Goal: Task Accomplishment & Management: Manage account settings

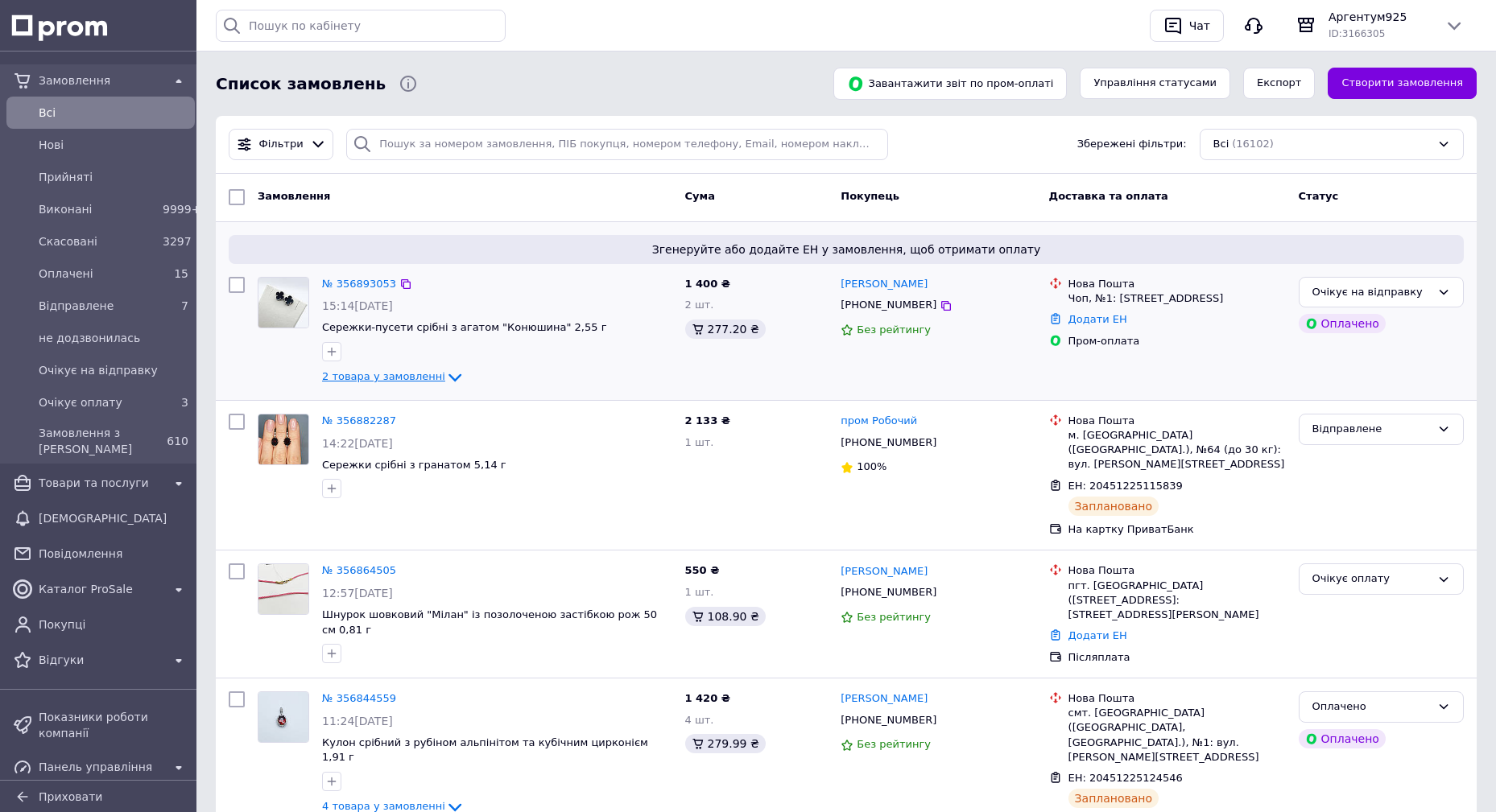
click at [445, 375] on icon at bounding box center [455, 378] width 20 height 20
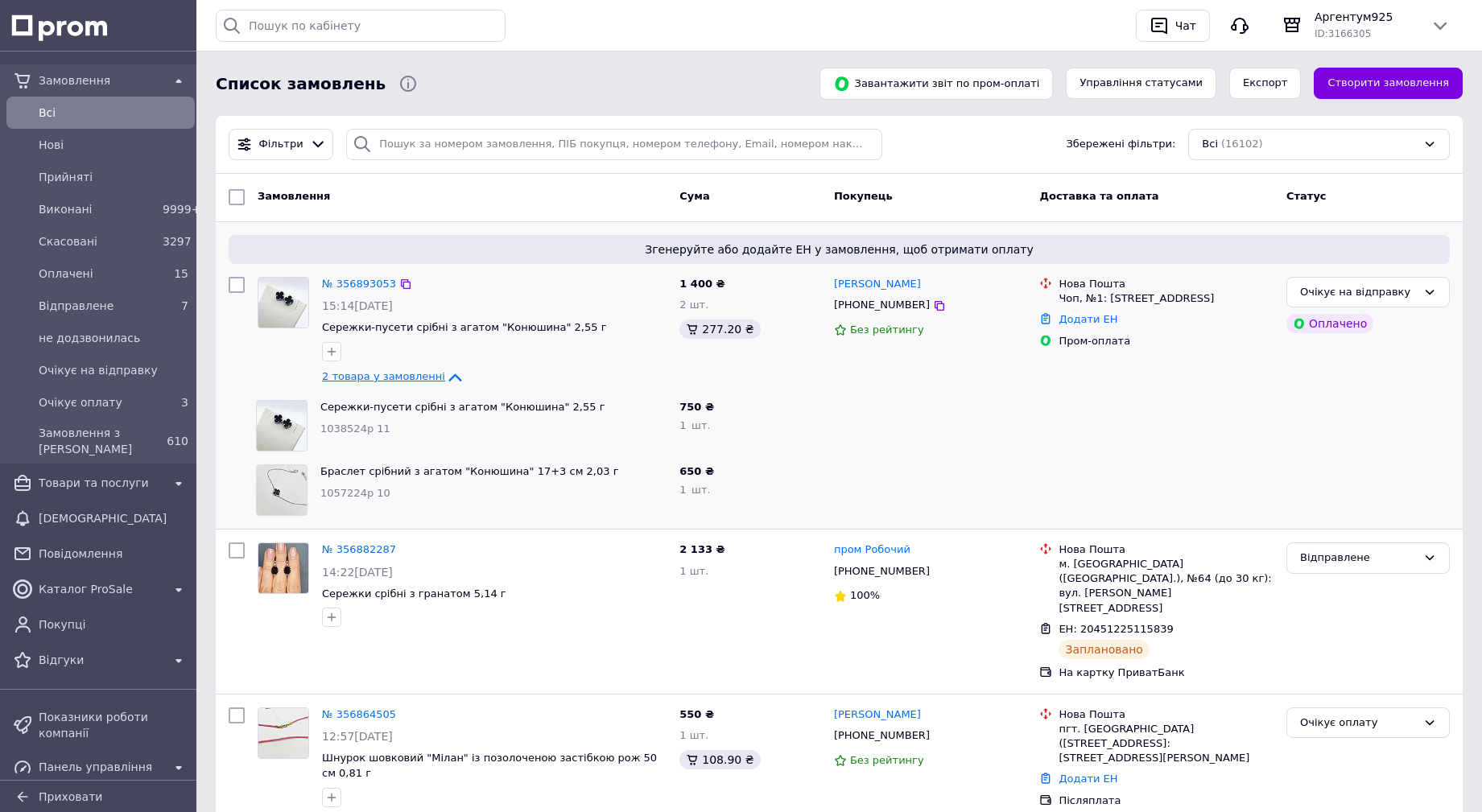
click at [332, 430] on span "1038524р 11" at bounding box center [355, 428] width 70 height 12
copy span "1038524р"
click at [445, 374] on icon at bounding box center [455, 378] width 20 height 20
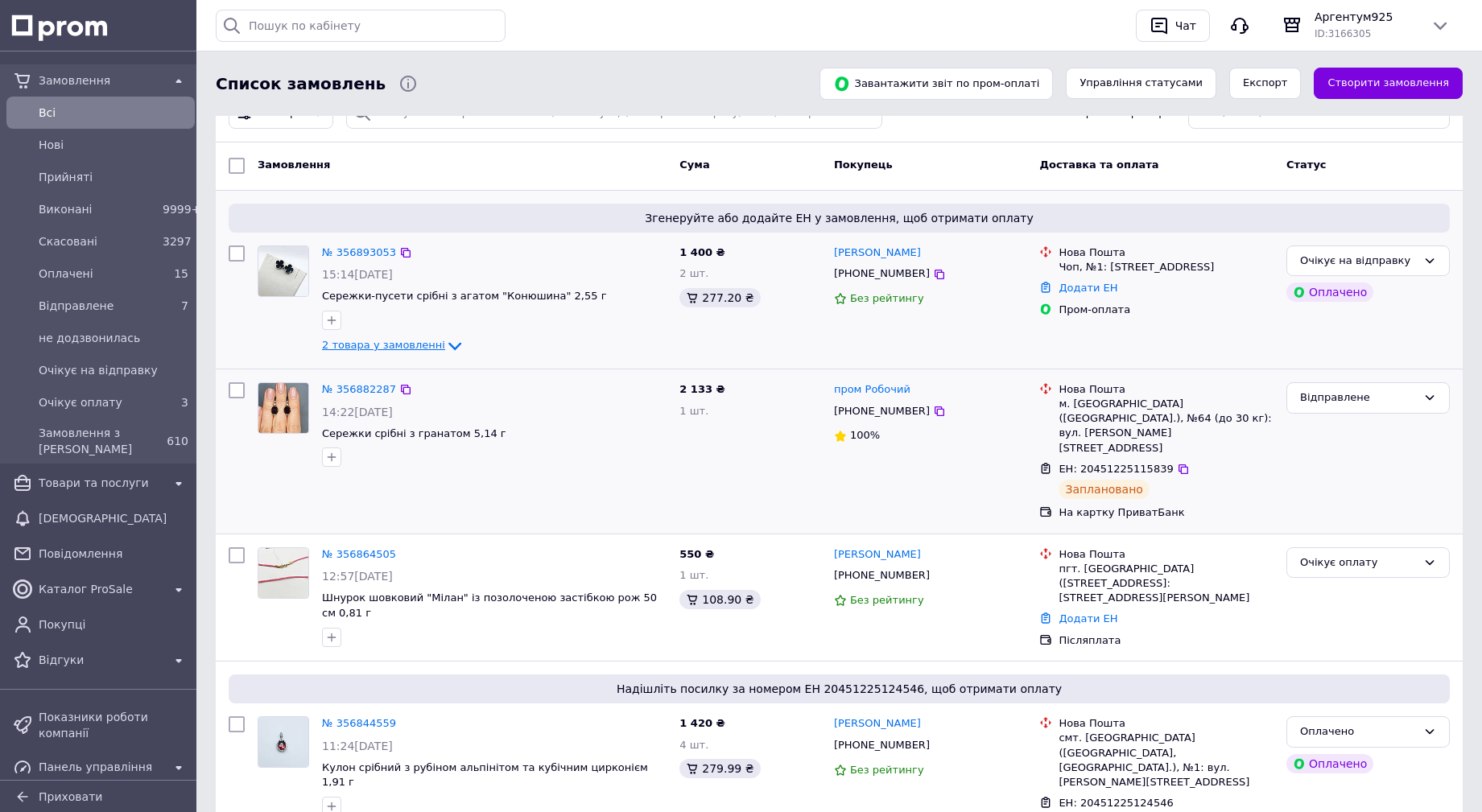
scroll to position [161, 0]
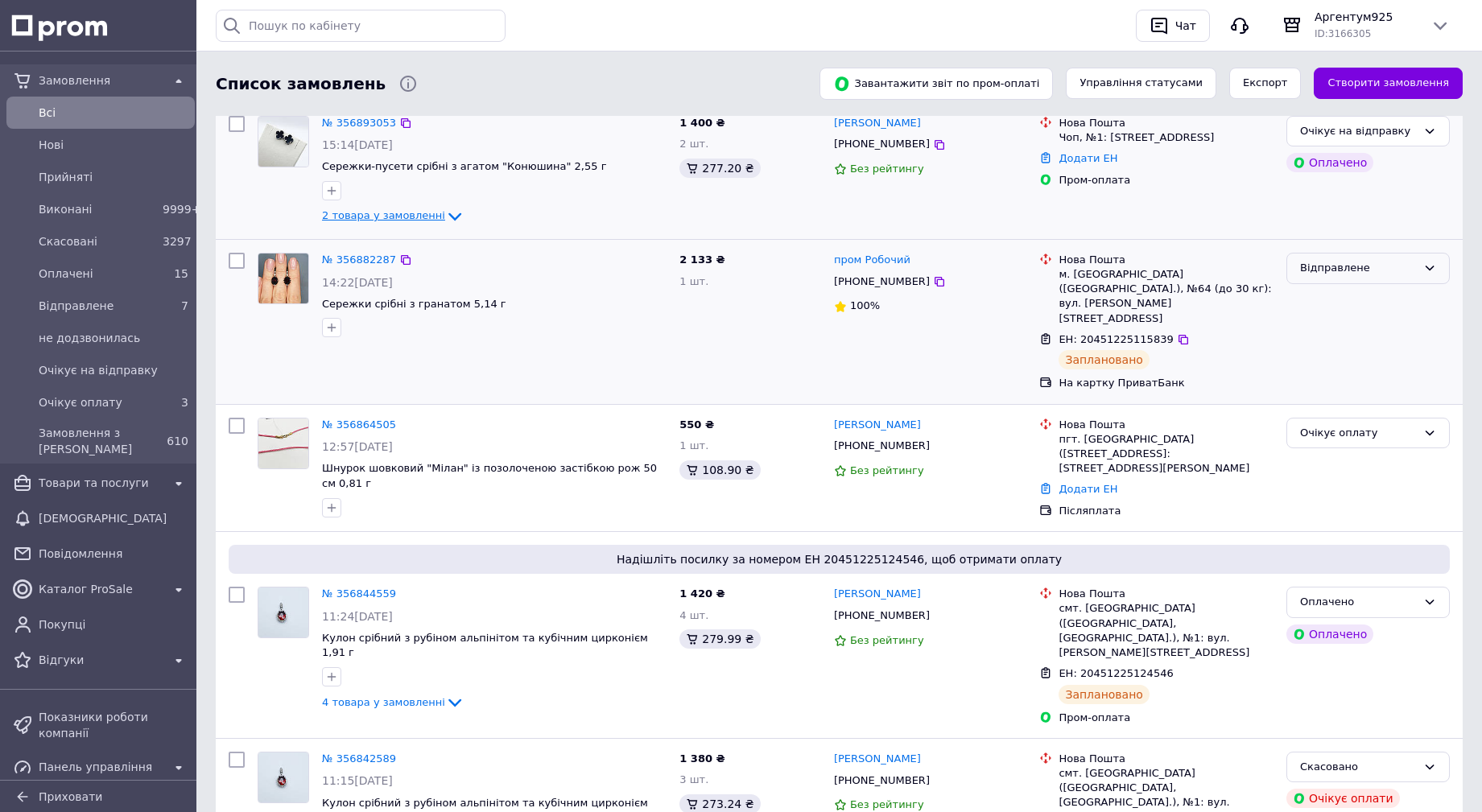
click at [1365, 263] on div "Відправлене" at bounding box center [1359, 268] width 117 height 17
click at [1350, 391] on li "Оплачено" at bounding box center [1369, 390] width 162 height 30
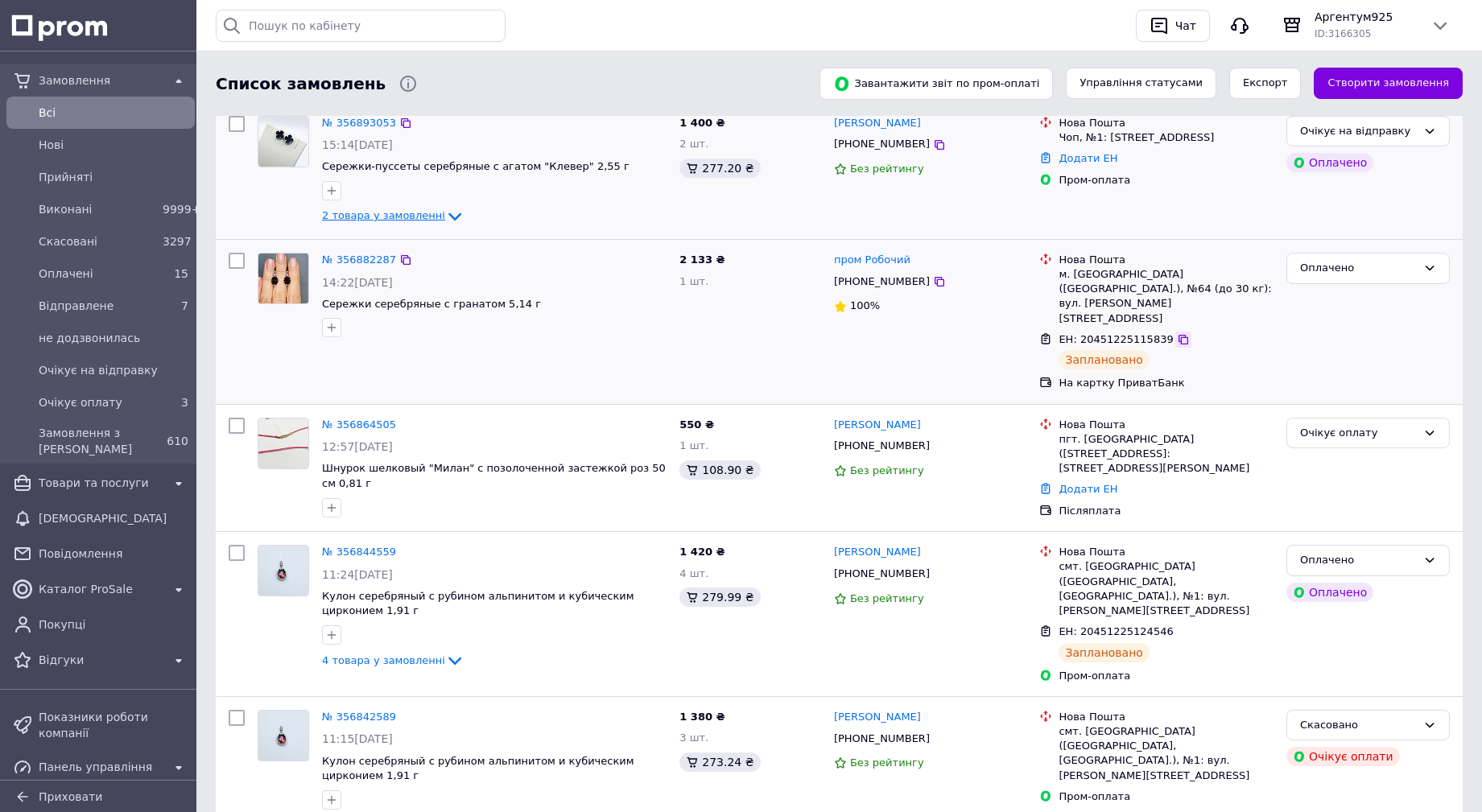
click at [1177, 333] on icon at bounding box center [1183, 339] width 13 height 13
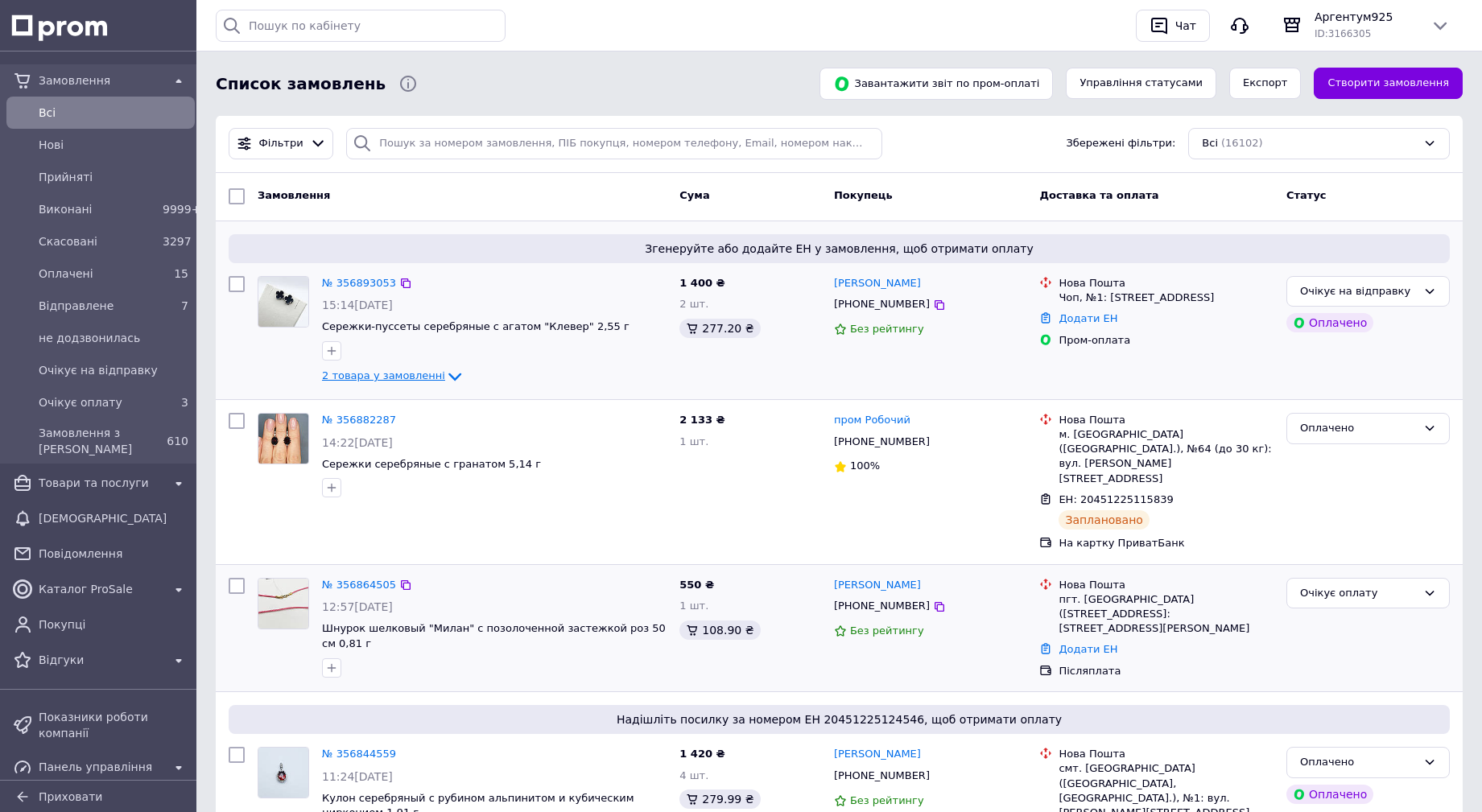
scroll to position [0, 0]
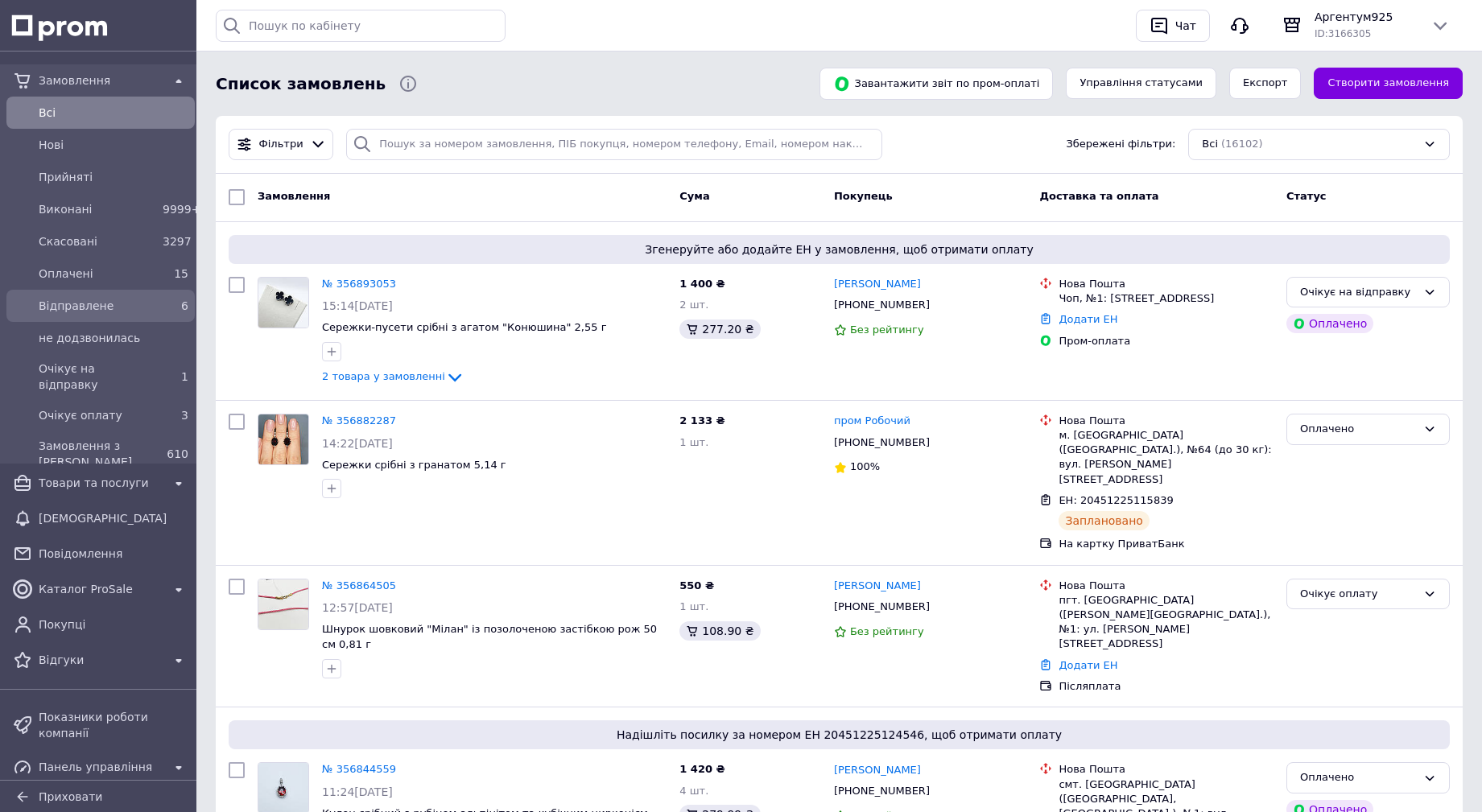
click at [80, 307] on span "Відправлене" at bounding box center [97, 306] width 118 height 16
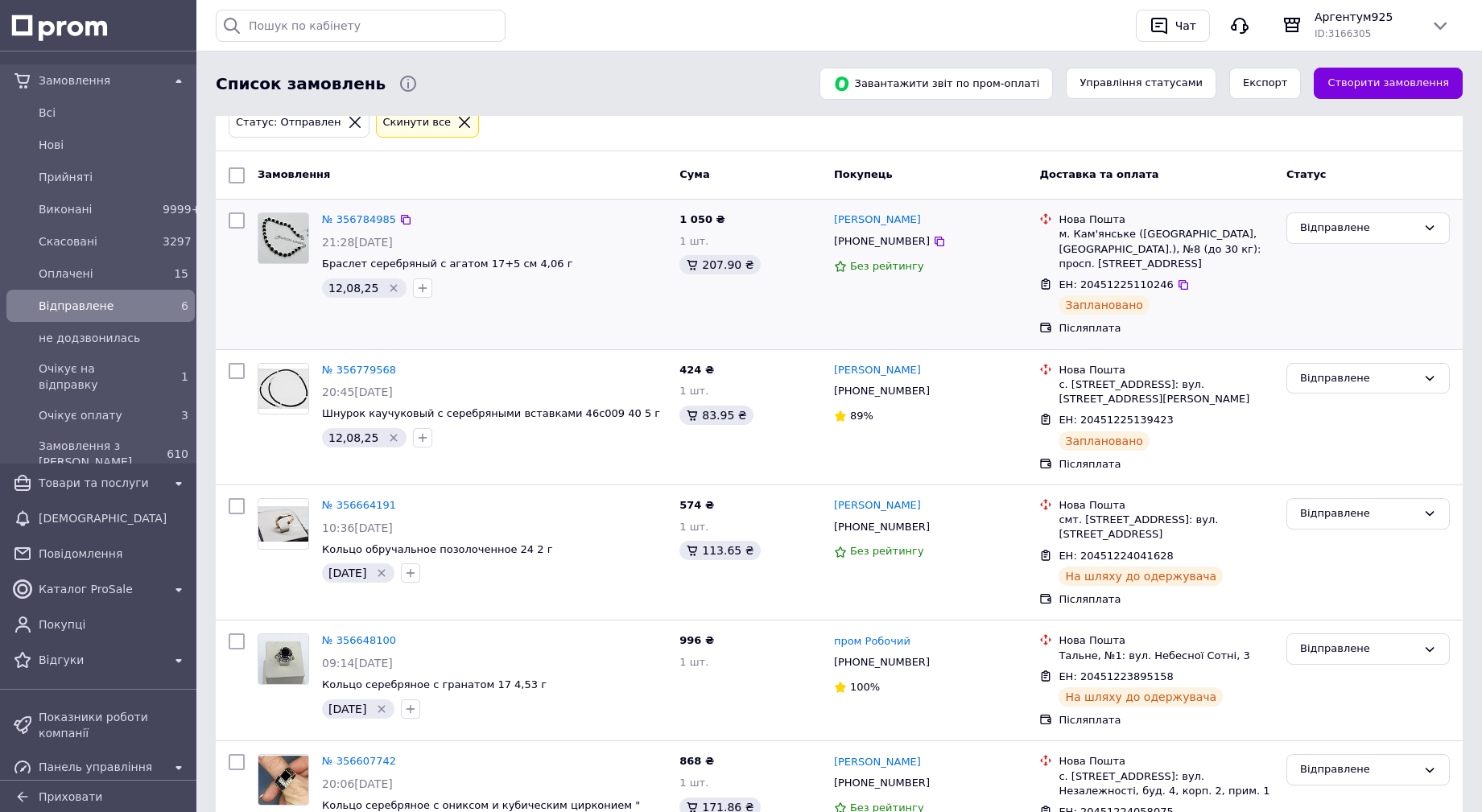
scroll to position [80, 0]
drag, startPoint x: 370, startPoint y: 219, endPoint x: 382, endPoint y: 233, distance: 18.4
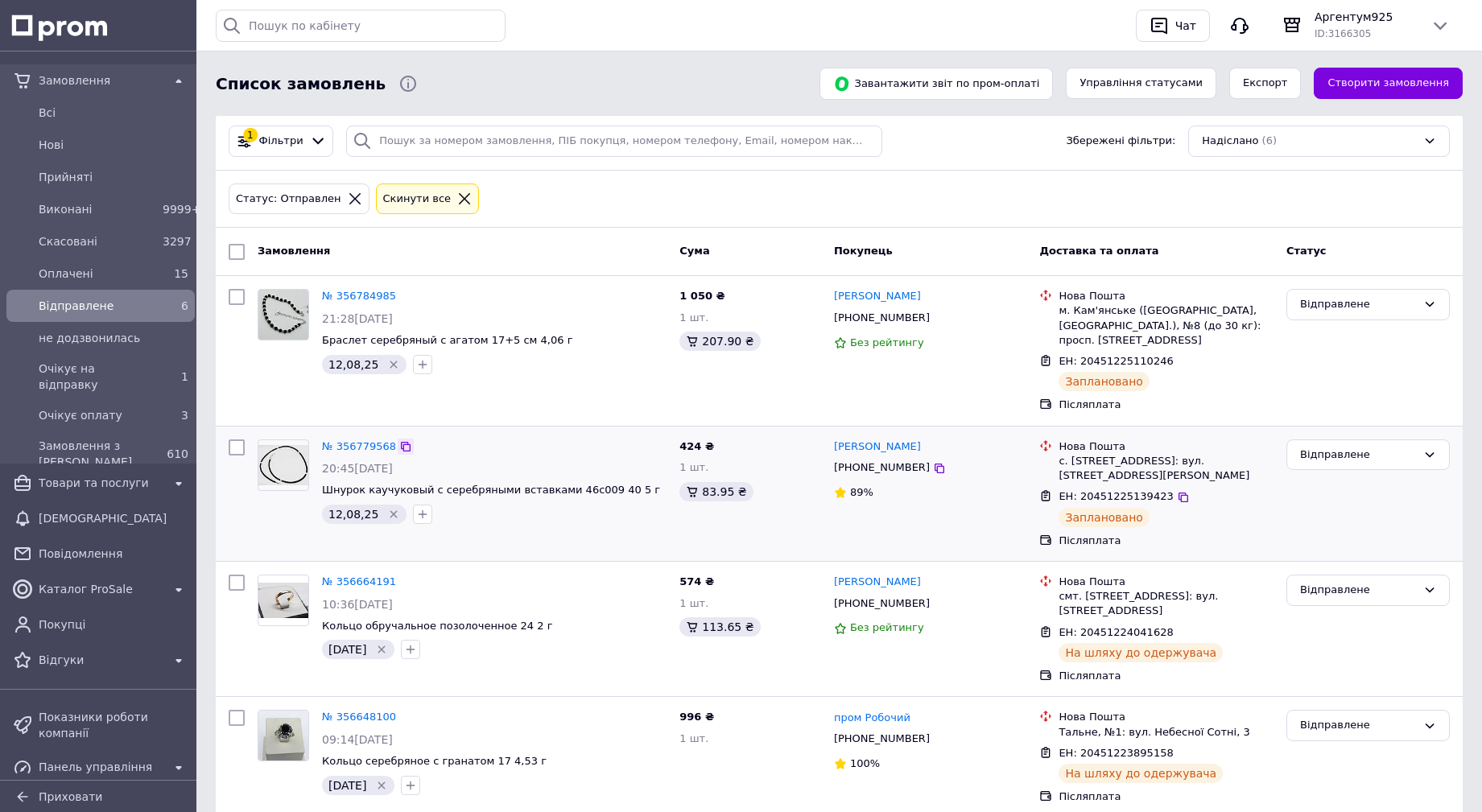
scroll to position [0, 0]
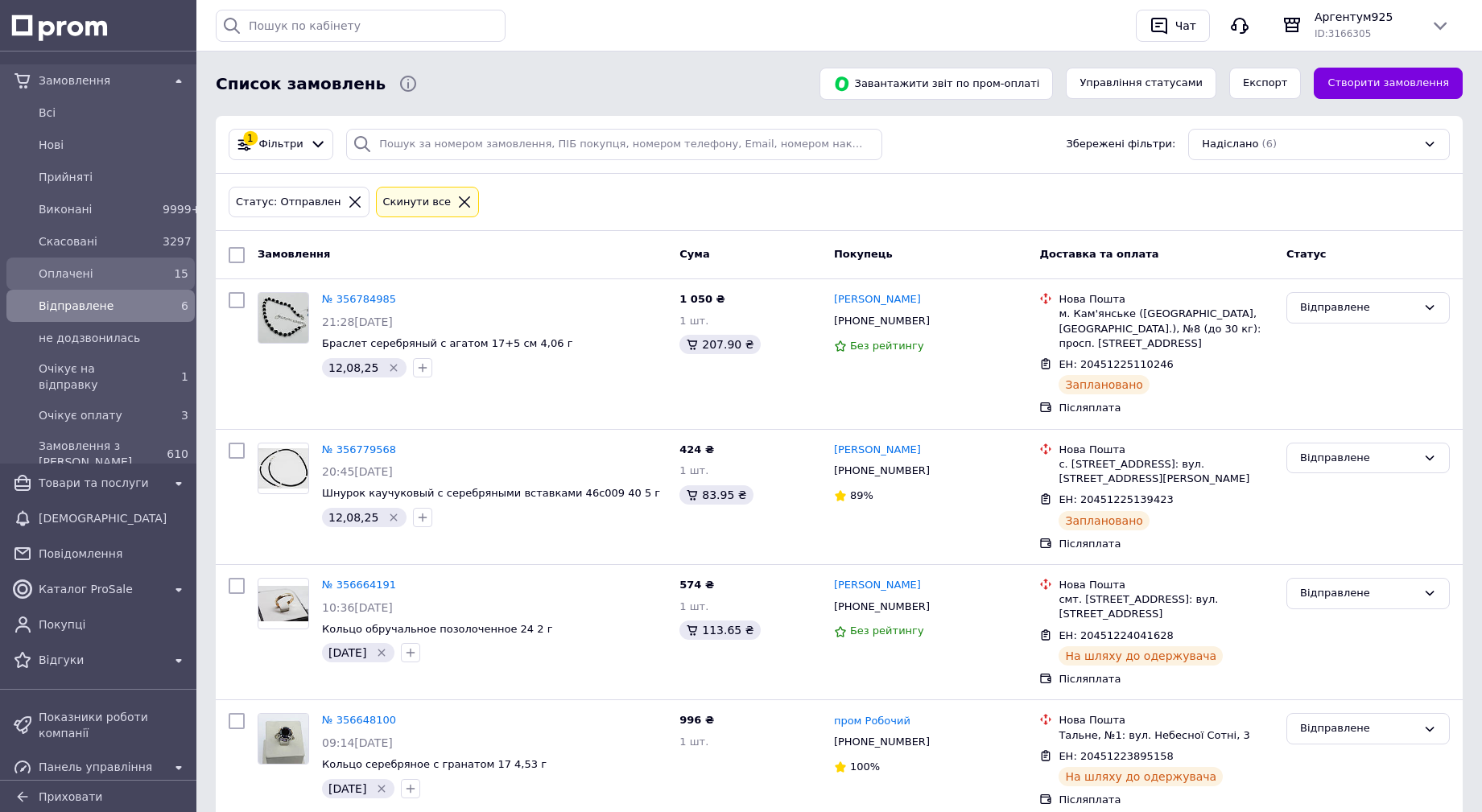
click at [83, 275] on span "Оплачені" at bounding box center [97, 274] width 118 height 16
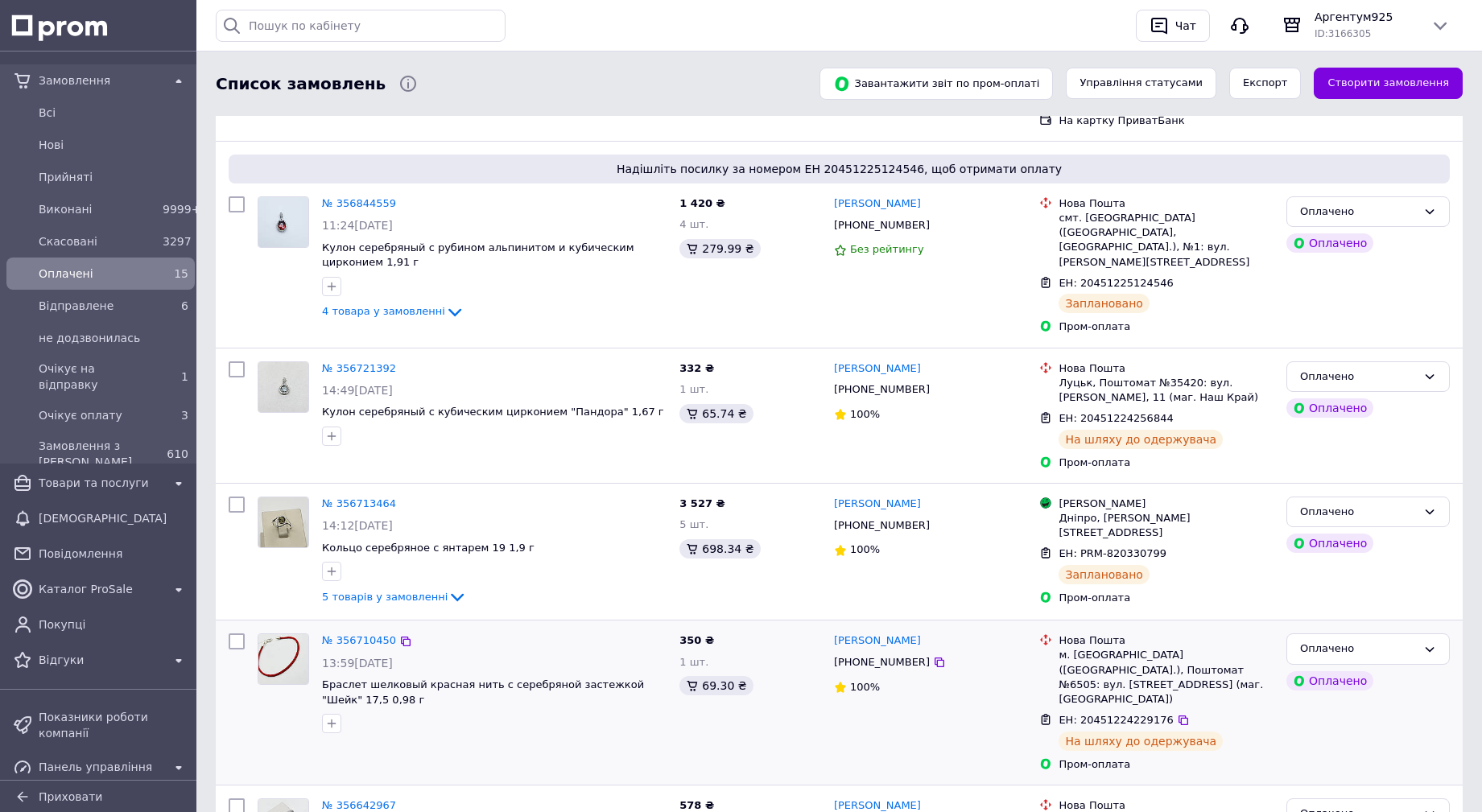
scroll to position [274, 0]
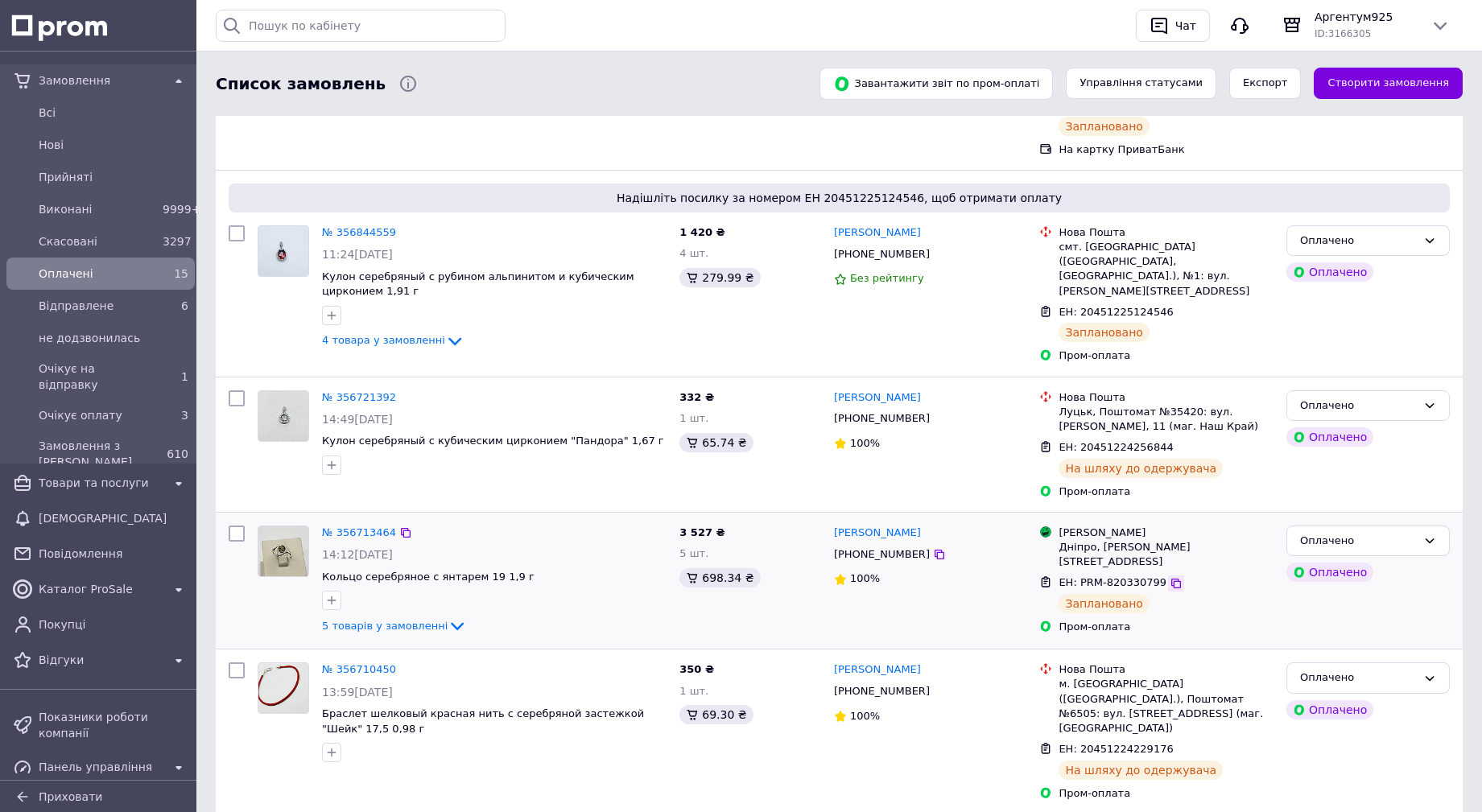
click at [1170, 578] on icon at bounding box center [1176, 584] width 13 height 13
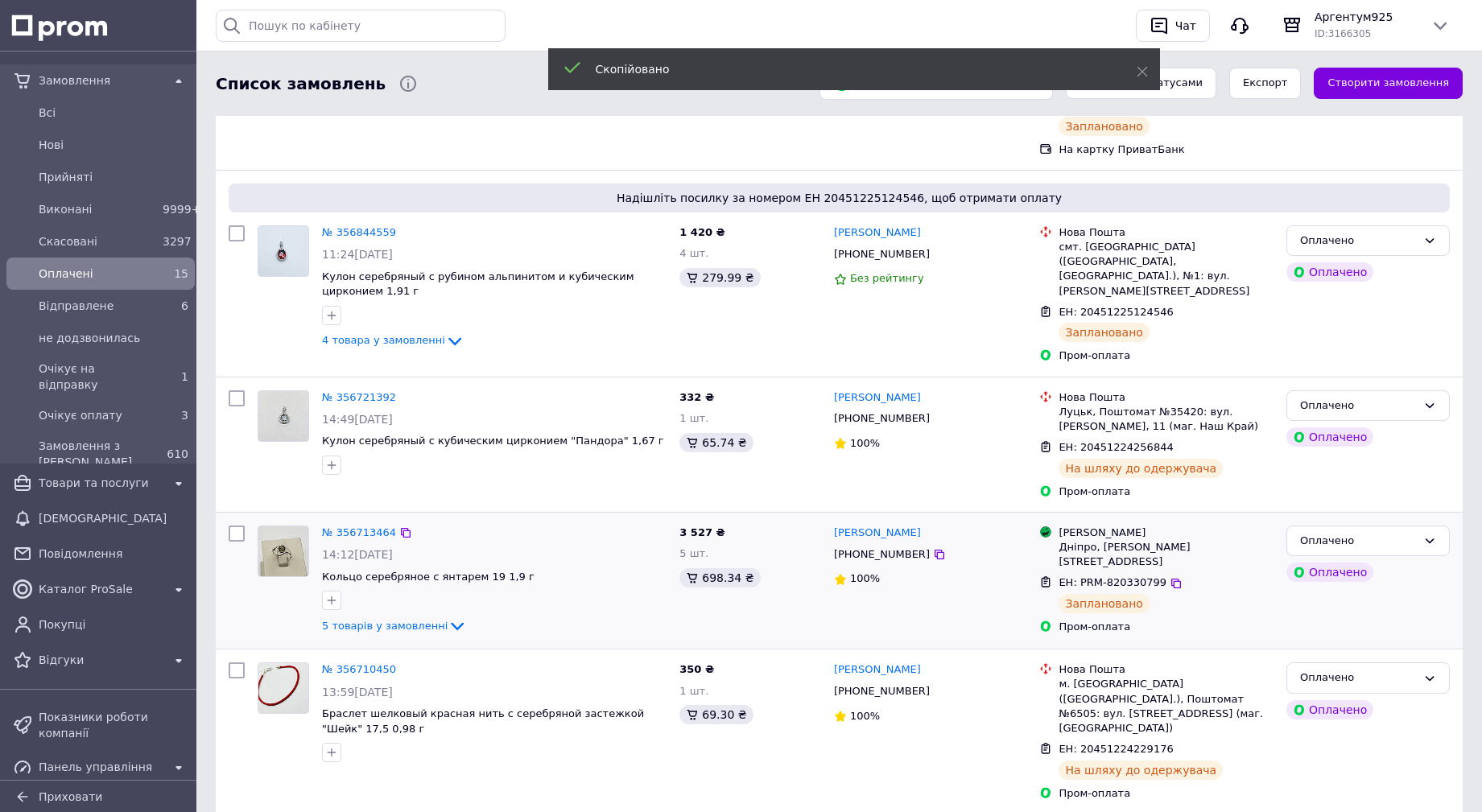
click at [892, 548] on span "+380506538951" at bounding box center [881, 554] width 96 height 12
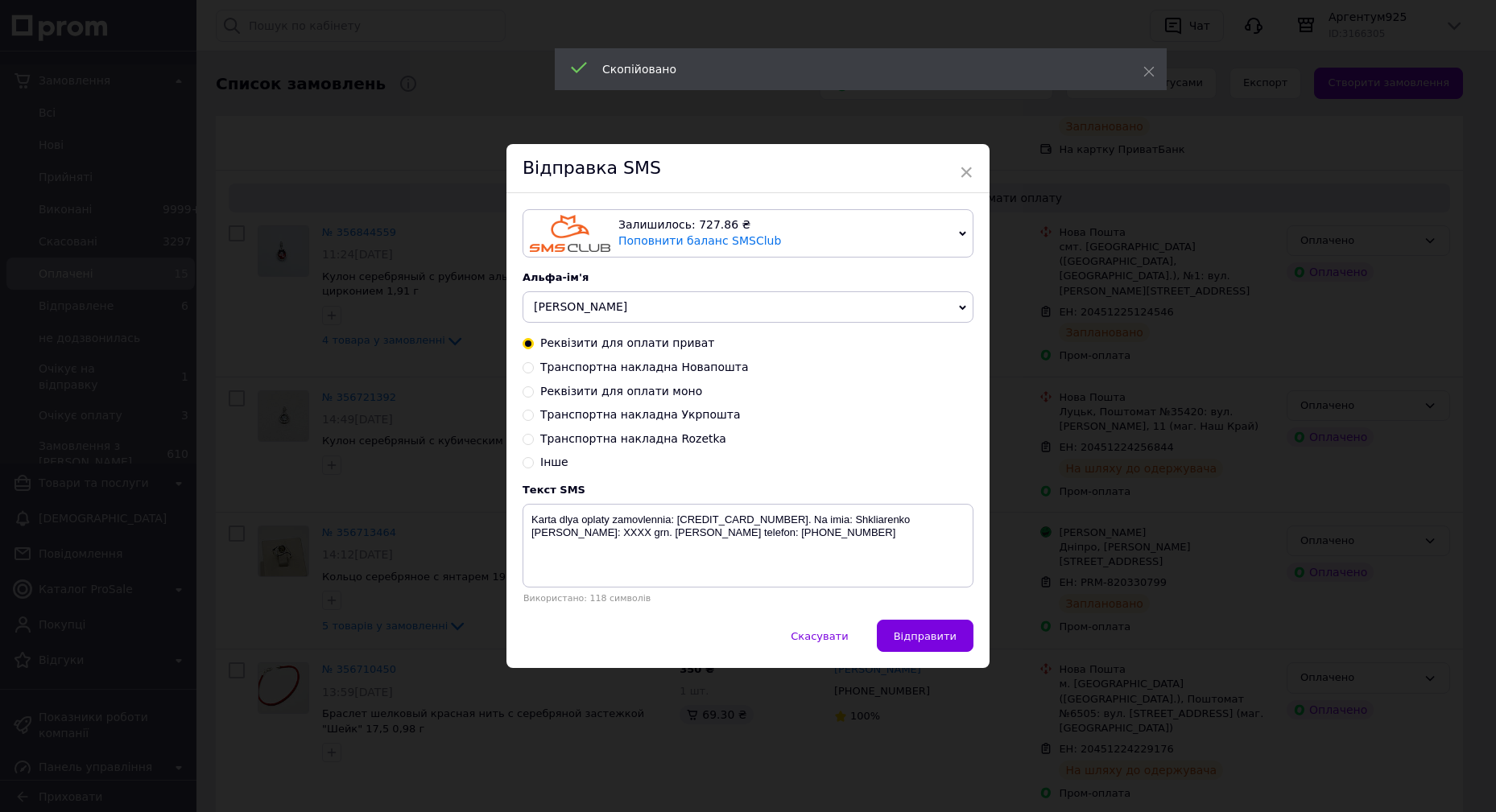
click at [659, 308] on span "[PERSON_NAME]" at bounding box center [748, 308] width 451 height 33
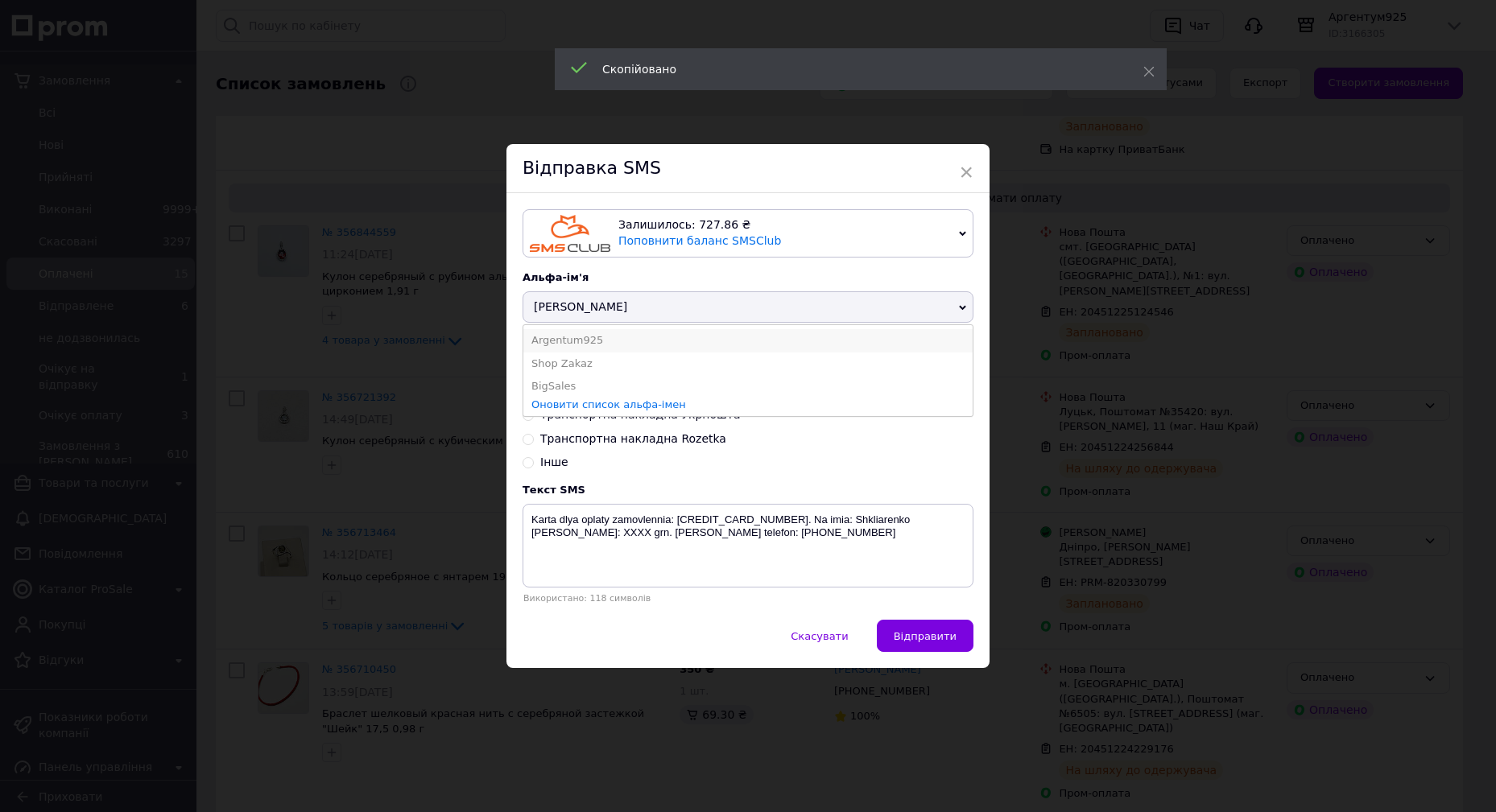
click at [634, 339] on li "Argentum925" at bounding box center [748, 340] width 449 height 23
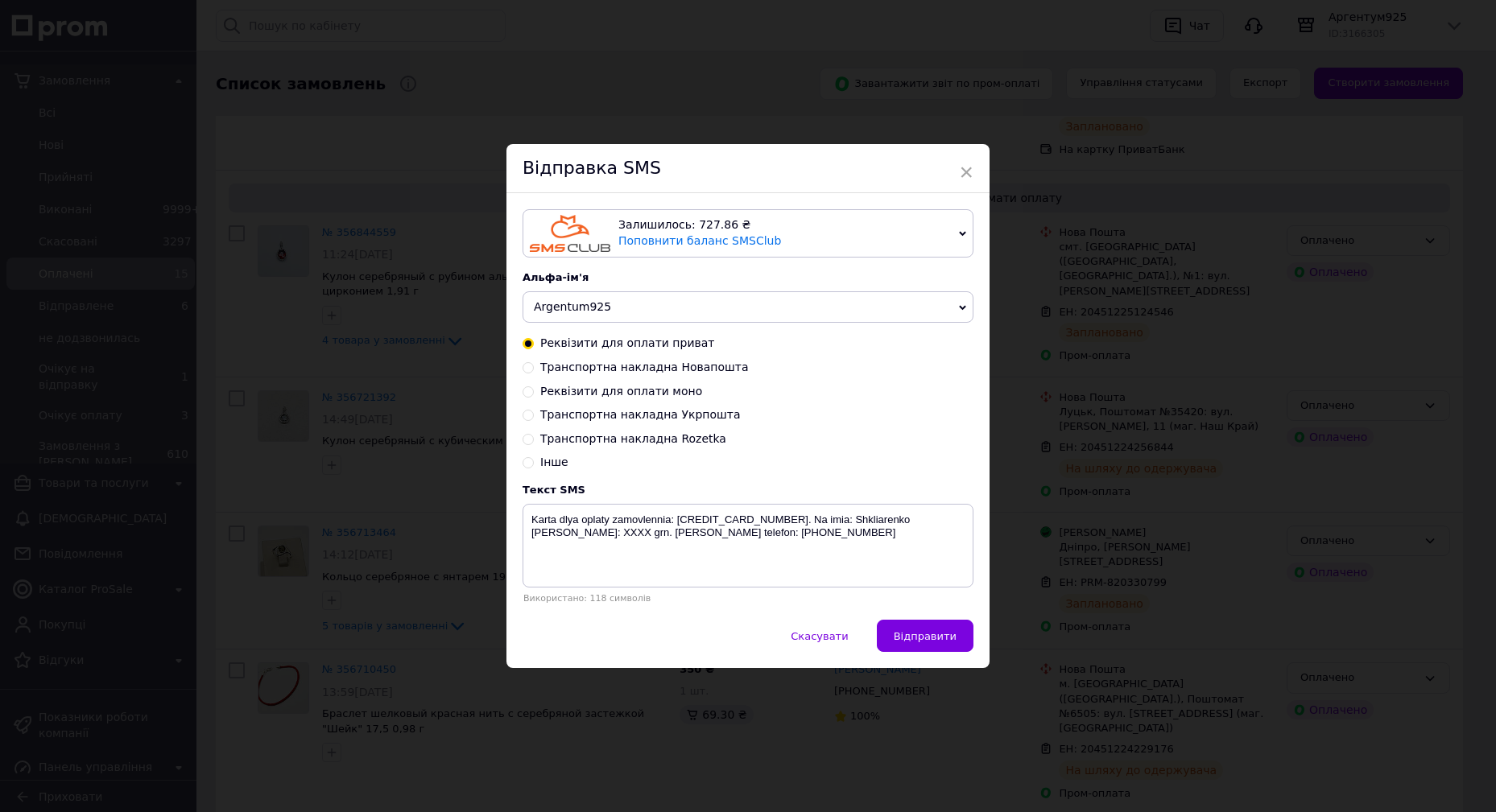
click at [681, 439] on span "Транспортна накладна Rozetka" at bounding box center [633, 438] width 186 height 13
click at [534, 439] on input "Транспортна накладна Rozetka" at bounding box center [527, 437] width 11 height 11
radio input "true"
radio input "false"
click at [749, 536] on textarea "Zamovlennia vidpravleno v tochku vydachi Rozetka. Ochikuite povidomlennia pro n…" at bounding box center [748, 546] width 451 height 84
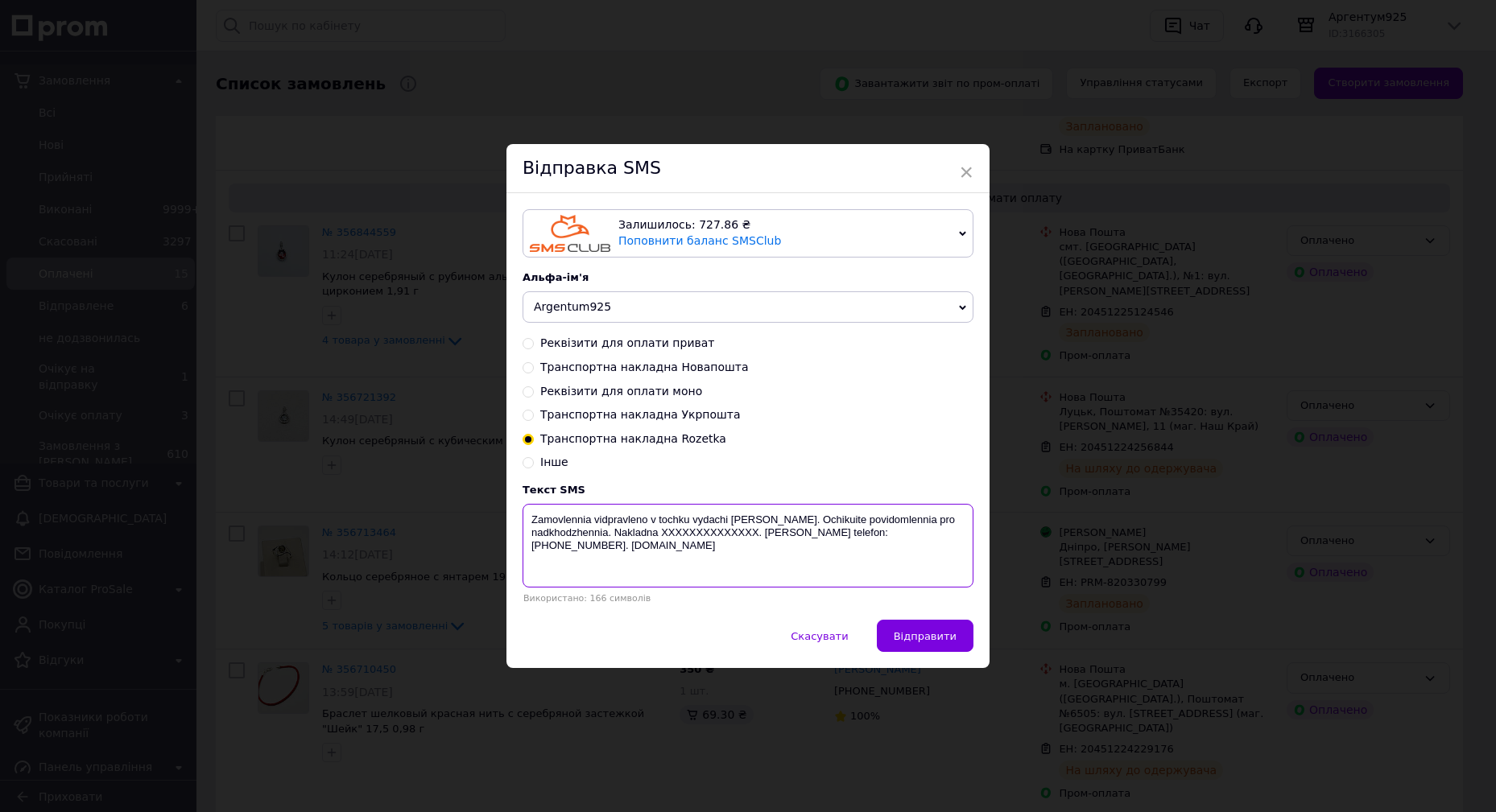
click at [749, 536] on textarea "Zamovlennia vidpravleno v tochku vydachi Rozetka. Ochikuite povidomlennia pro n…" at bounding box center [748, 546] width 451 height 84
paste textarea "PRM-820330799"
type textarea "Zamovlennia vidpravleno v tochku vydachi Rozetka. Ochikuite povidomlennia pro n…"
click at [925, 647] on button "Відправити" at bounding box center [925, 636] width 97 height 33
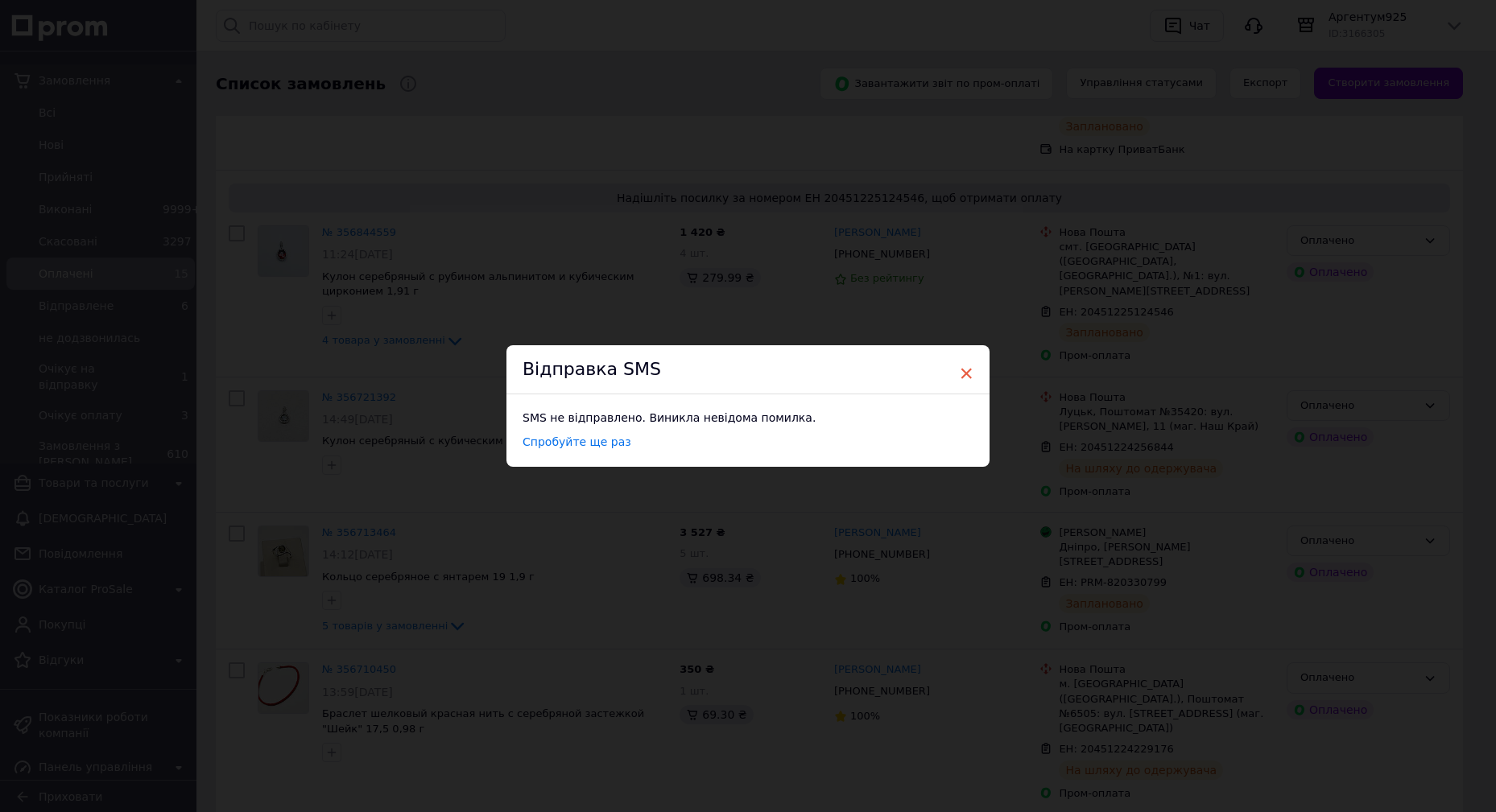
click at [959, 368] on span "×" at bounding box center [966, 374] width 15 height 28
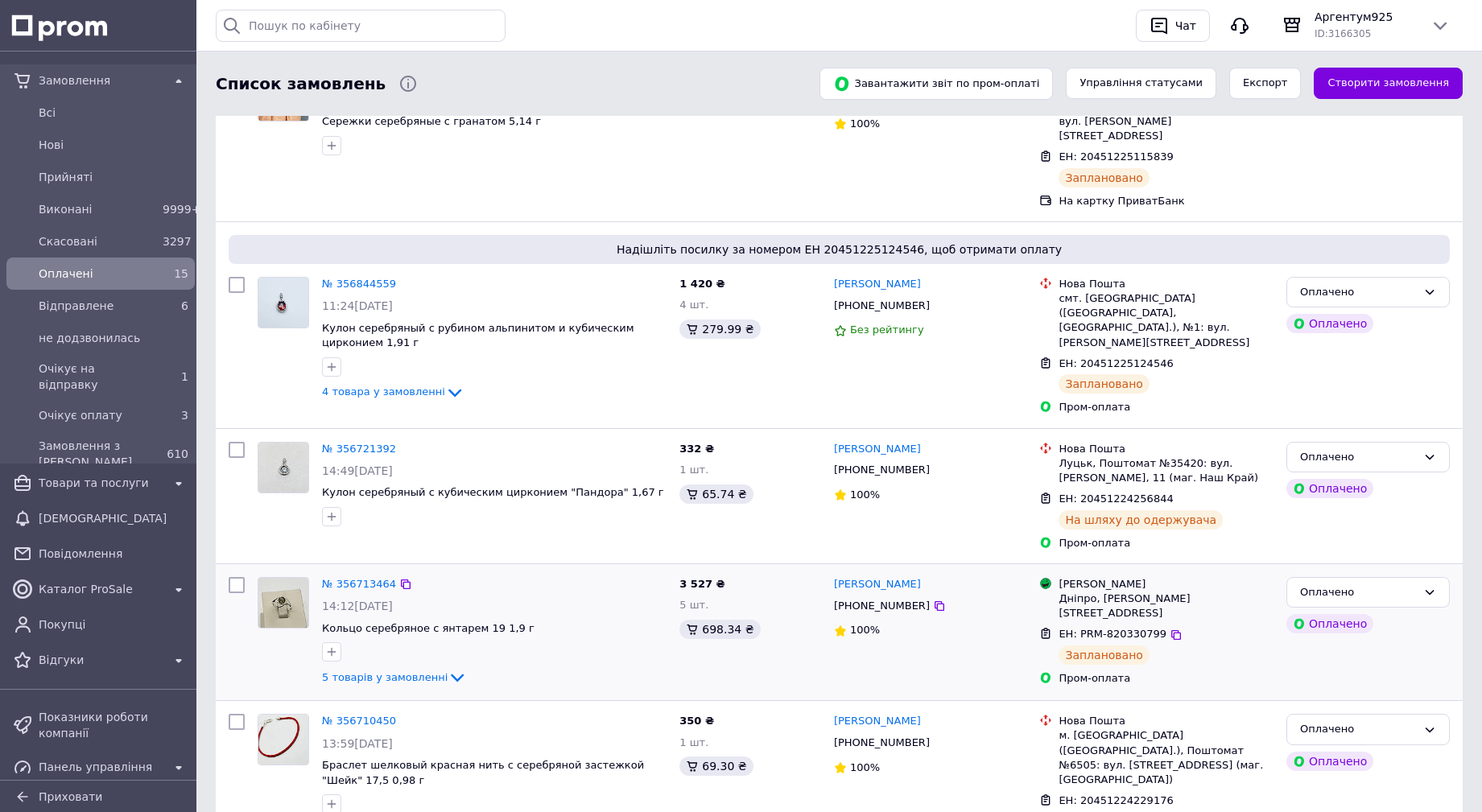
scroll to position [193, 0]
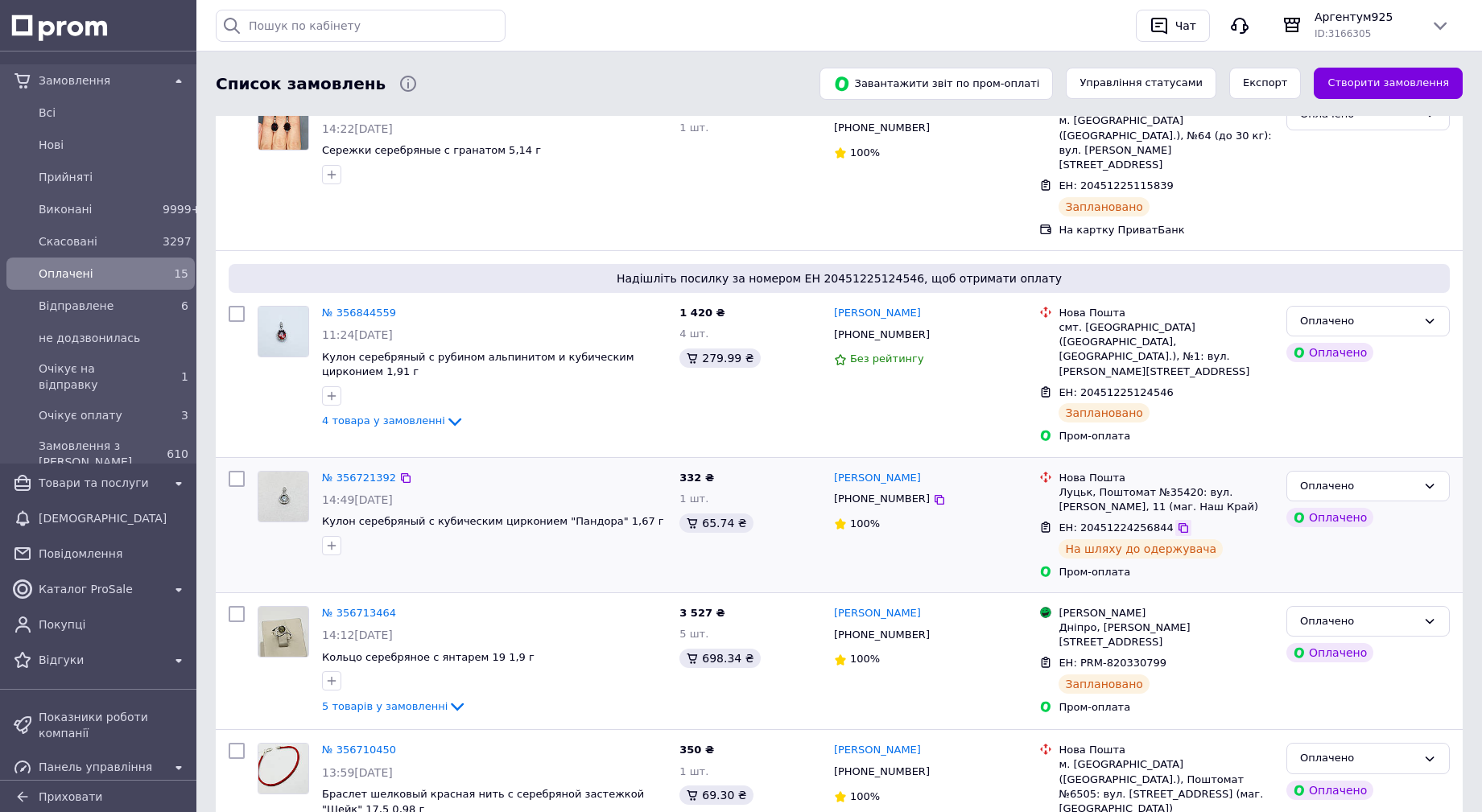
click at [1177, 521] on icon at bounding box center [1183, 527] width 13 height 13
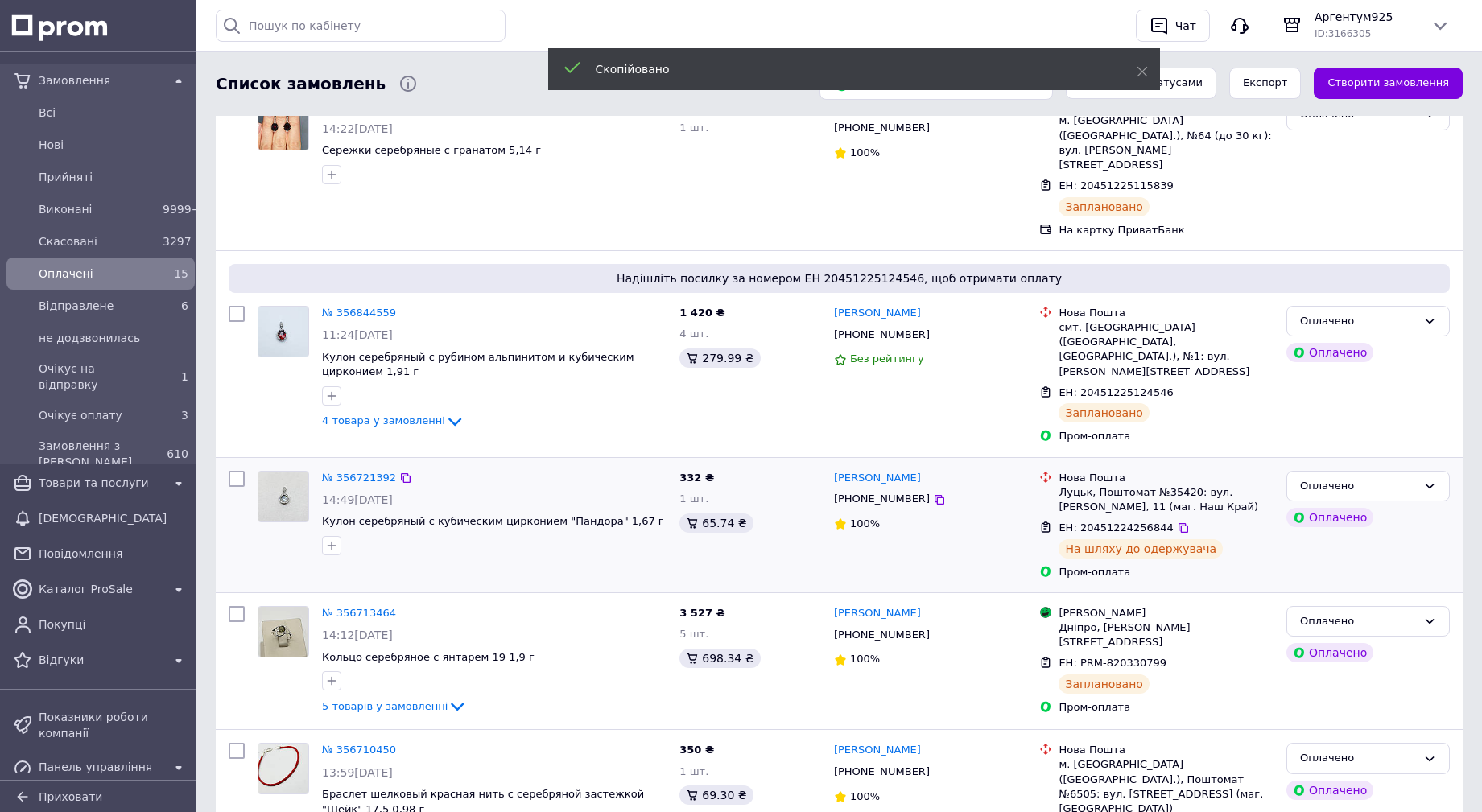
click at [860, 493] on span "+380665779986" at bounding box center [881, 498] width 96 height 12
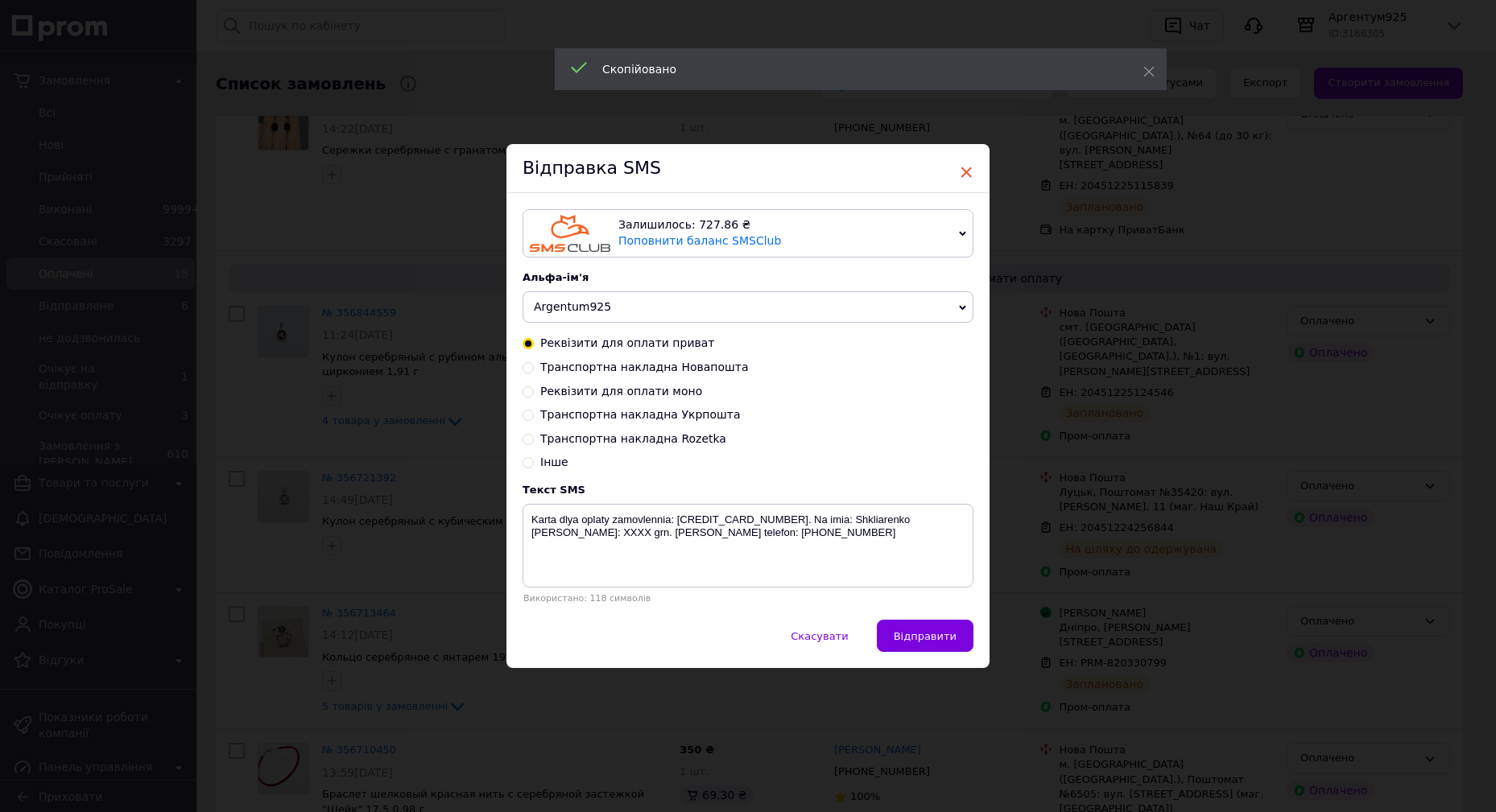
click at [967, 175] on span "×" at bounding box center [966, 172] width 15 height 28
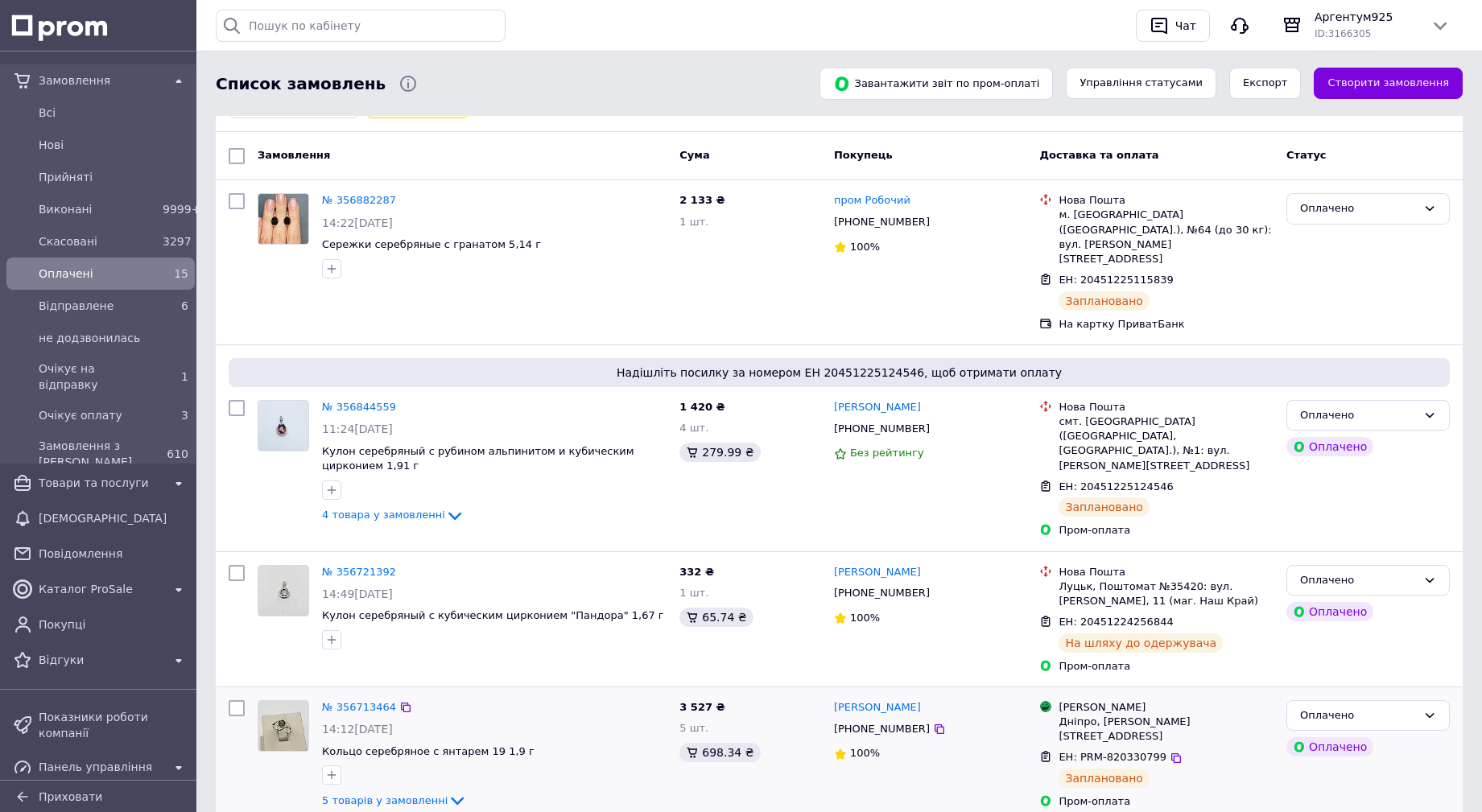
scroll to position [33, 0]
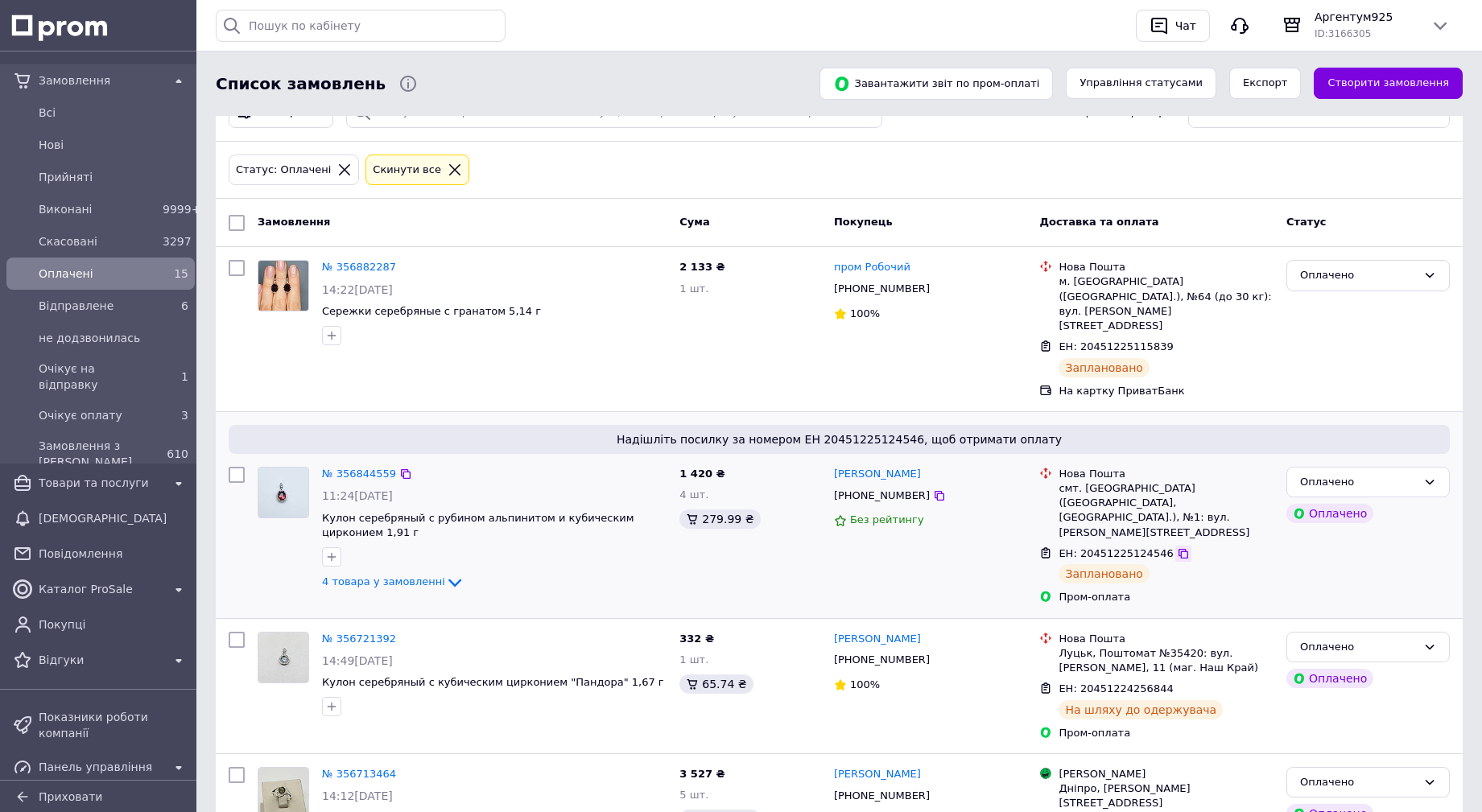
click at [1179, 549] on icon at bounding box center [1184, 554] width 10 height 10
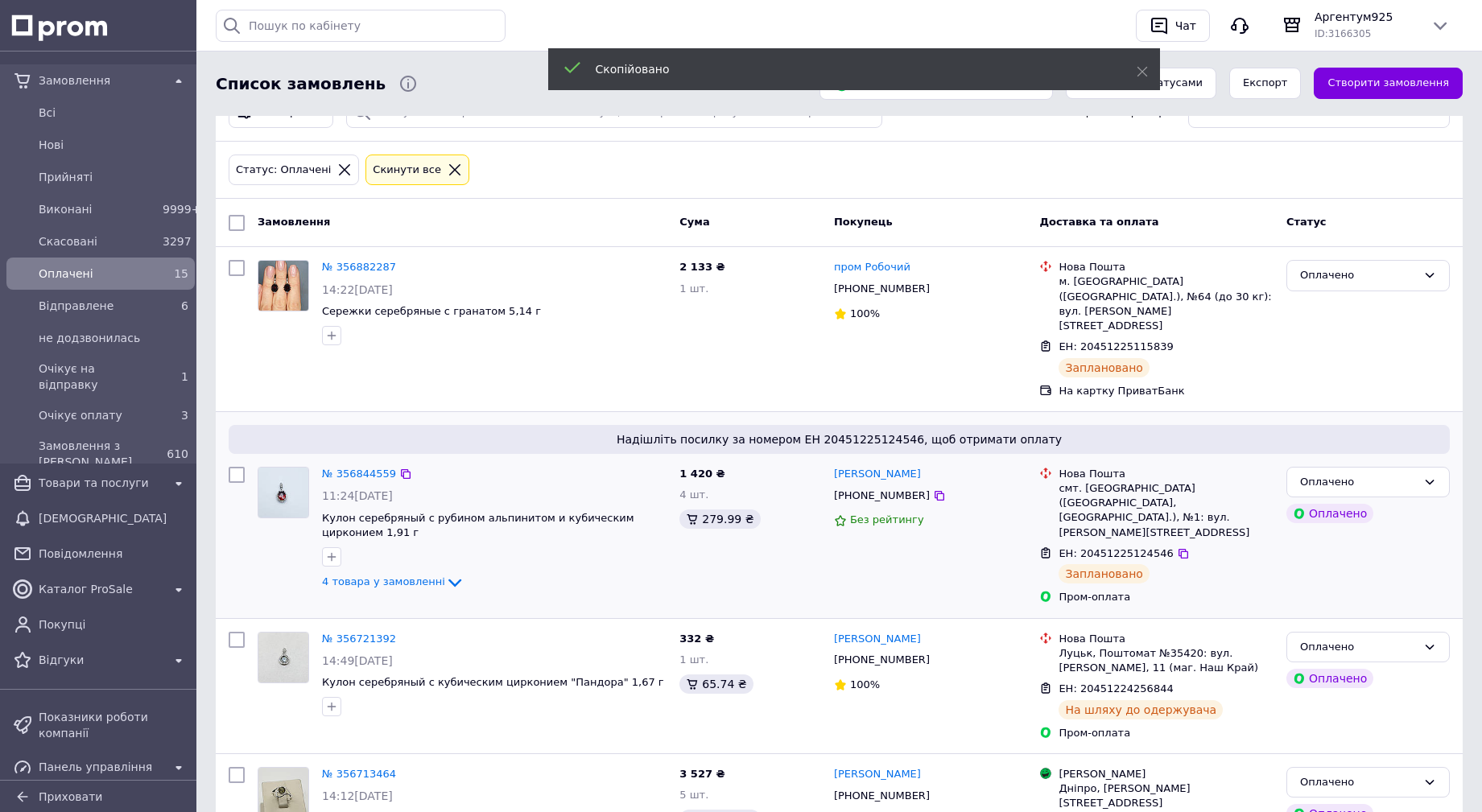
click at [889, 490] on span "+380960761515" at bounding box center [881, 496] width 96 height 12
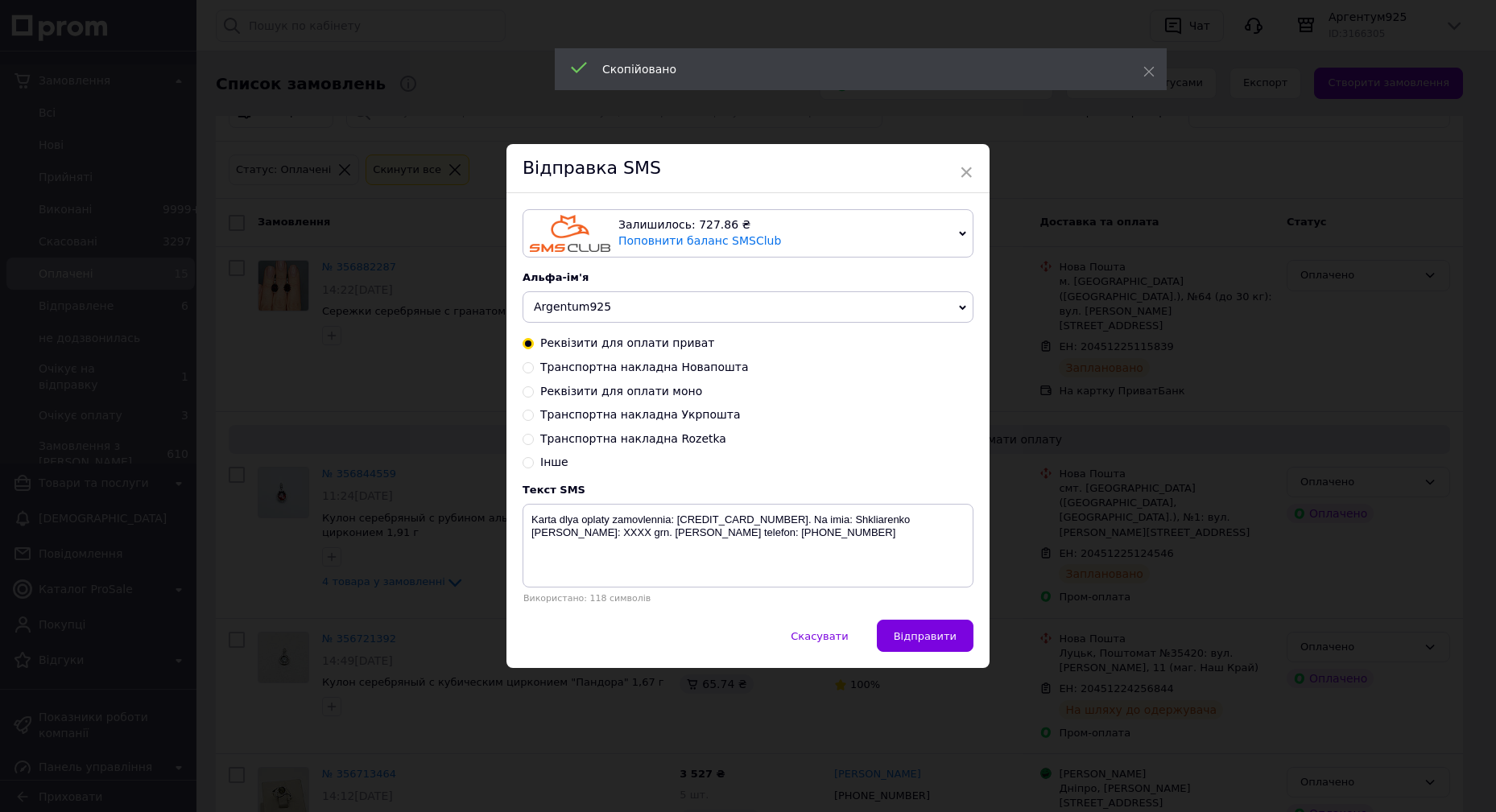
click at [635, 366] on span "Транспортна накладна Новапошта" at bounding box center [644, 367] width 209 height 13
click at [534, 366] on input "Транспортна накладна Новапошта" at bounding box center [527, 366] width 11 height 11
radio input "true"
radio input "false"
click at [806, 521] on textarea "Zamovlennia vidpravleno Novoiu Poshtoiu. Nakladna XXXXXXXXXXXXXX. Nash telefon:…" at bounding box center [748, 546] width 451 height 84
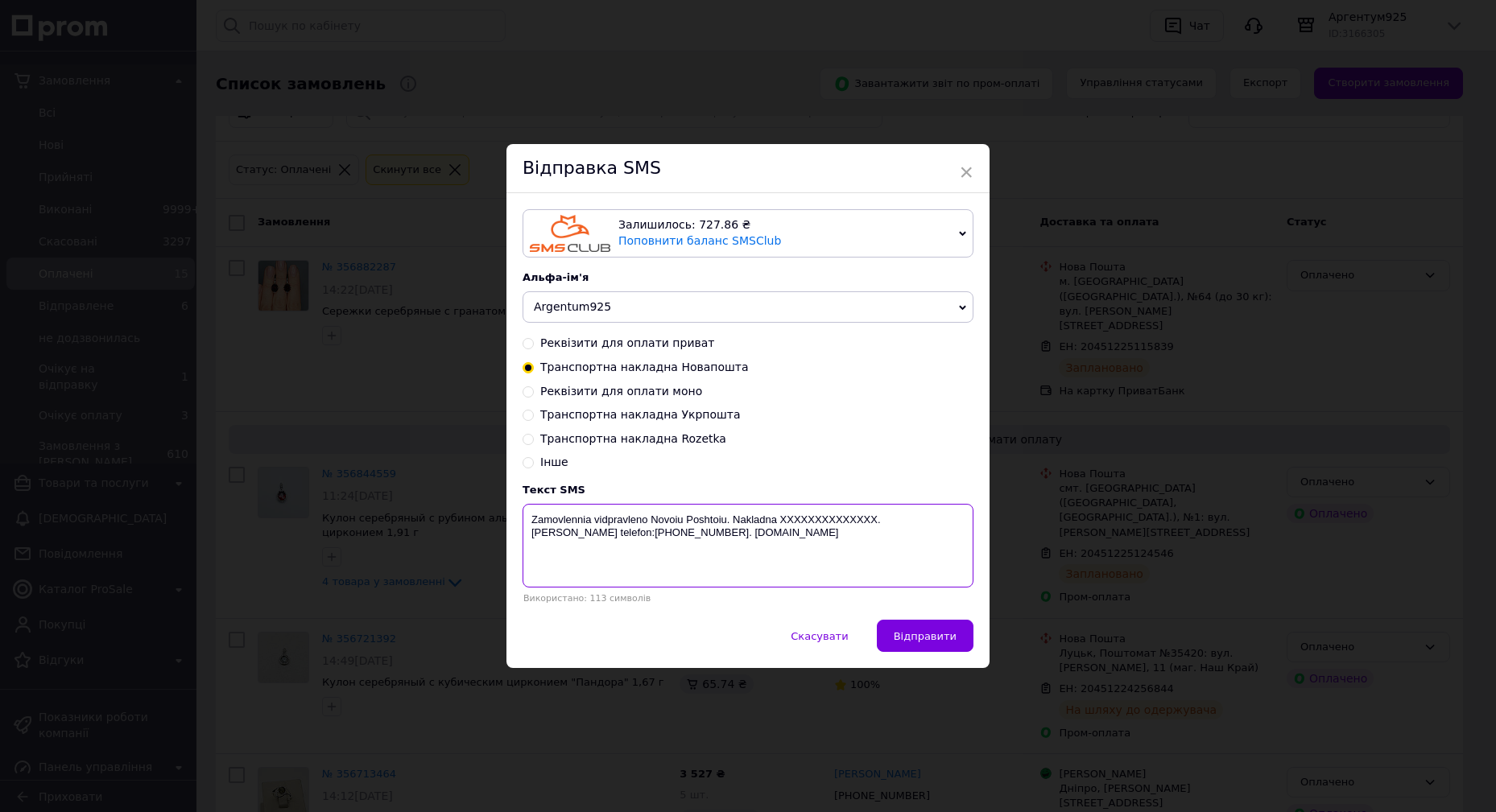
click at [806, 521] on textarea "Zamovlennia vidpravleno Novoiu Poshtoiu. Nakladna XXXXXXXXXXXXXX. Nash telefon:…" at bounding box center [748, 546] width 451 height 84
paste textarea "20451225124546"
type textarea "Zamovlennia vidpravleno Novoiu Poshtoiu. Nakladna 20451225124546. Nash telefon:…"
click at [946, 656] on div "Скасувати   Відправити" at bounding box center [748, 644] width 483 height 48
click at [939, 643] on span "Відправити" at bounding box center [924, 636] width 62 height 12
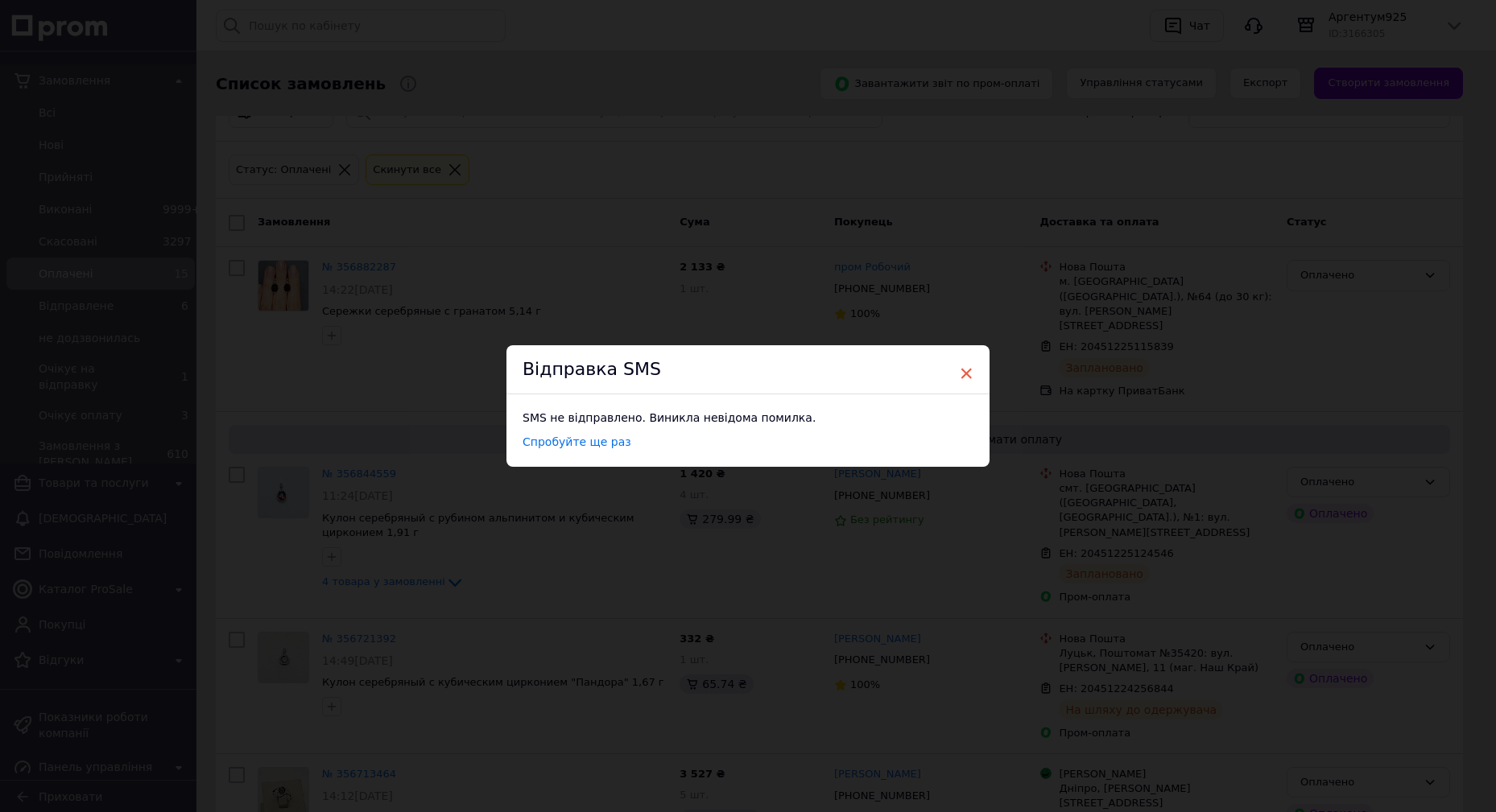
click at [961, 374] on span "×" at bounding box center [966, 374] width 15 height 28
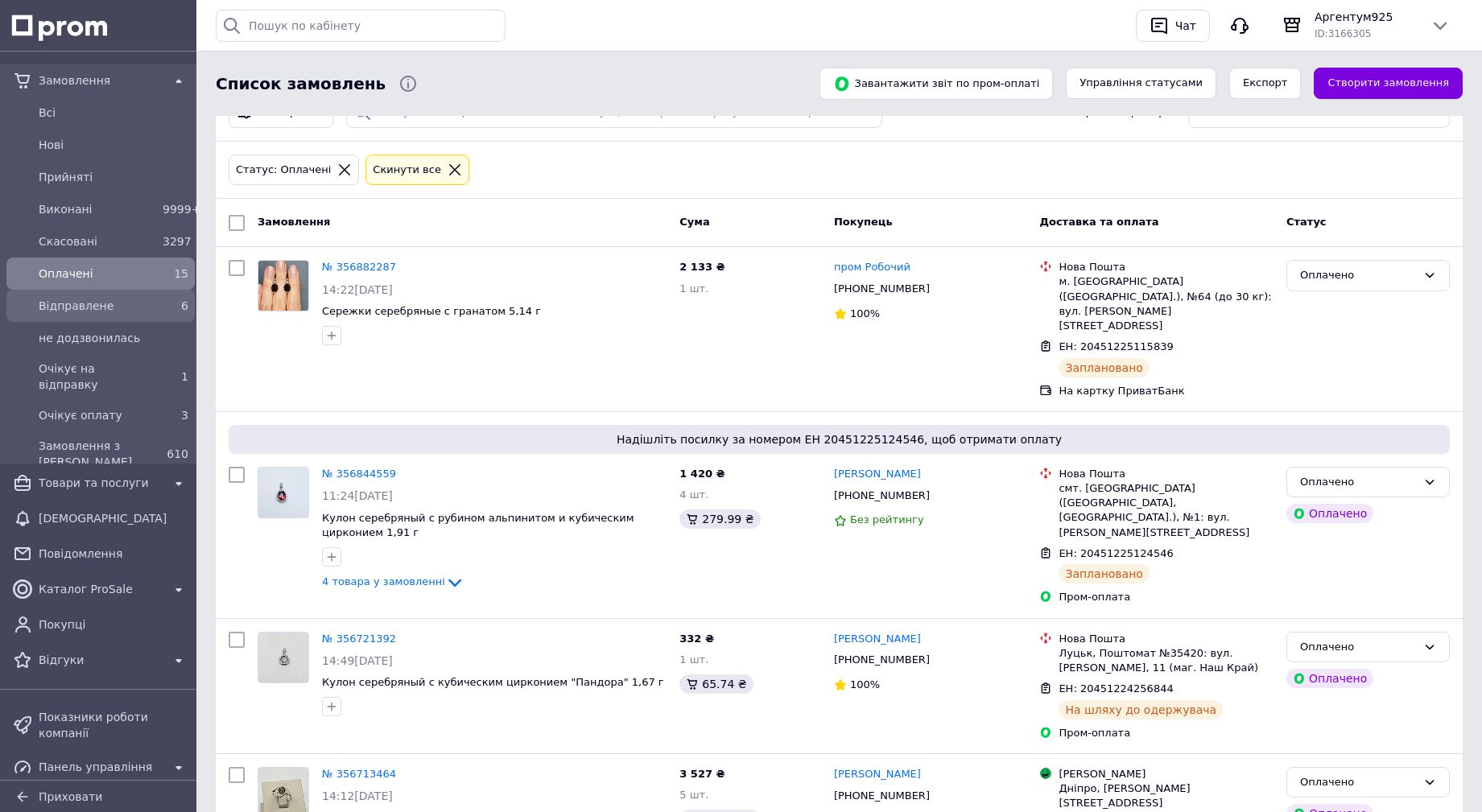
click at [80, 299] on span "Відправлене" at bounding box center [97, 306] width 118 height 16
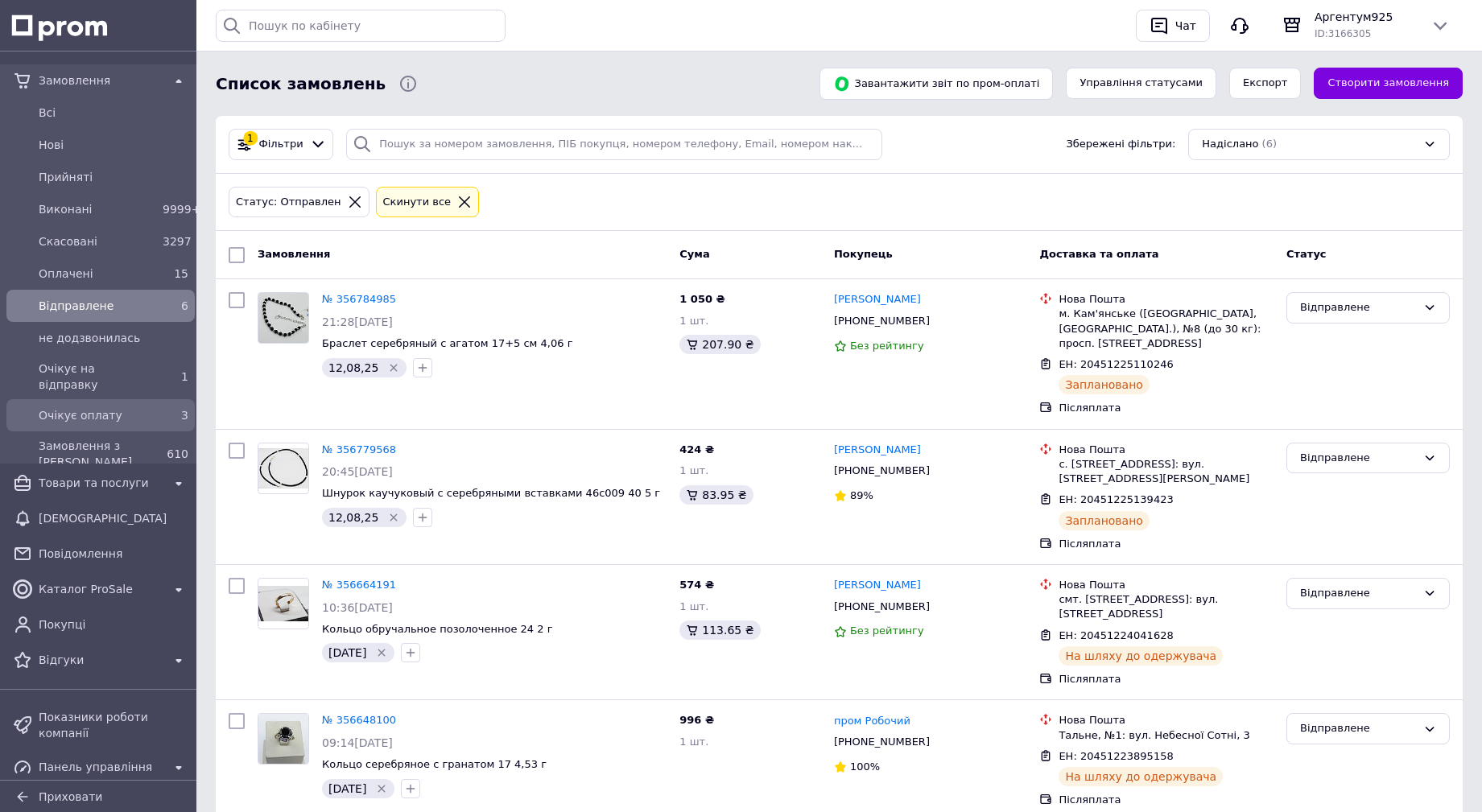
click at [131, 407] on span "Очікує оплату" at bounding box center [97, 415] width 118 height 16
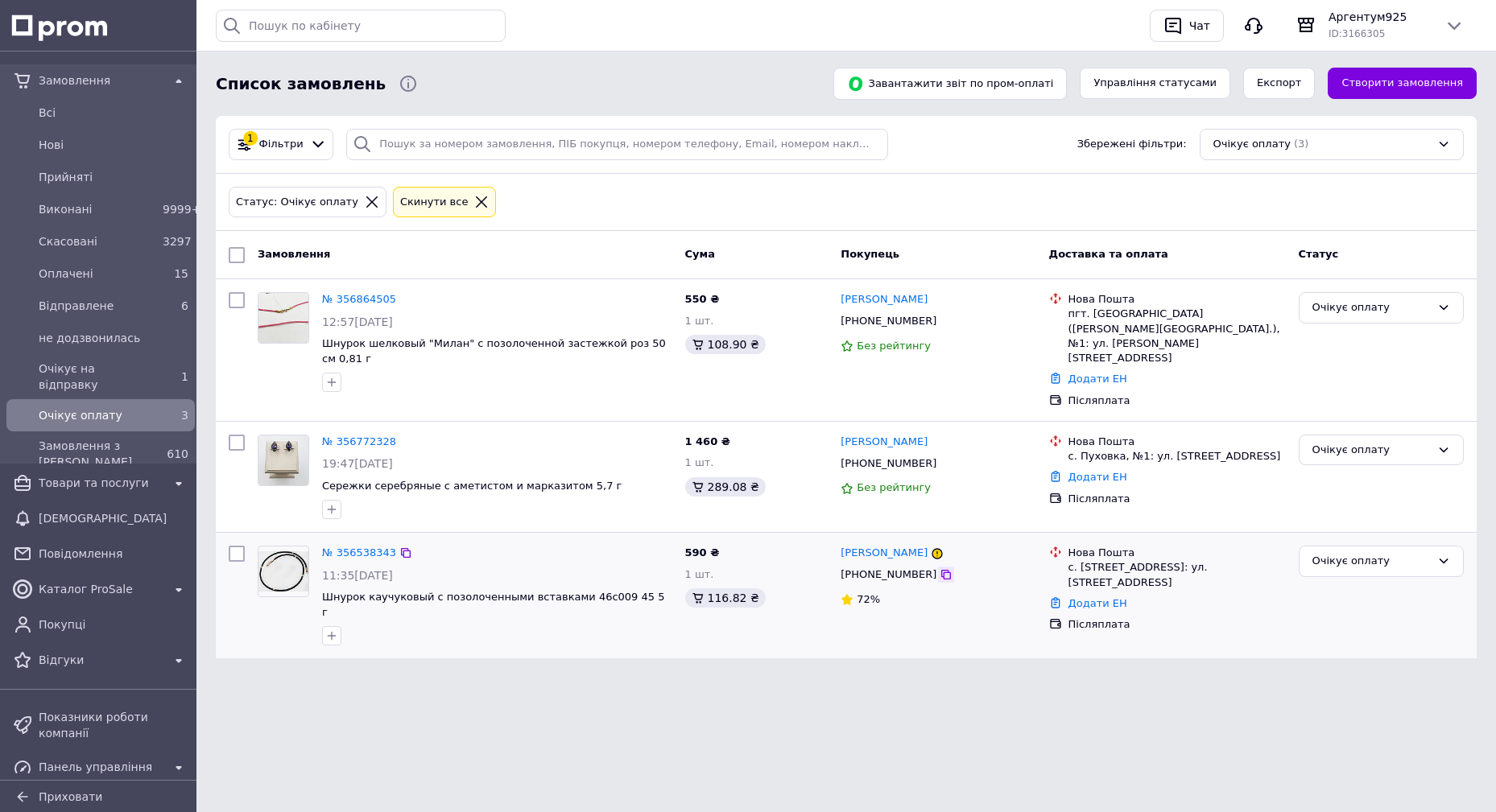
click at [942, 570] on icon at bounding box center [947, 575] width 10 height 10
click at [344, 547] on link "№ 356538343" at bounding box center [359, 553] width 74 height 12
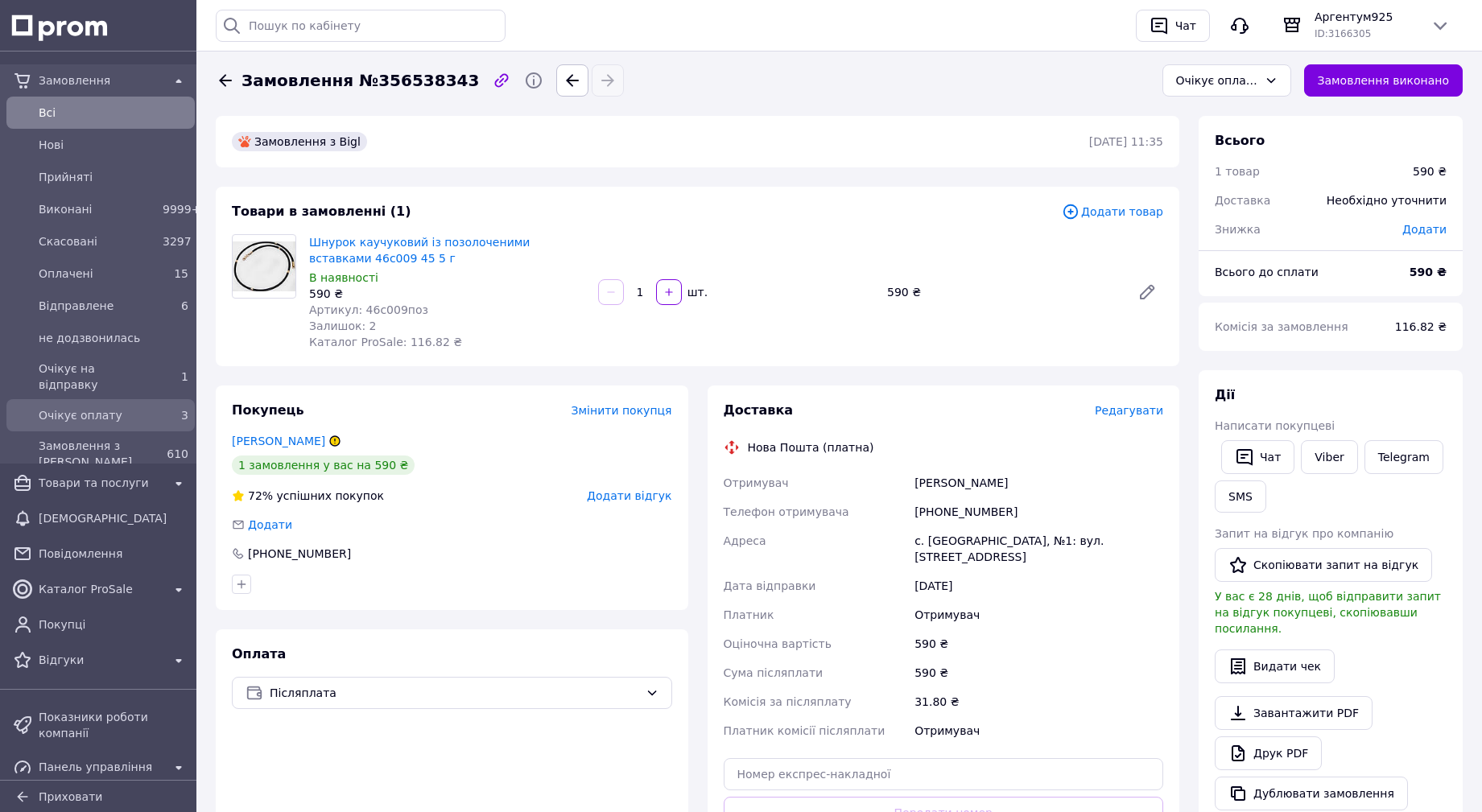
click at [134, 407] on span "Очікує оплату" at bounding box center [97, 415] width 118 height 16
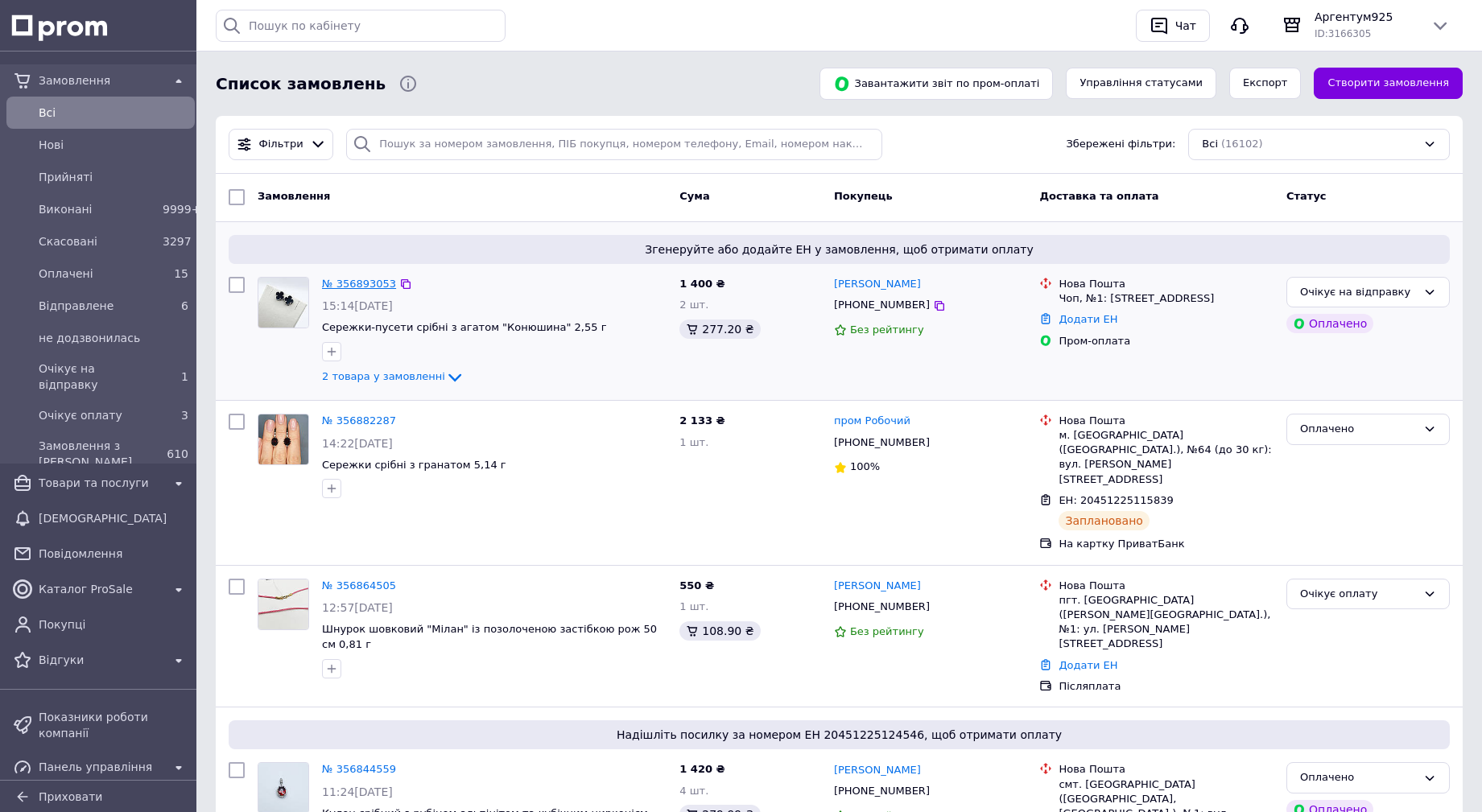
click at [355, 281] on link "№ 356893053" at bounding box center [359, 284] width 74 height 12
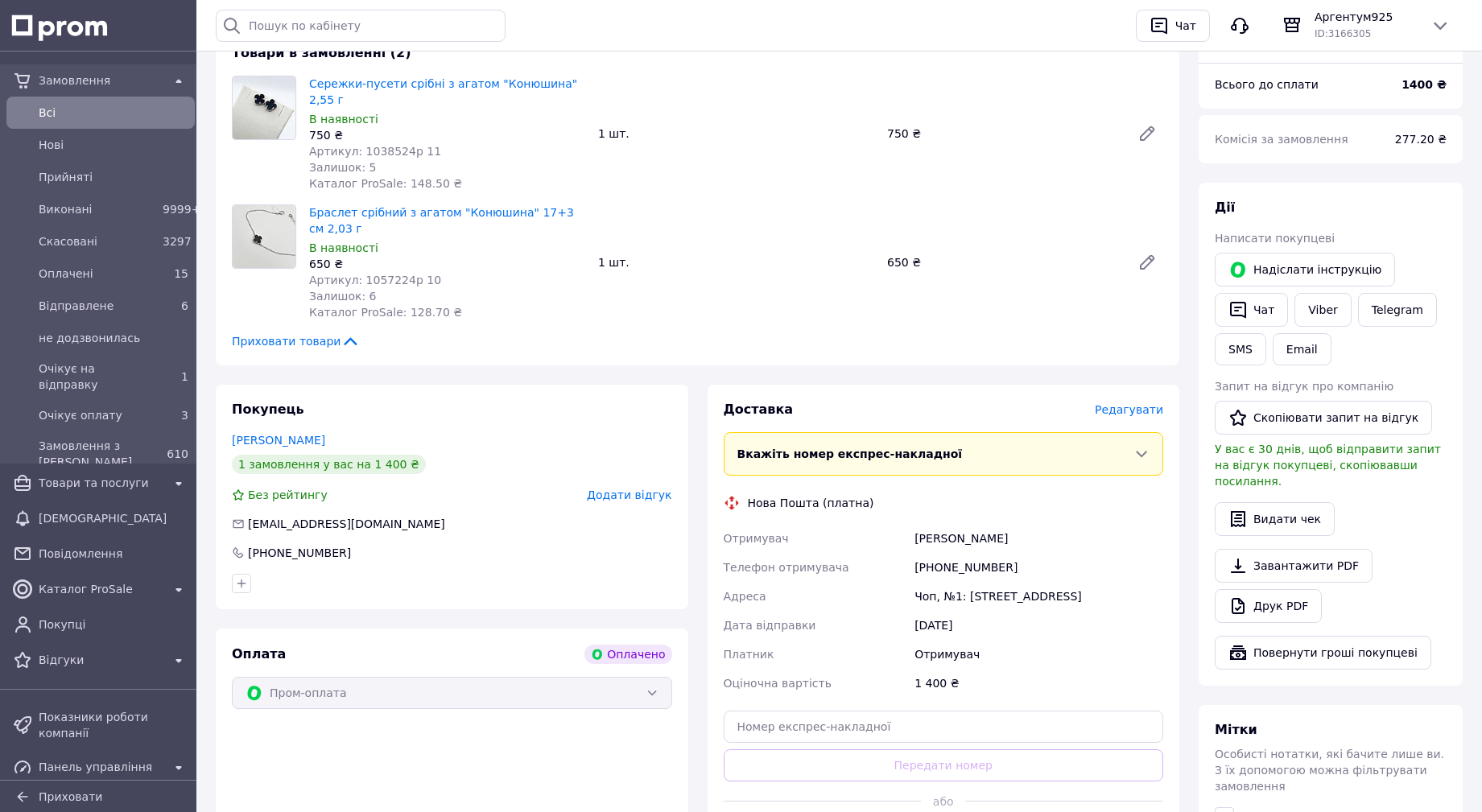
scroll to position [322, 0]
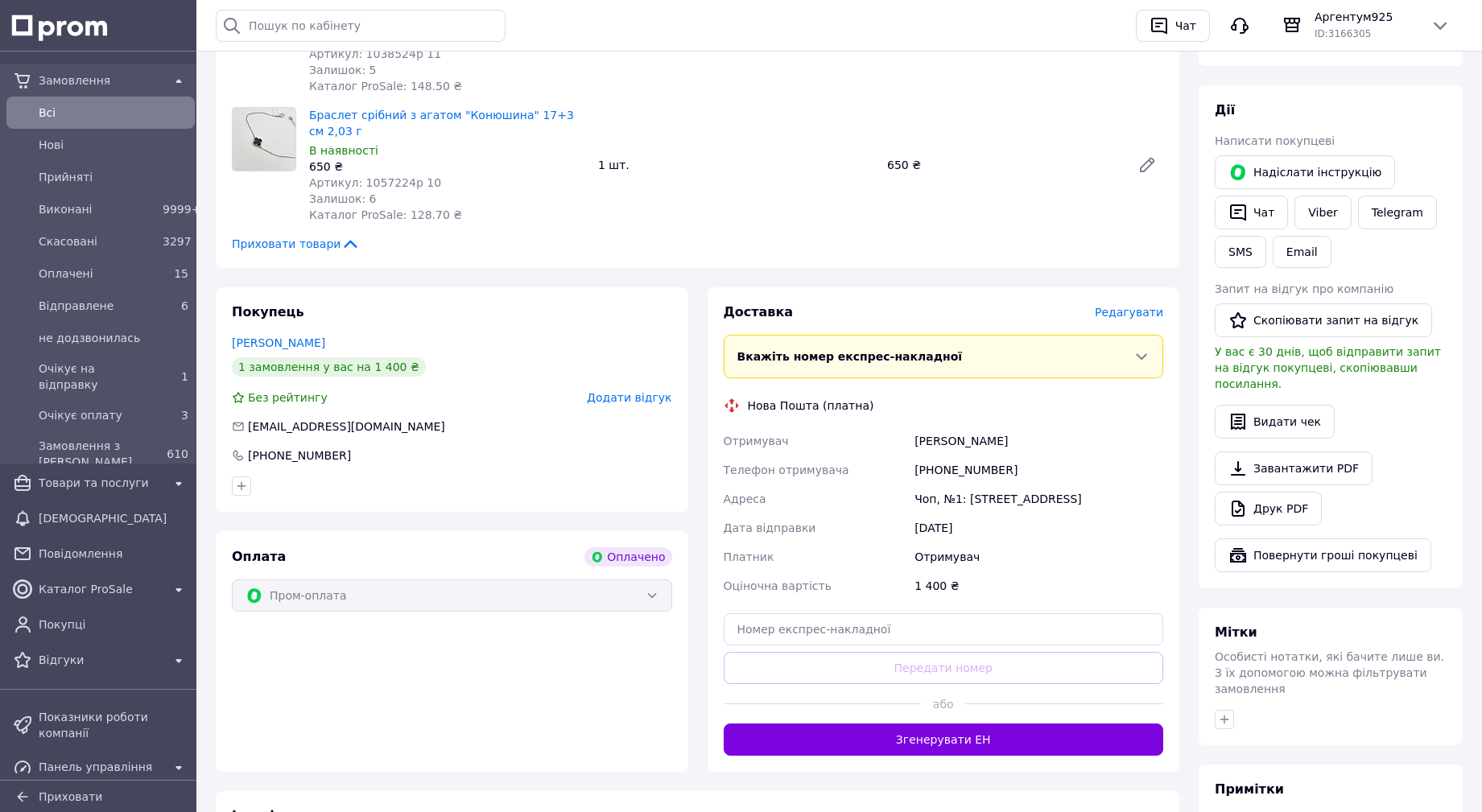
drag, startPoint x: 1006, startPoint y: 709, endPoint x: 980, endPoint y: 695, distance: 29.5
click at [1006, 724] on button "Згенерувати ЕН" at bounding box center [944, 740] width 440 height 33
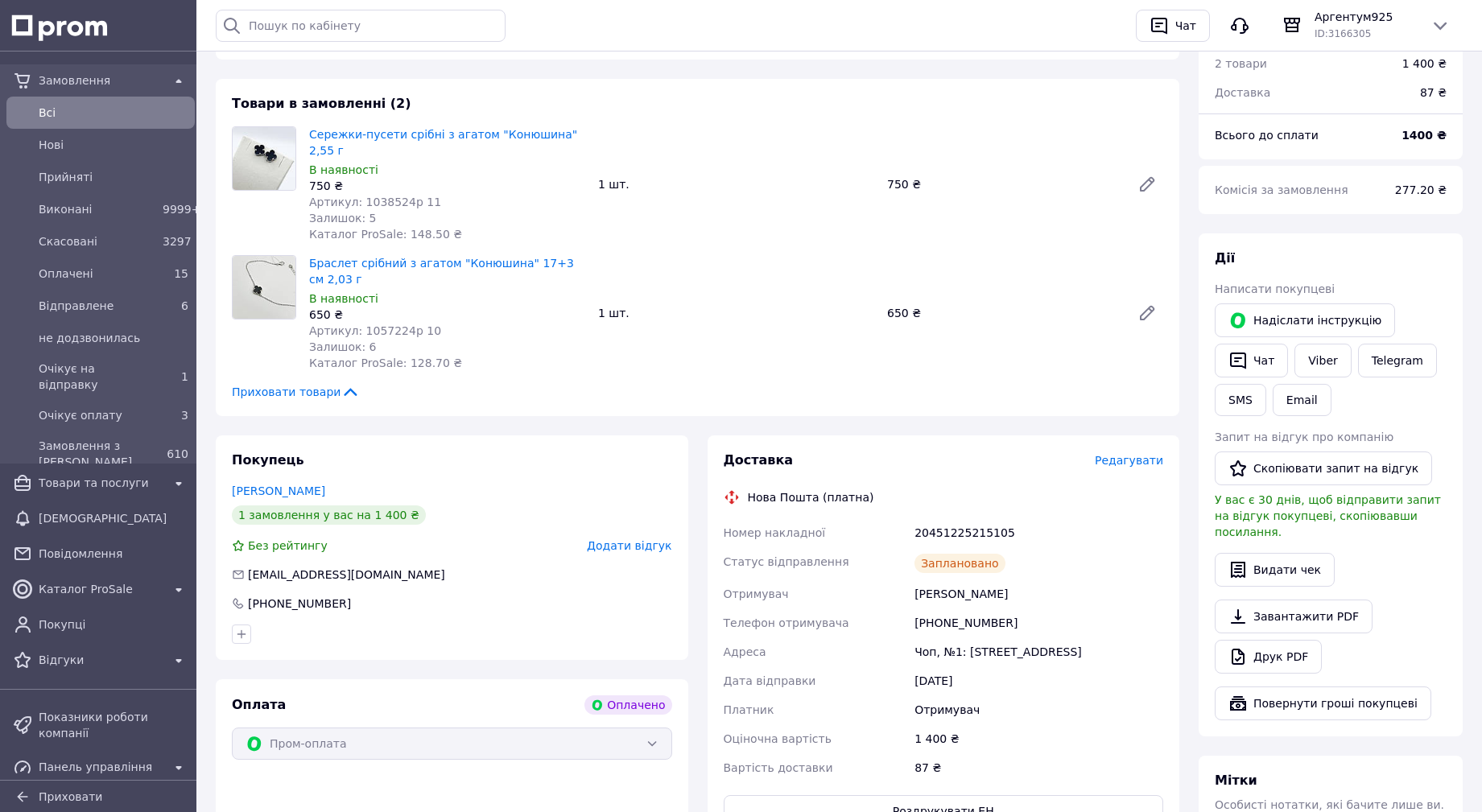
scroll to position [0, 0]
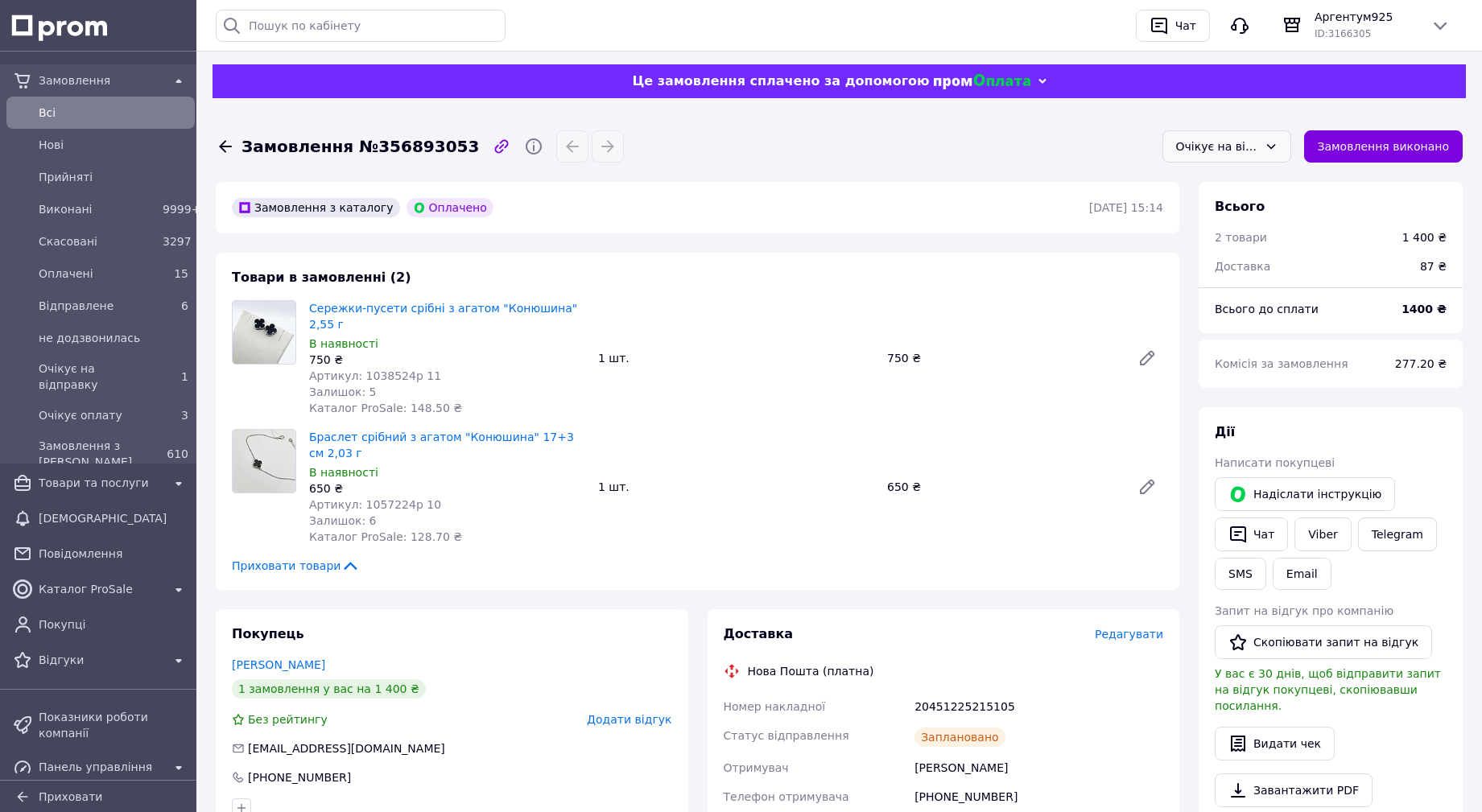
click at [1221, 153] on div "Очікує на відправку" at bounding box center [1217, 146] width 82 height 18
click at [1236, 273] on li "Оплачено" at bounding box center [1227, 272] width 128 height 31
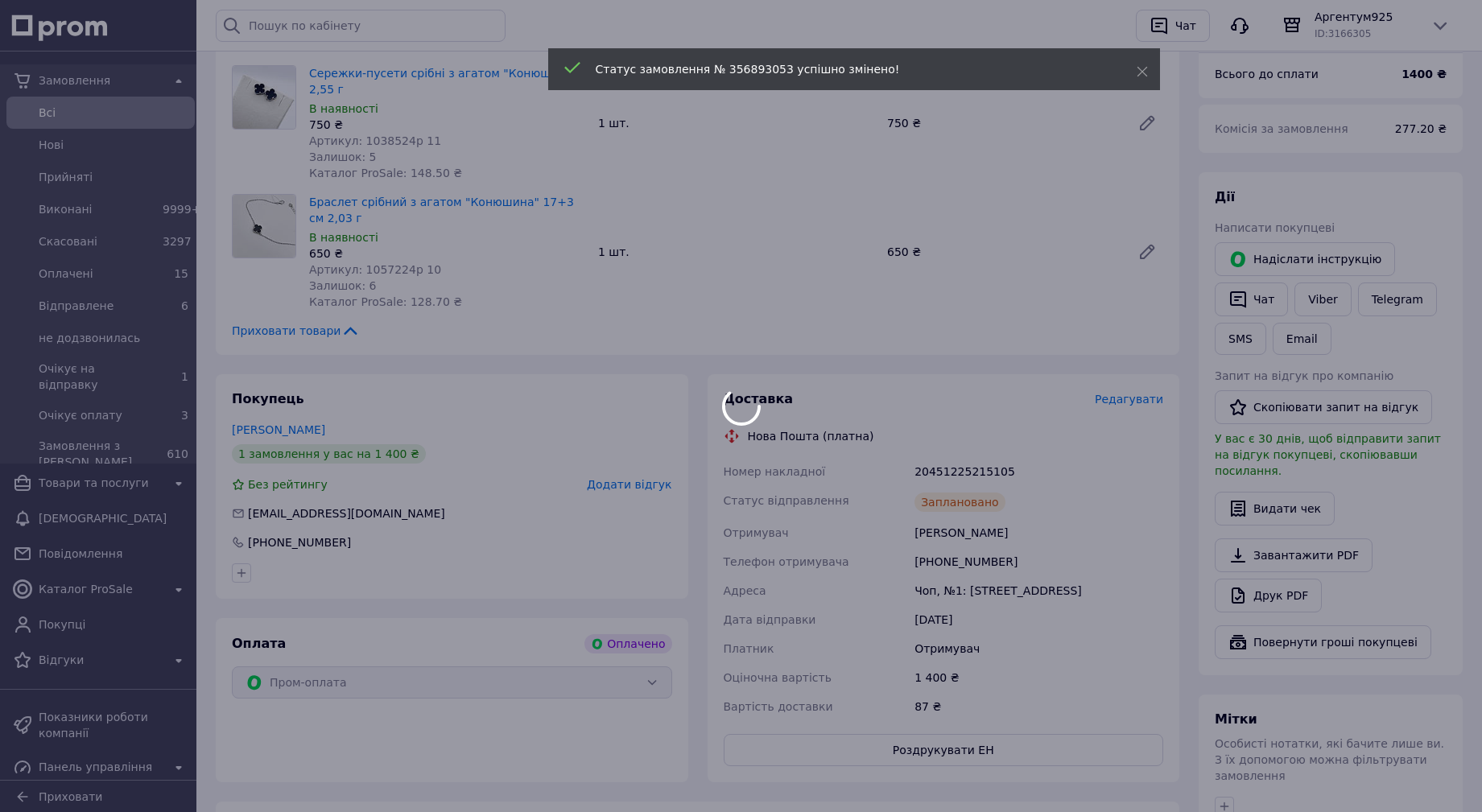
scroll to position [241, 0]
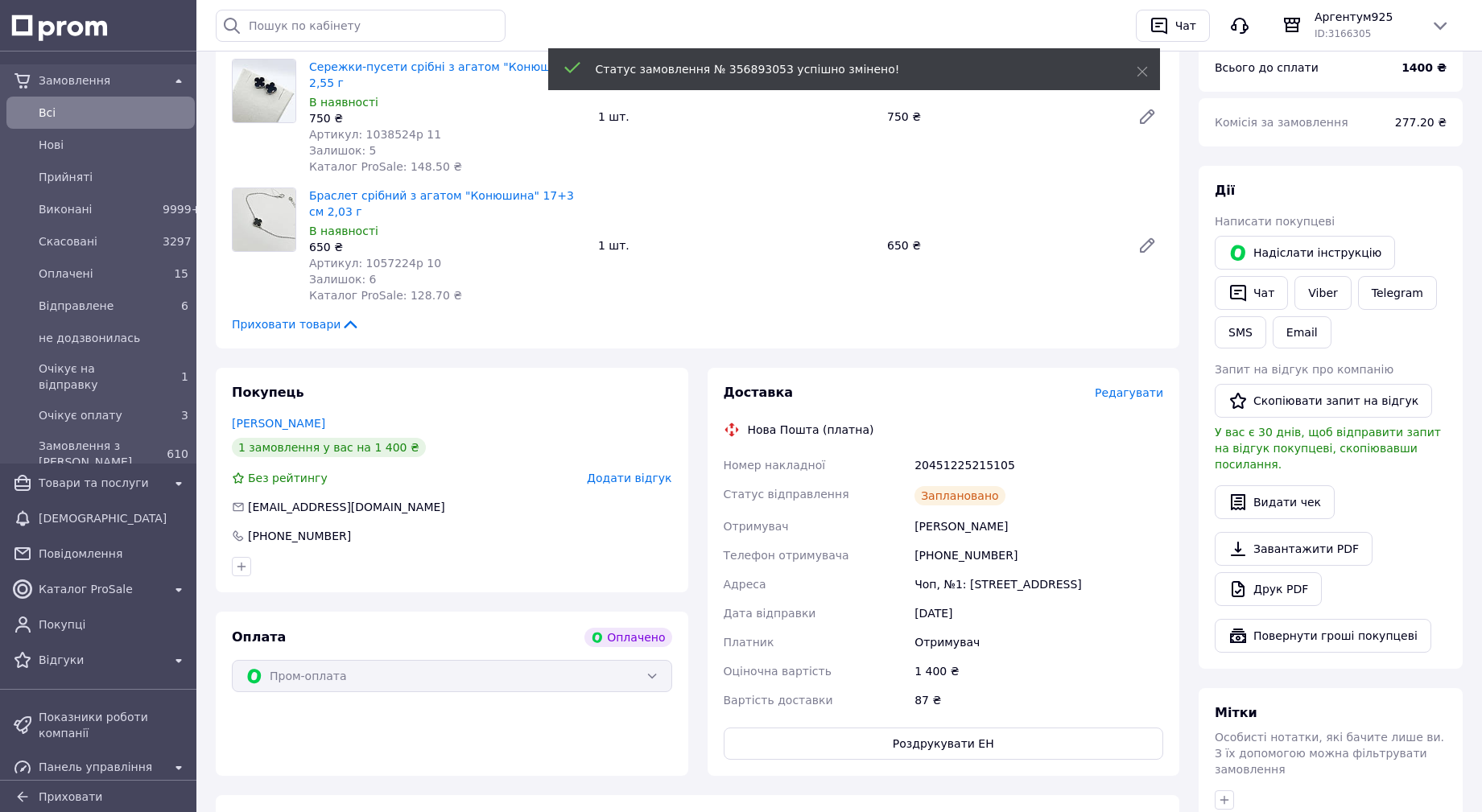
click at [981, 451] on div "20451225215105" at bounding box center [1039, 465] width 255 height 29
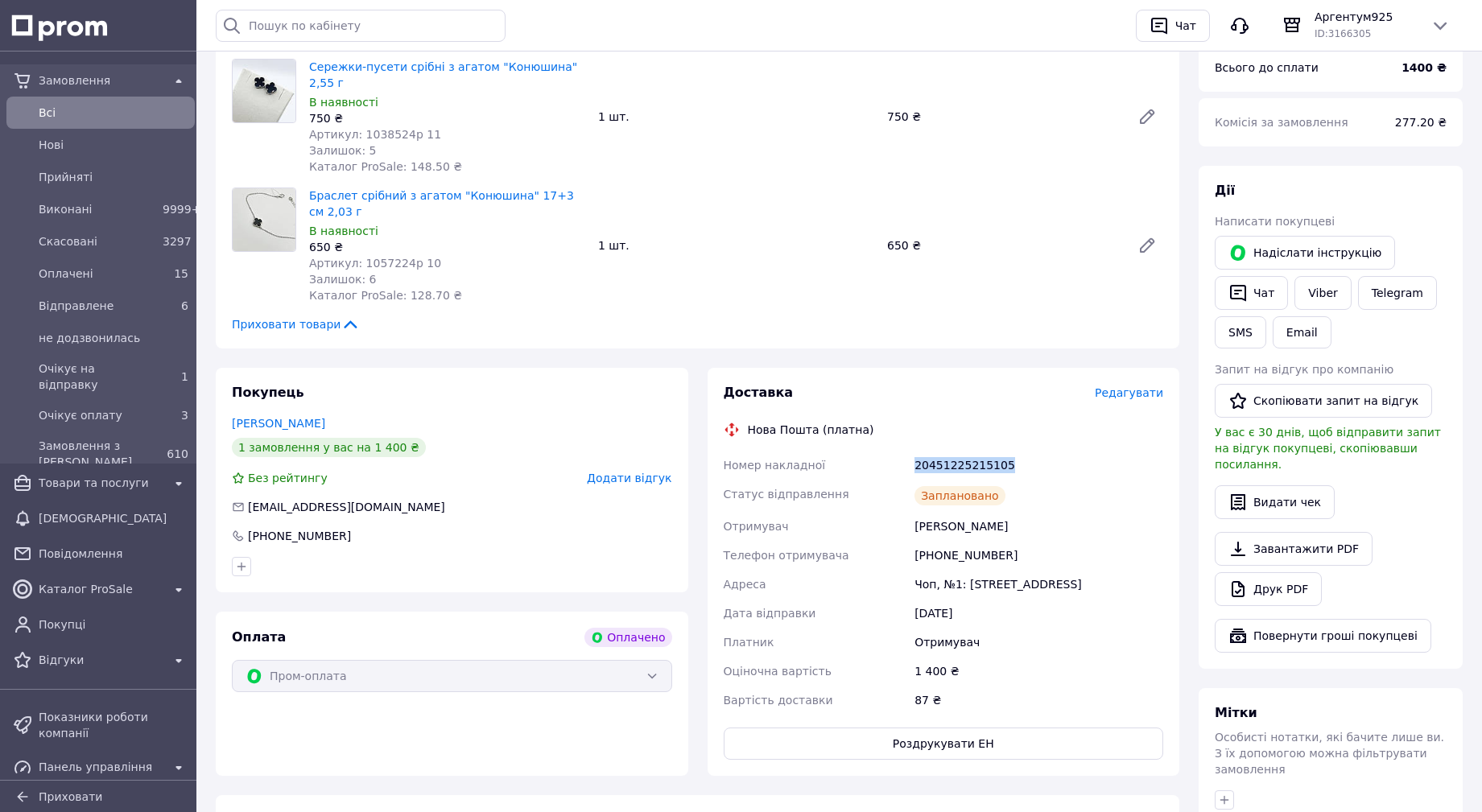
click at [981, 451] on div "20451225215105" at bounding box center [1039, 465] width 255 height 29
copy div "20451225215105"
click at [1249, 335] on button "SMS" at bounding box center [1241, 332] width 51 height 33
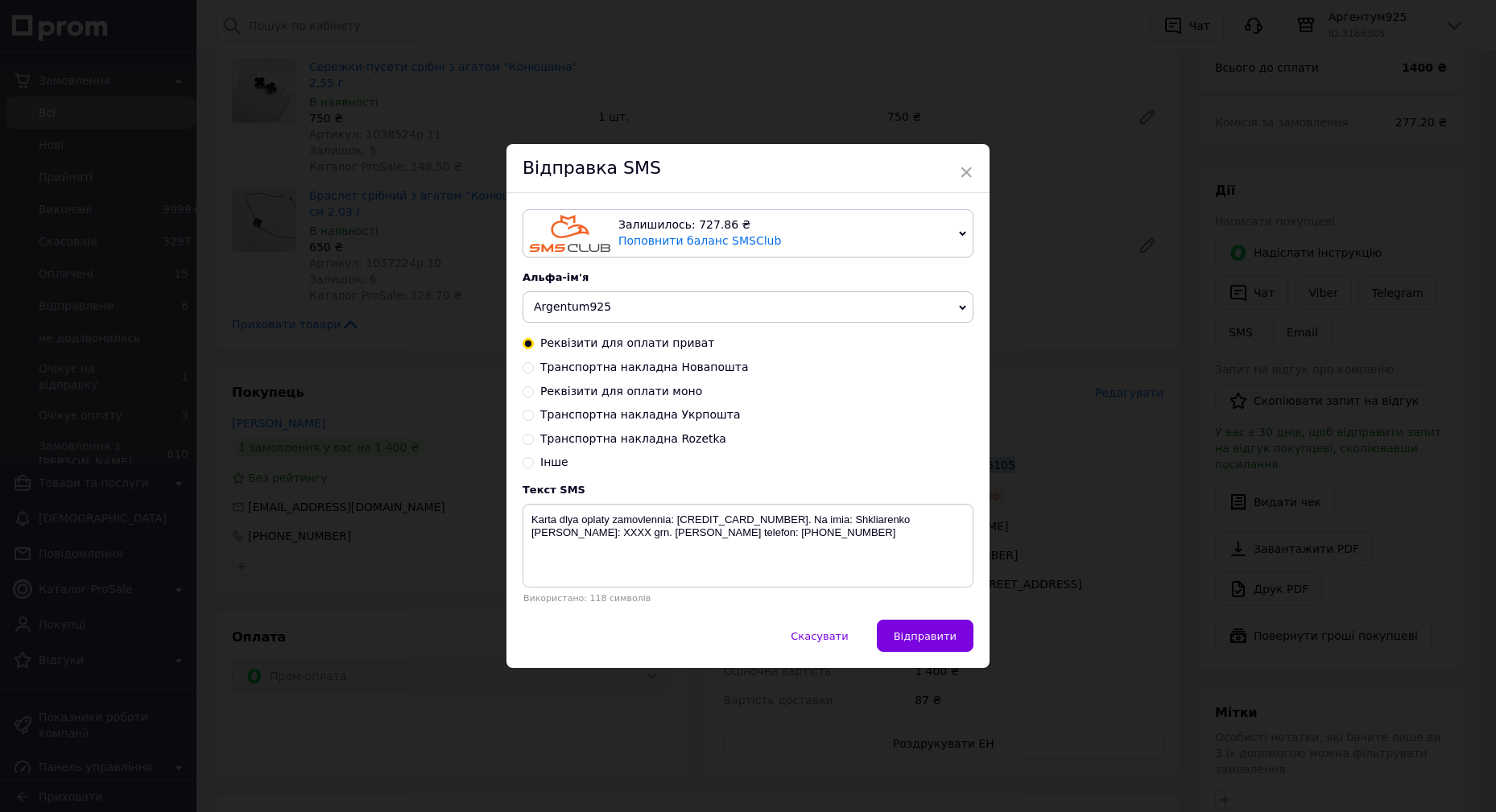
click at [694, 296] on span "Argentum925" at bounding box center [748, 308] width 451 height 33
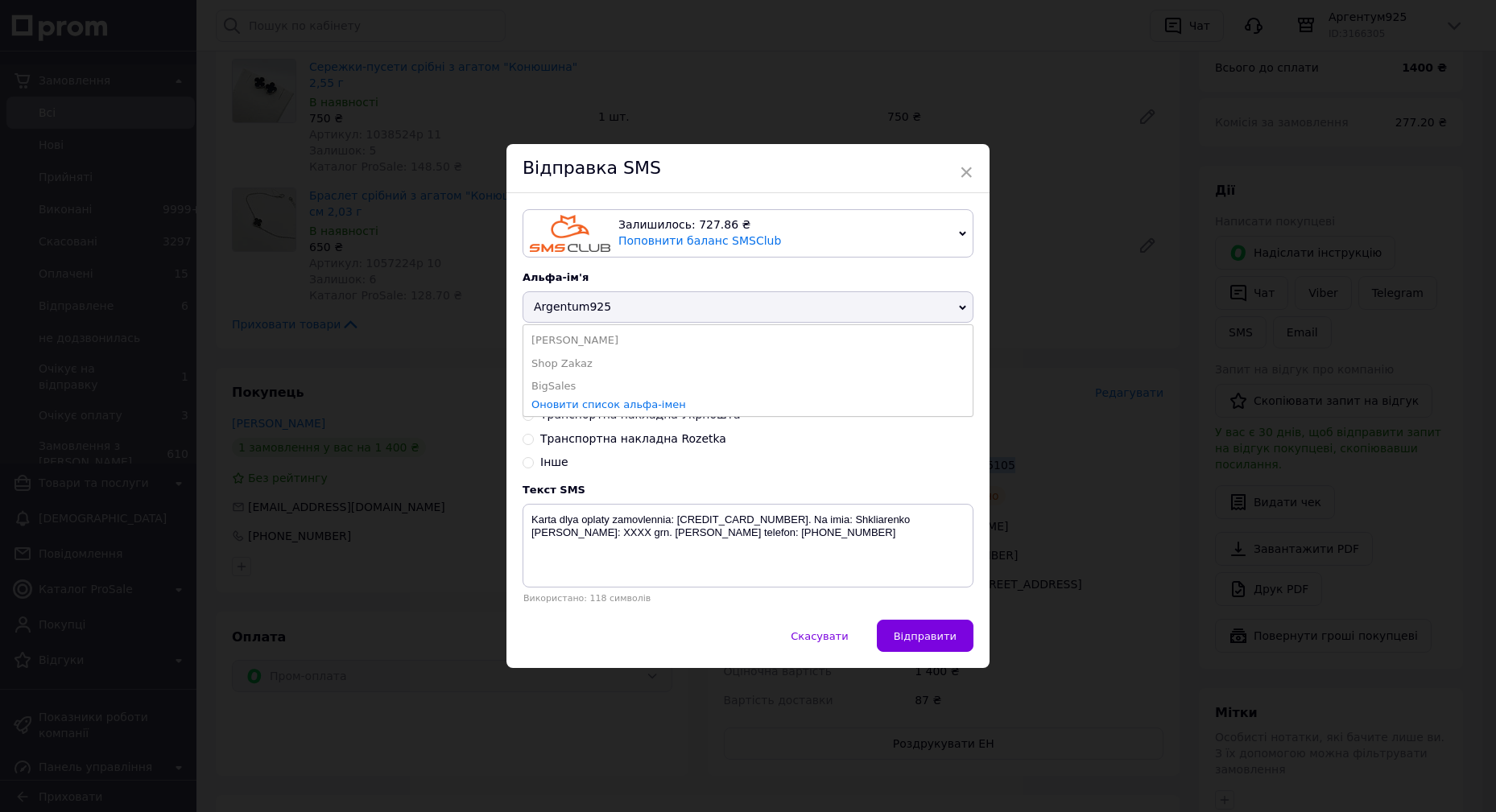
click at [694, 296] on span "Argentum925" at bounding box center [748, 308] width 451 height 33
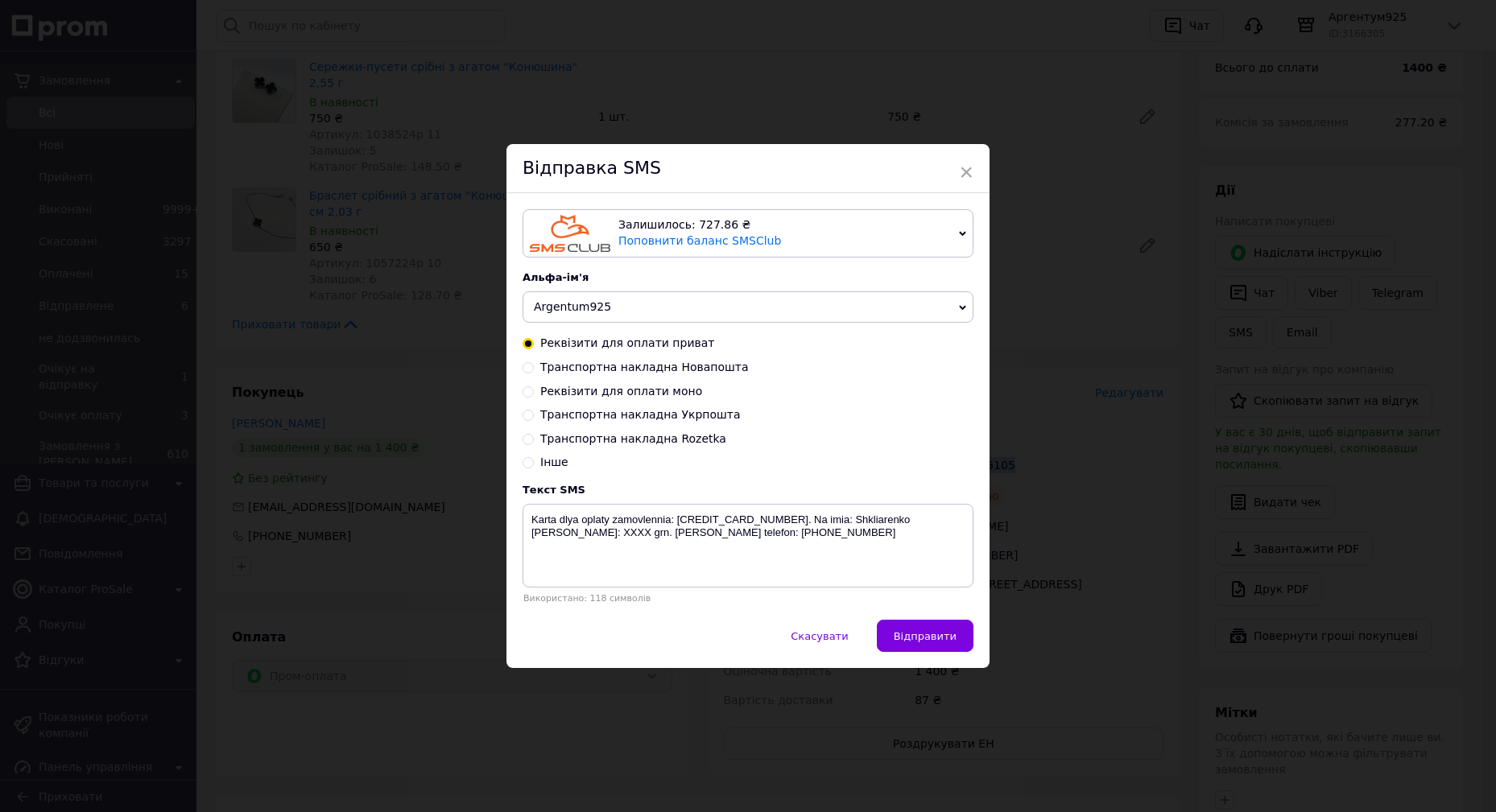
click at [686, 362] on span "Транспортна накладна Новапошта" at bounding box center [644, 367] width 209 height 13
click at [534, 362] on input "Транспортна накладна Новапошта" at bounding box center [527, 366] width 11 height 11
radio input "true"
radio input "false"
click at [796, 516] on textarea "Zamovlennia vidpravleno Novoiu Poshtoiu. Nakladna XXXXXXXXXXXXXX. Nash telefon:…" at bounding box center [748, 546] width 451 height 84
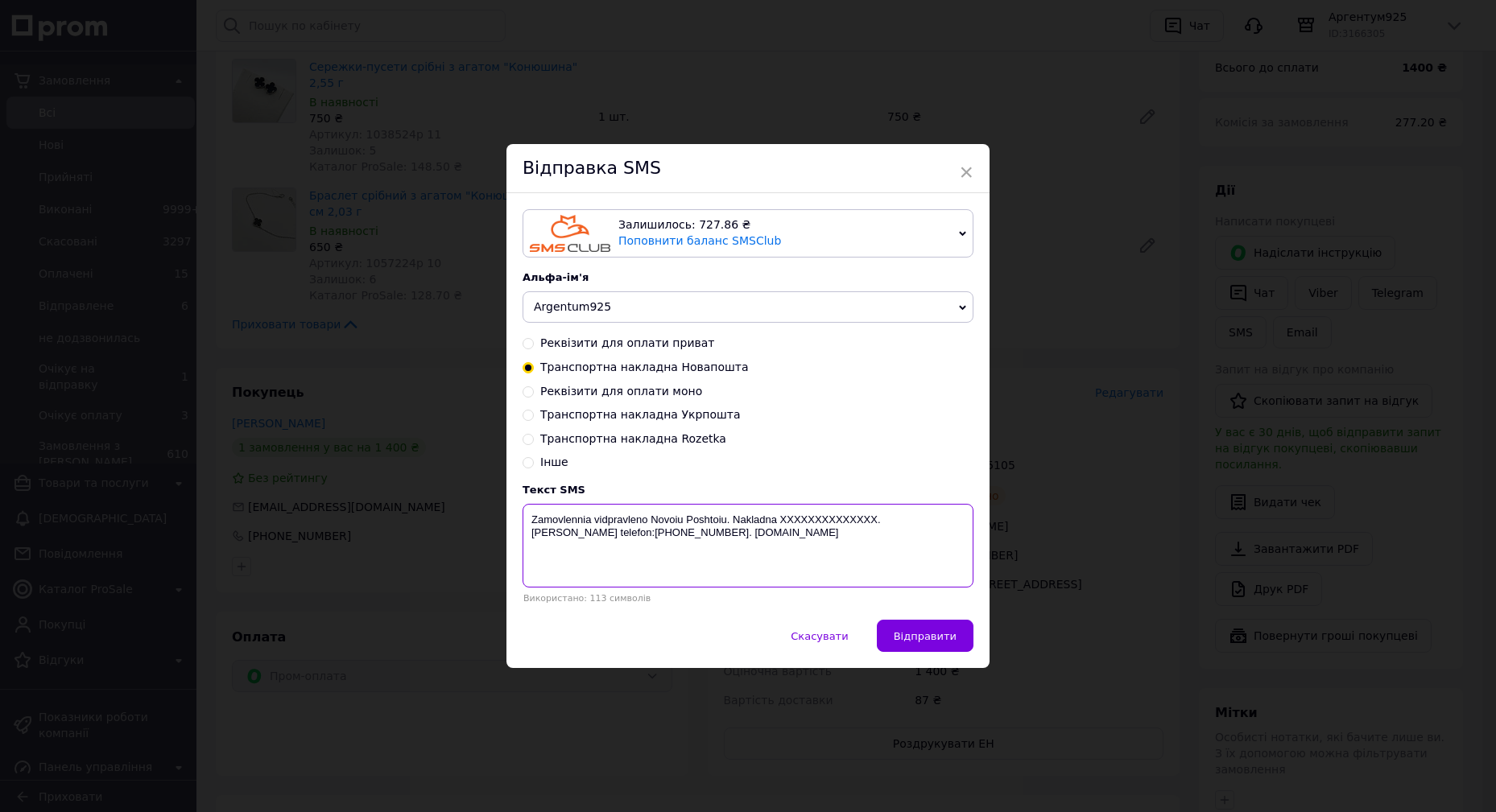
click at [796, 516] on textarea "Zamovlennia vidpravleno Novoiu Poshtoiu. Nakladna XXXXXXXXXXXXXX. Nash telefon:…" at bounding box center [748, 546] width 451 height 84
paste textarea "20451225215105"
type textarea "Zamovlennia vidpravleno Novoiu Poshtoiu. Nakladna 20451225215105. Nash telefon:…"
click at [917, 643] on span "Відправити" at bounding box center [924, 636] width 62 height 12
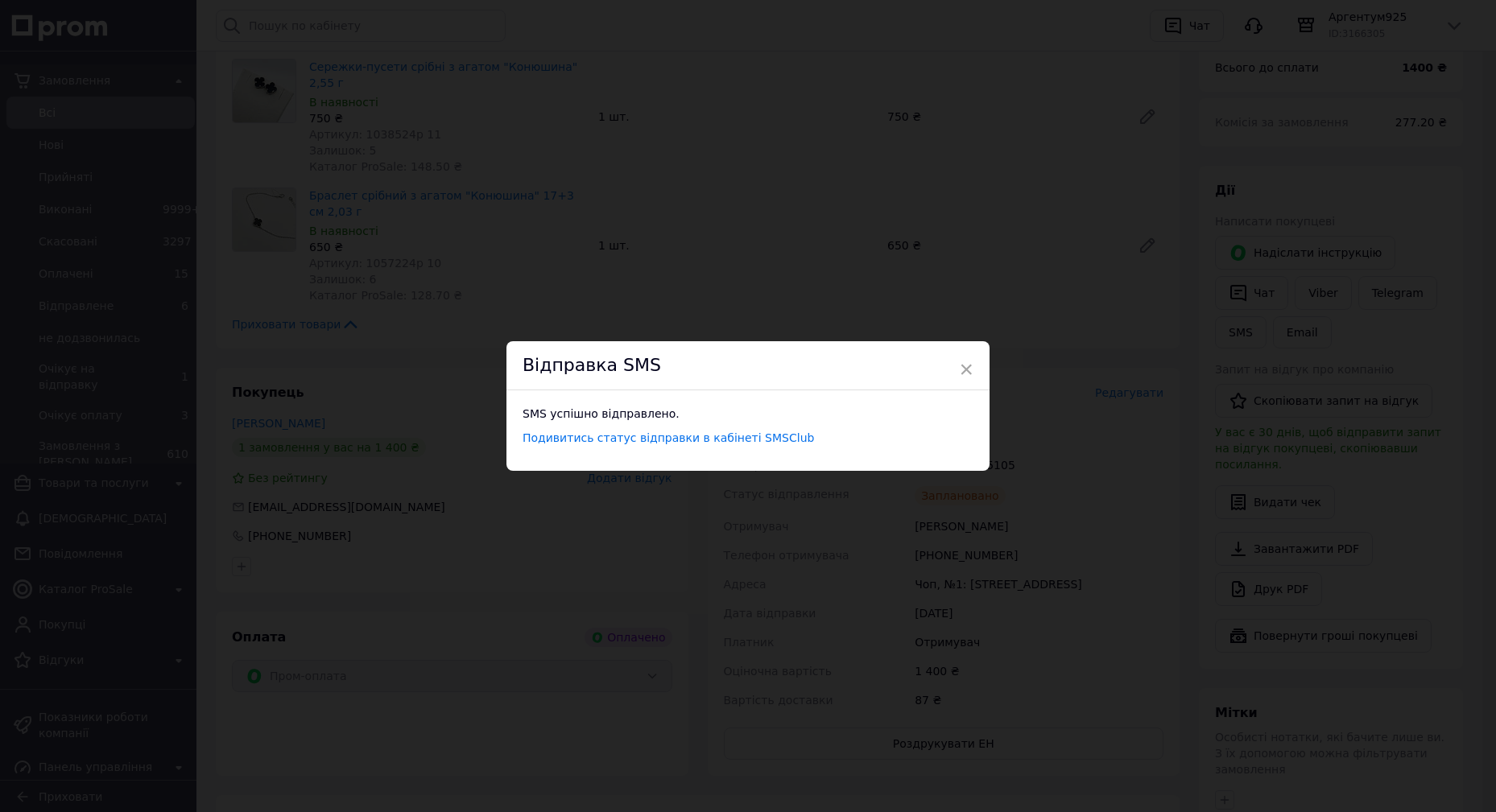
click at [970, 368] on span "×" at bounding box center [966, 370] width 15 height 28
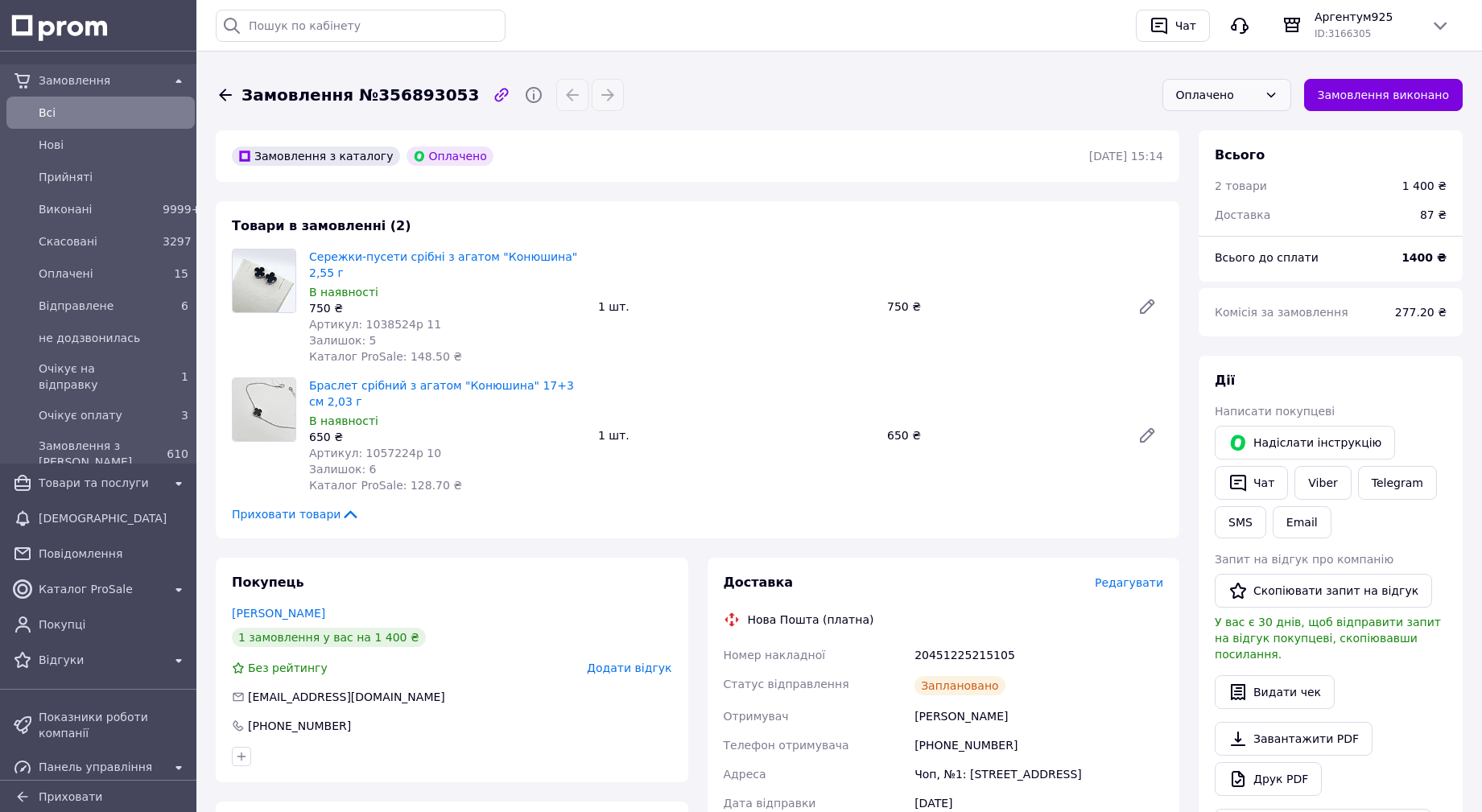
scroll to position [80, 0]
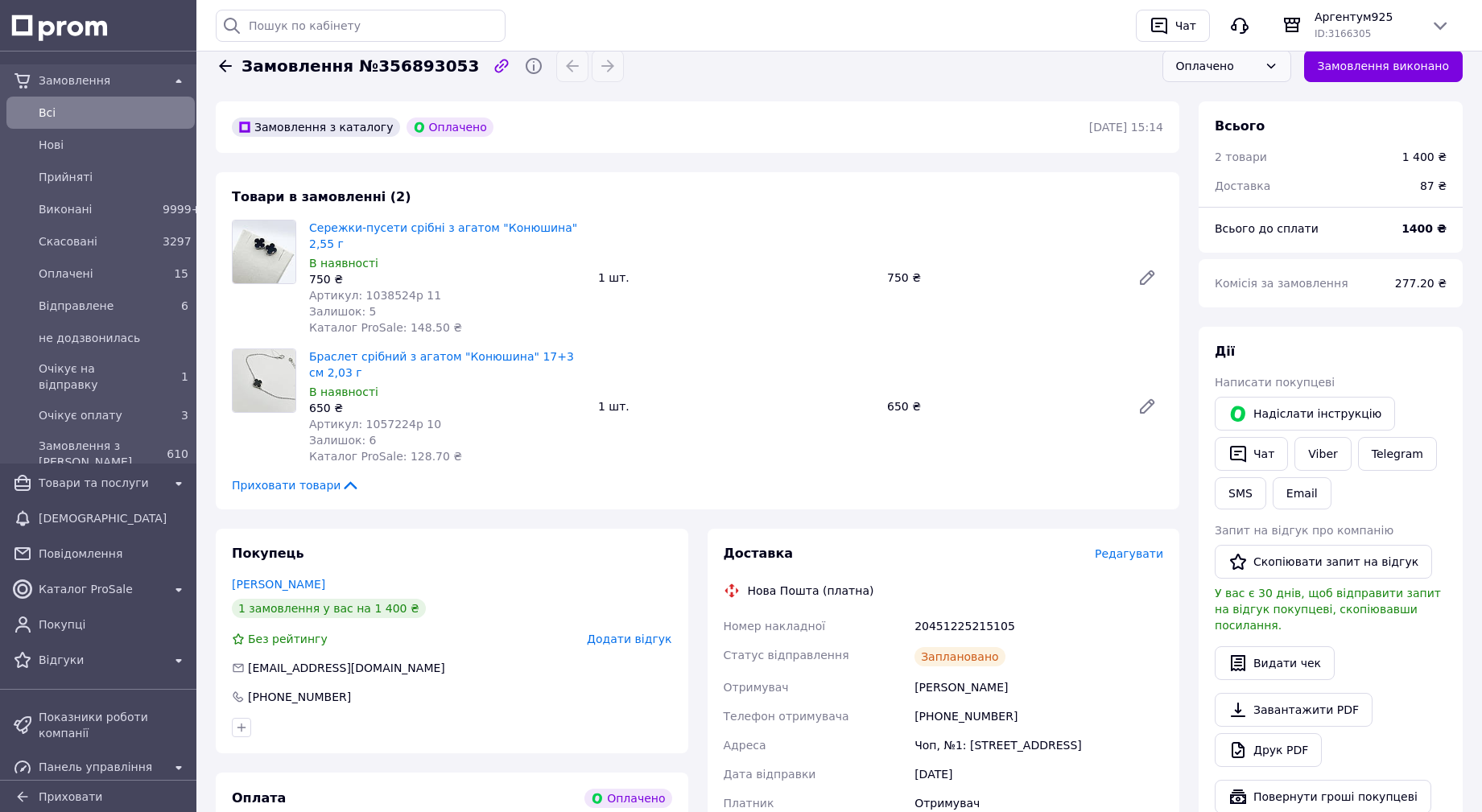
click at [119, 119] on span "Всi" at bounding box center [113, 113] width 149 height 16
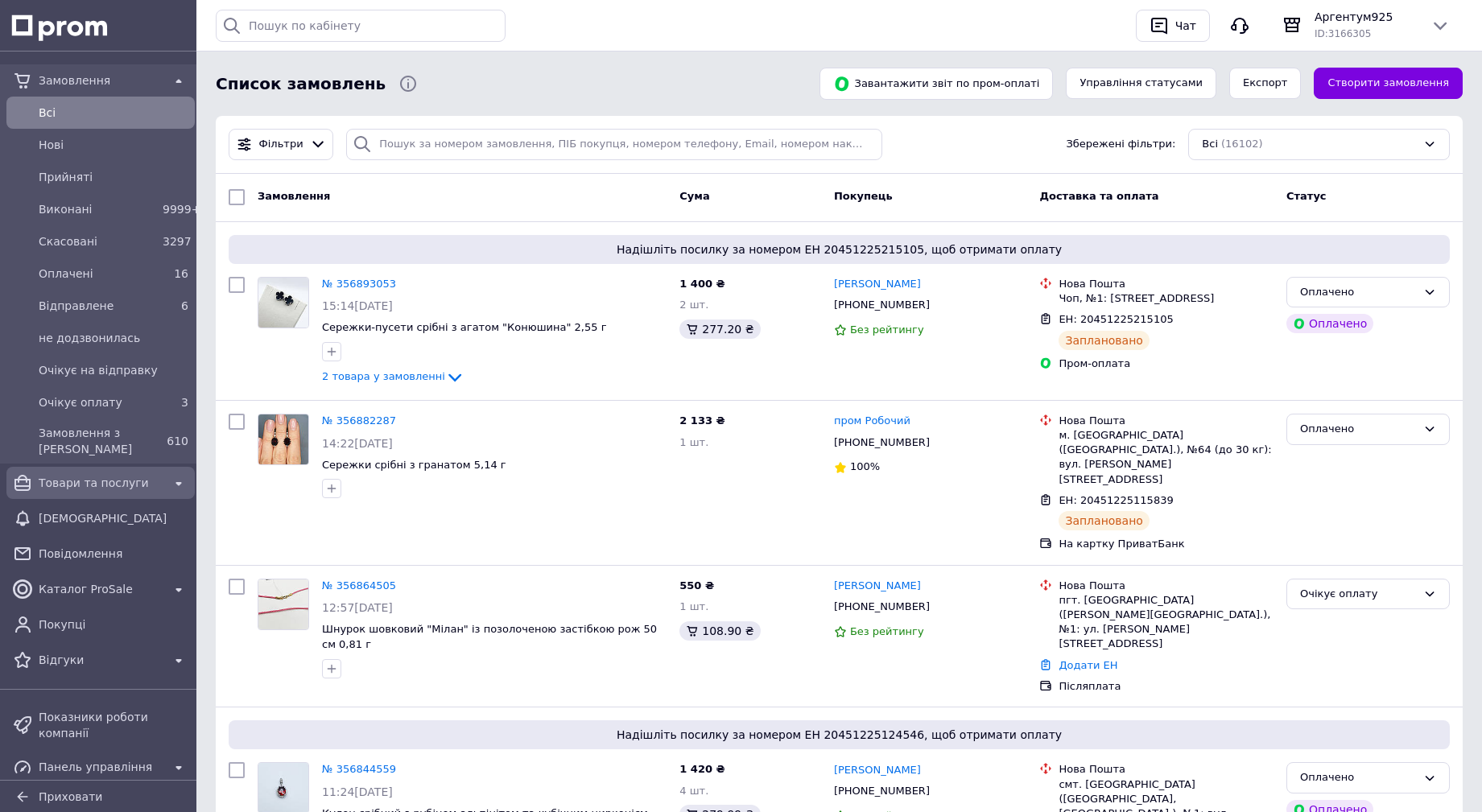
click at [76, 477] on span "Товари та послуги" at bounding box center [100, 483] width 124 height 16
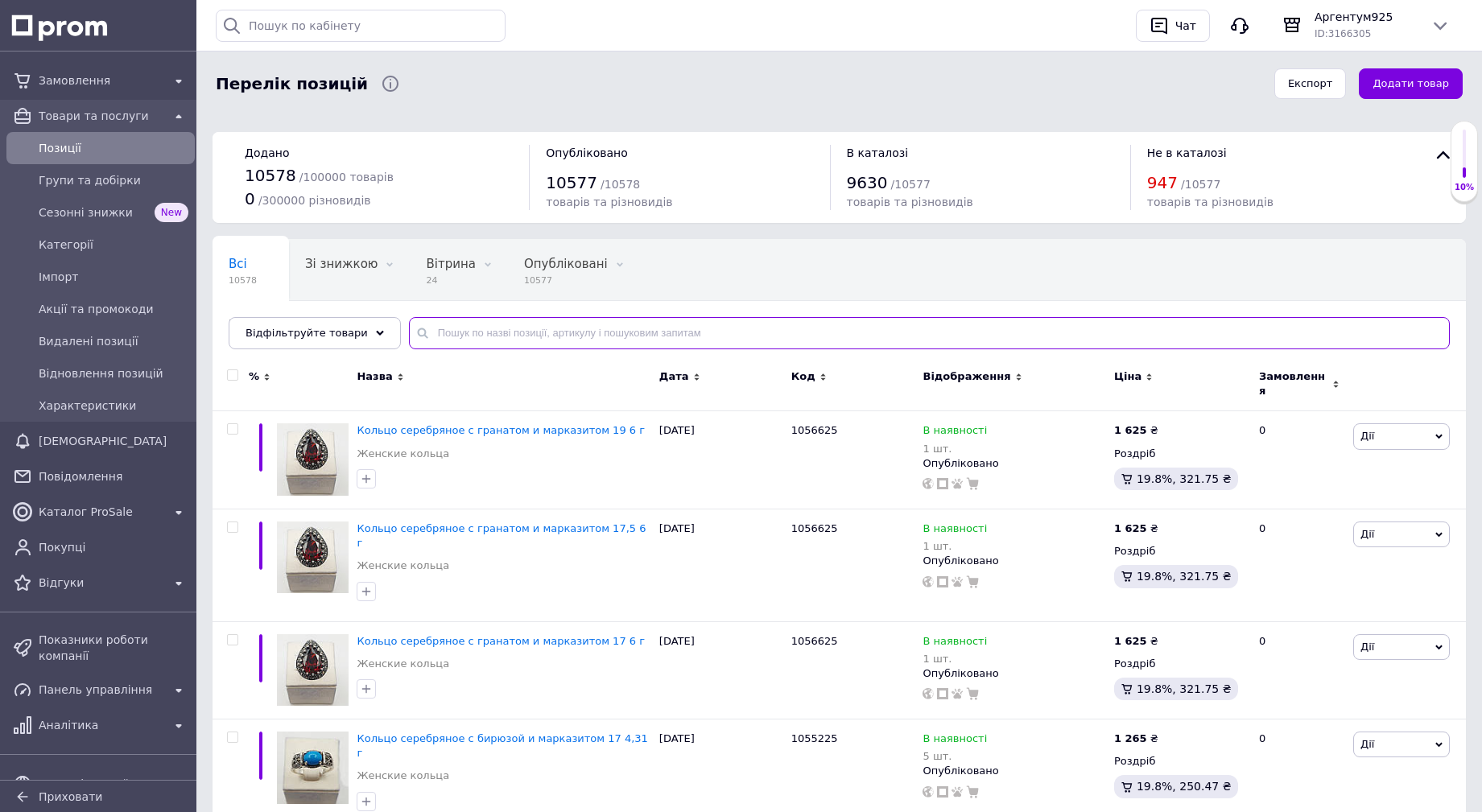
click at [624, 335] on input "text" at bounding box center [929, 333] width 1041 height 33
paste input "1051924"
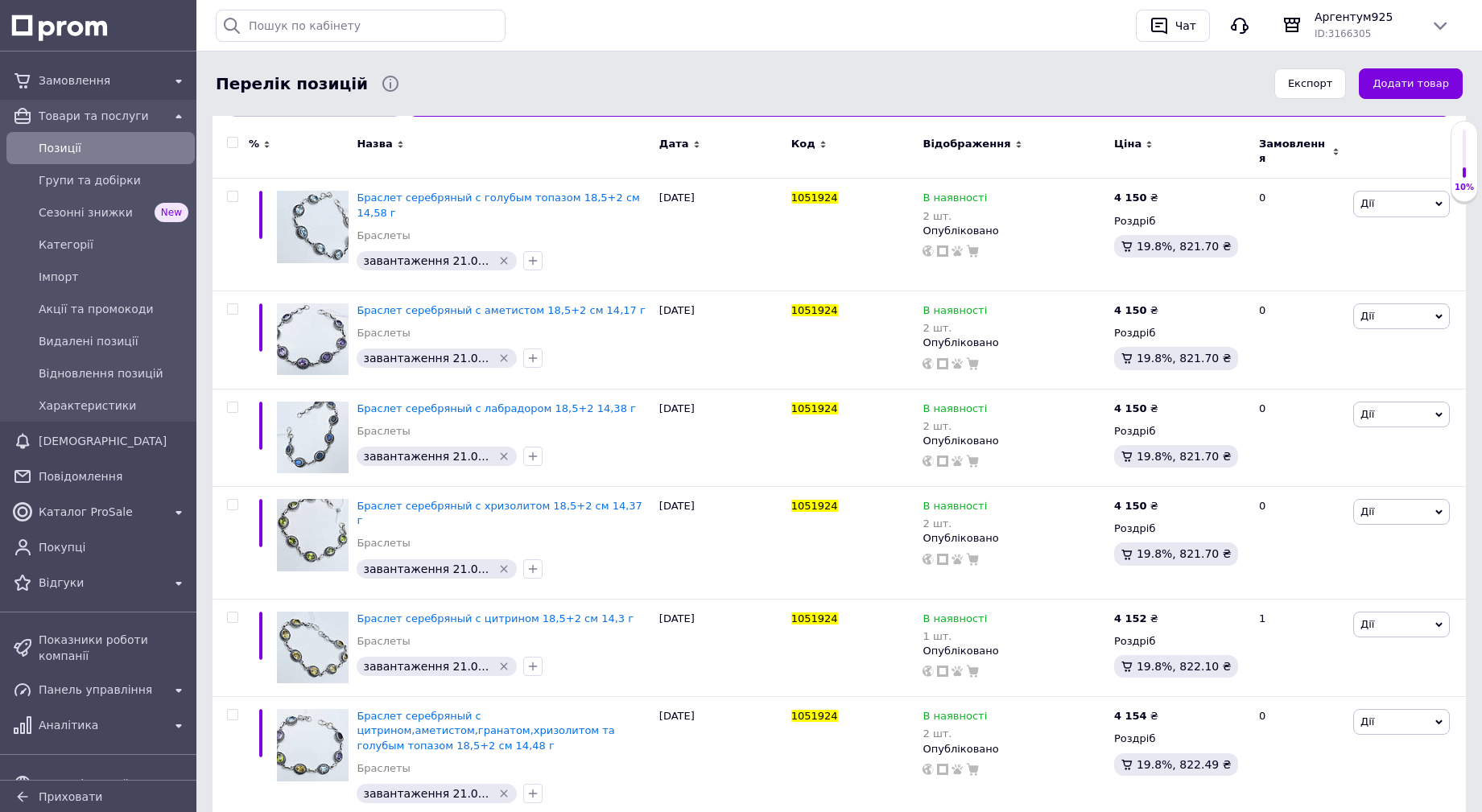
scroll to position [322, 0]
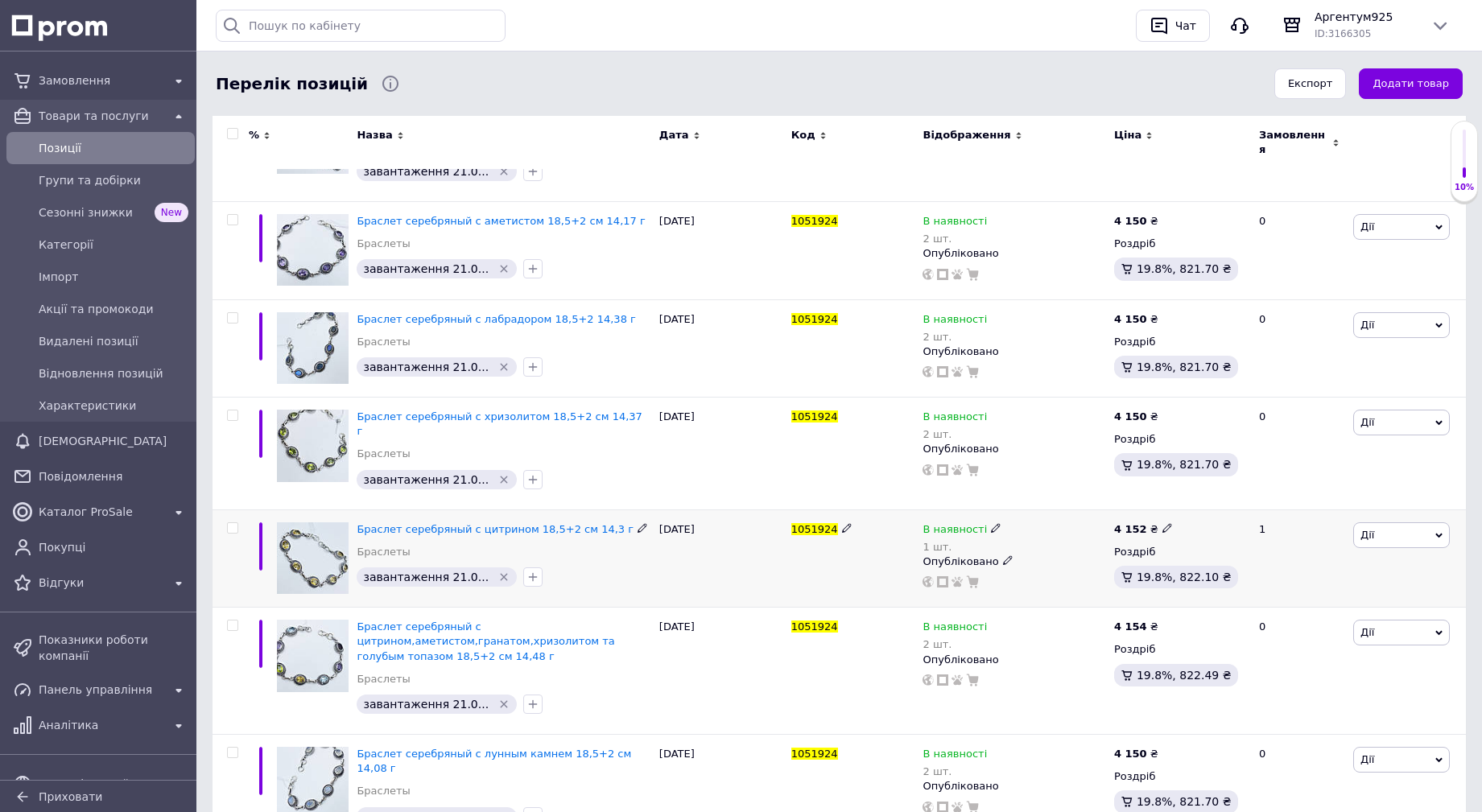
type input "1051924"
click at [991, 523] on icon at bounding box center [996, 528] width 10 height 10
click at [1052, 539] on li "Немає в наявності" at bounding box center [1083, 550] width 153 height 23
click at [1059, 563] on input "1" at bounding box center [1067, 579] width 123 height 33
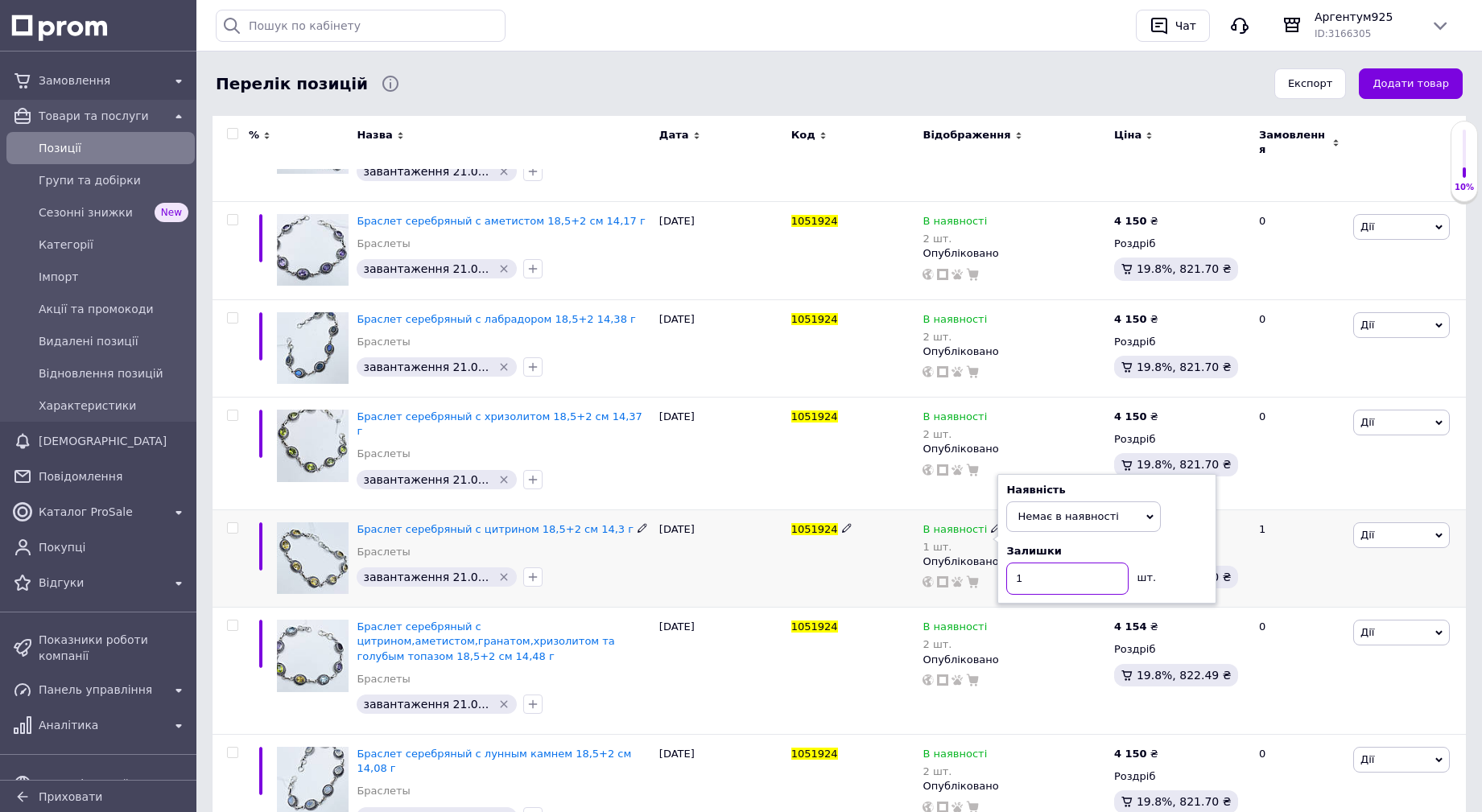
type input "0"
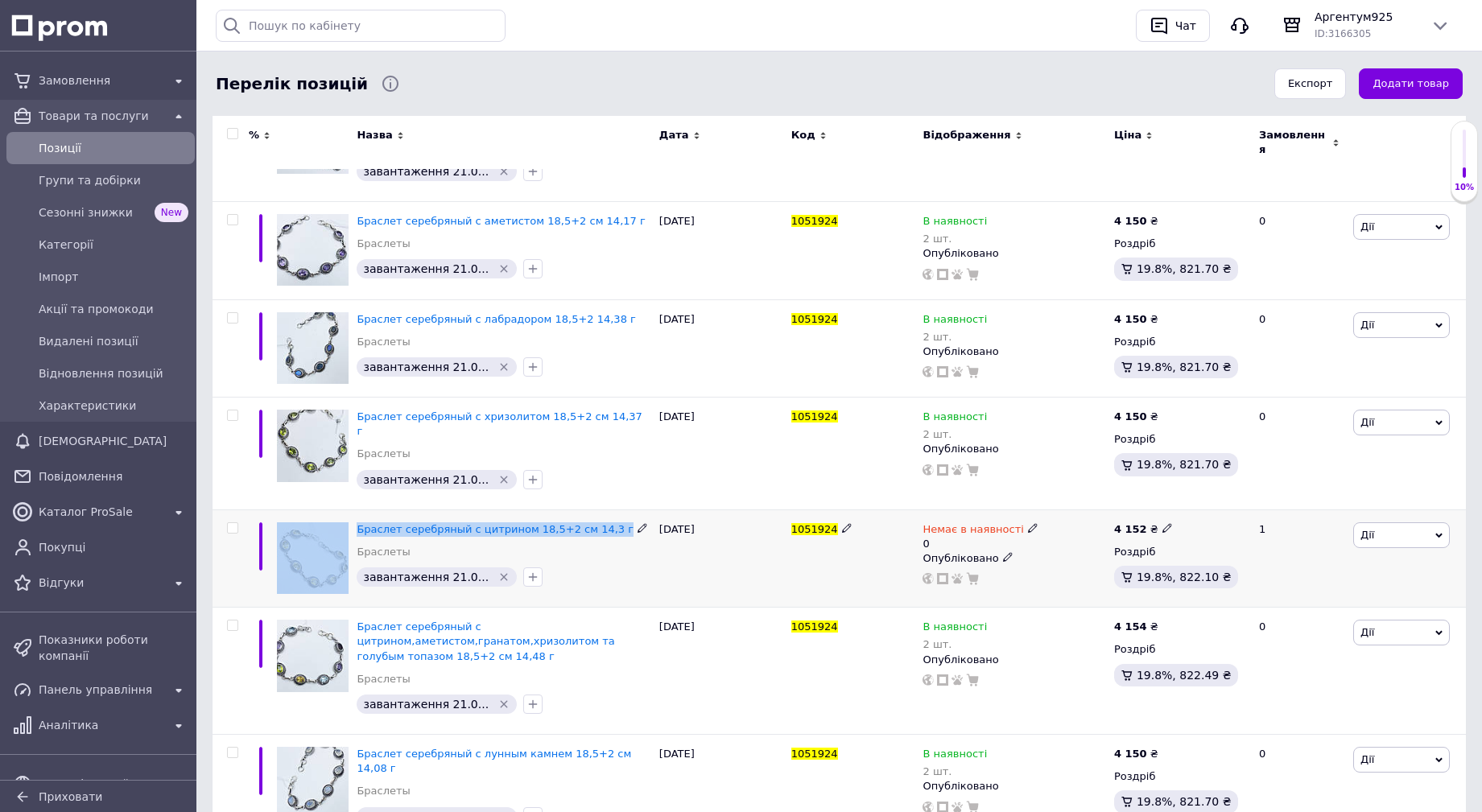
drag, startPoint x: 600, startPoint y: 487, endPoint x: 335, endPoint y: 495, distance: 265.1
click at [335, 509] on div "Браслет серебряный с цитрином 18,5+2 см 14,3 г Браслеты завантаження 21.0...   …" at bounding box center [839, 558] width 1253 height 98
copy div "Браслет серебряный с цитрином 18,5+2 см 14,3 г"
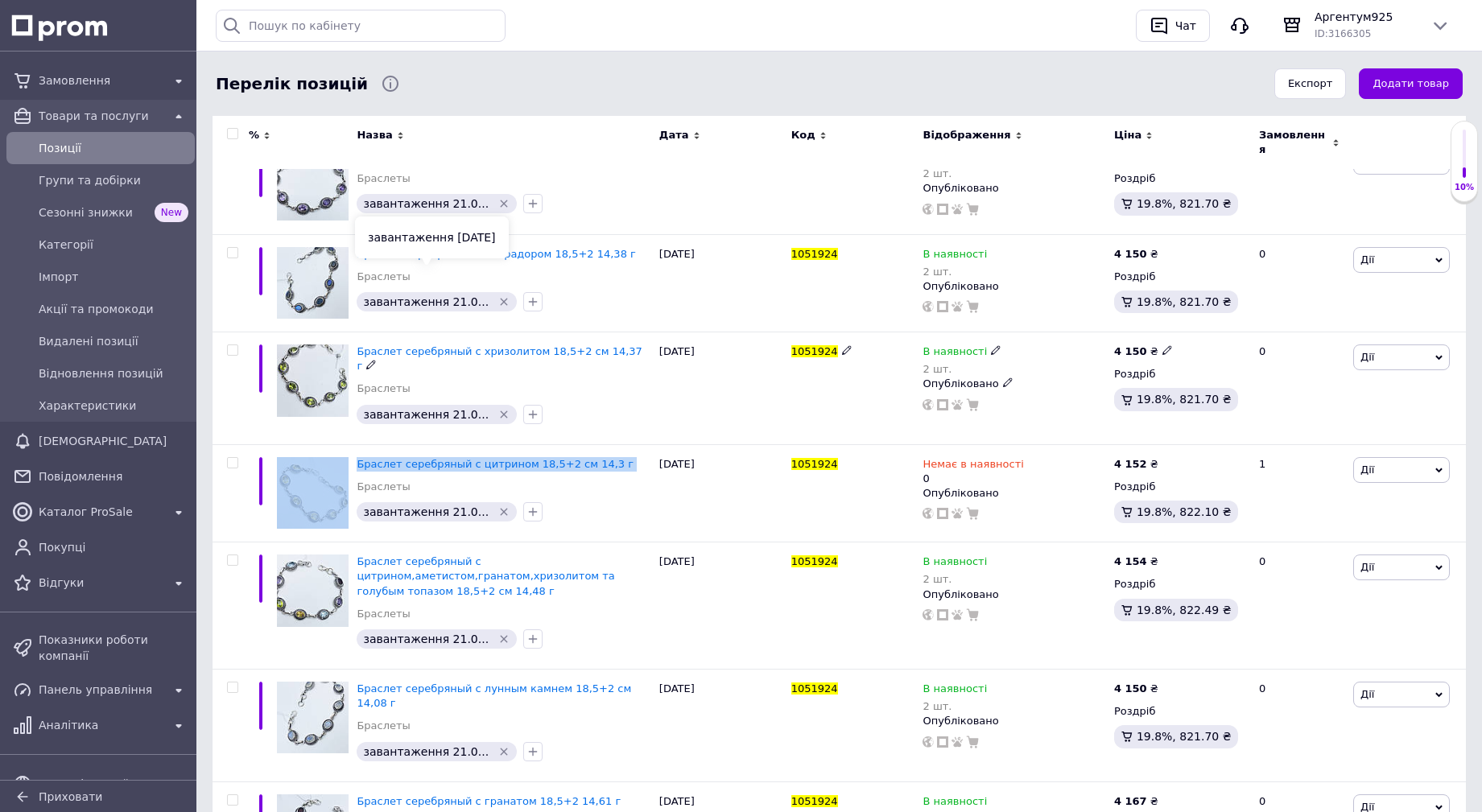
scroll to position [448, 0]
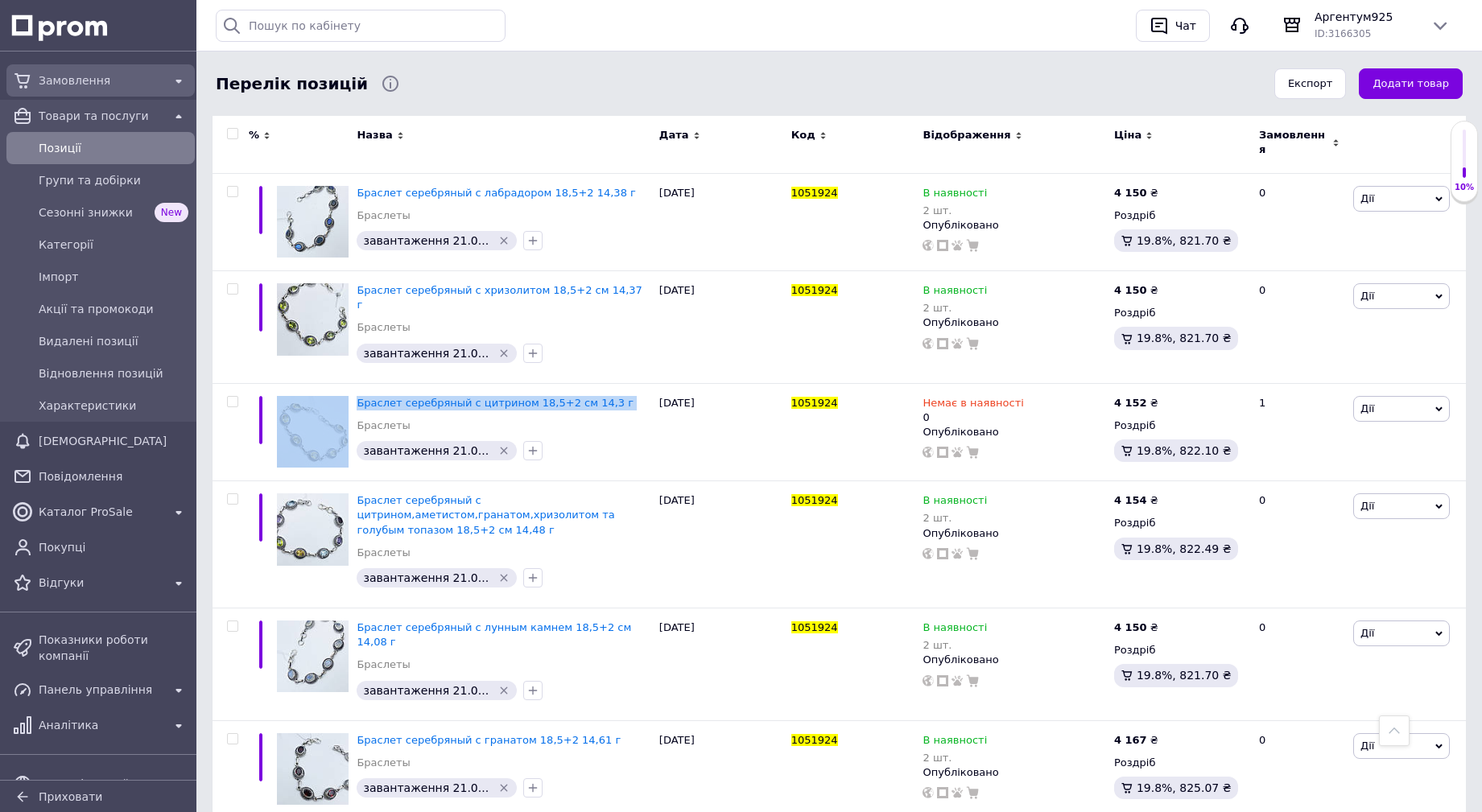
click at [84, 77] on span "Замовлення" at bounding box center [100, 80] width 124 height 16
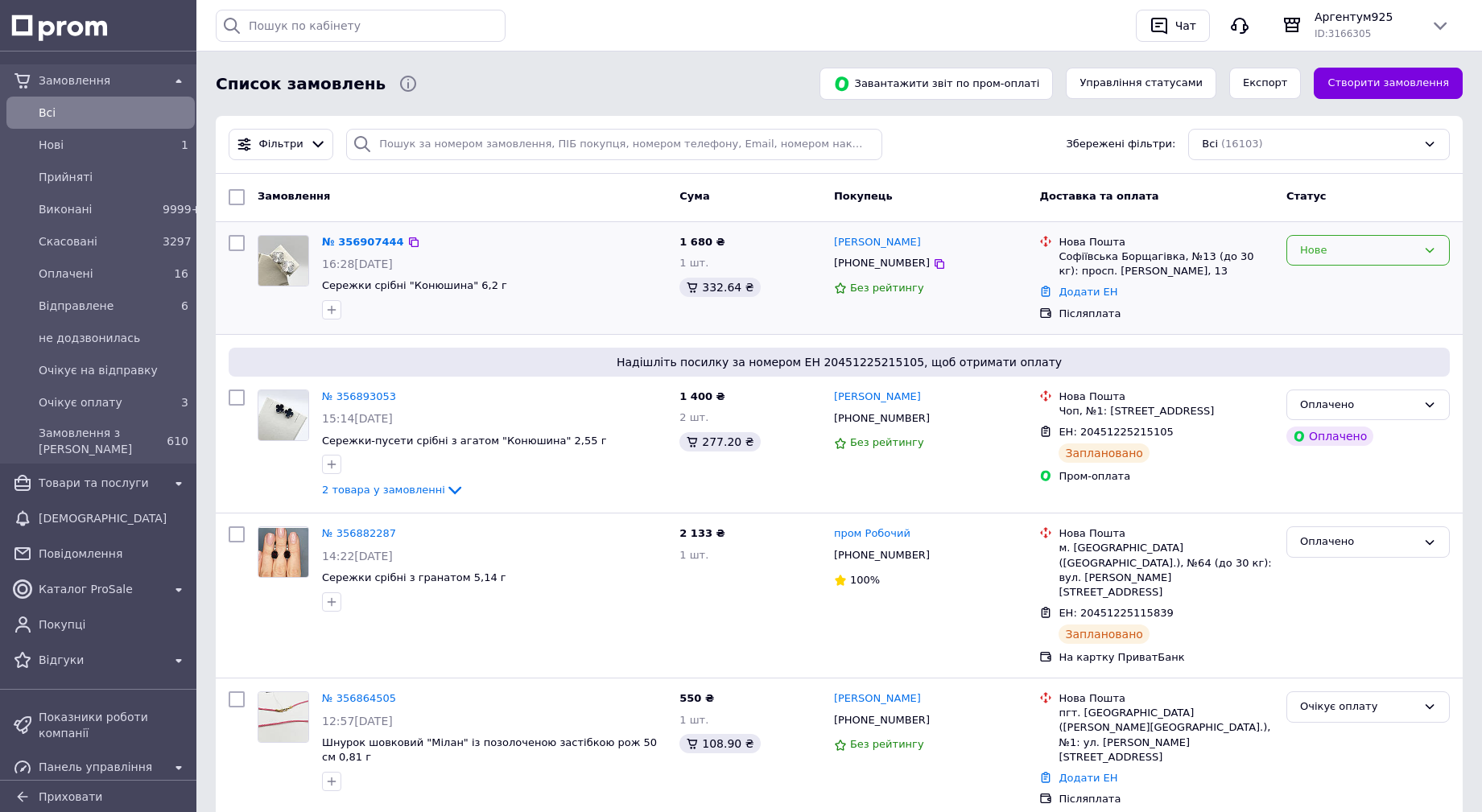
click at [1348, 249] on div "Нове" at bounding box center [1359, 250] width 117 height 17
click at [1334, 279] on li "Прийнято" at bounding box center [1369, 284] width 162 height 30
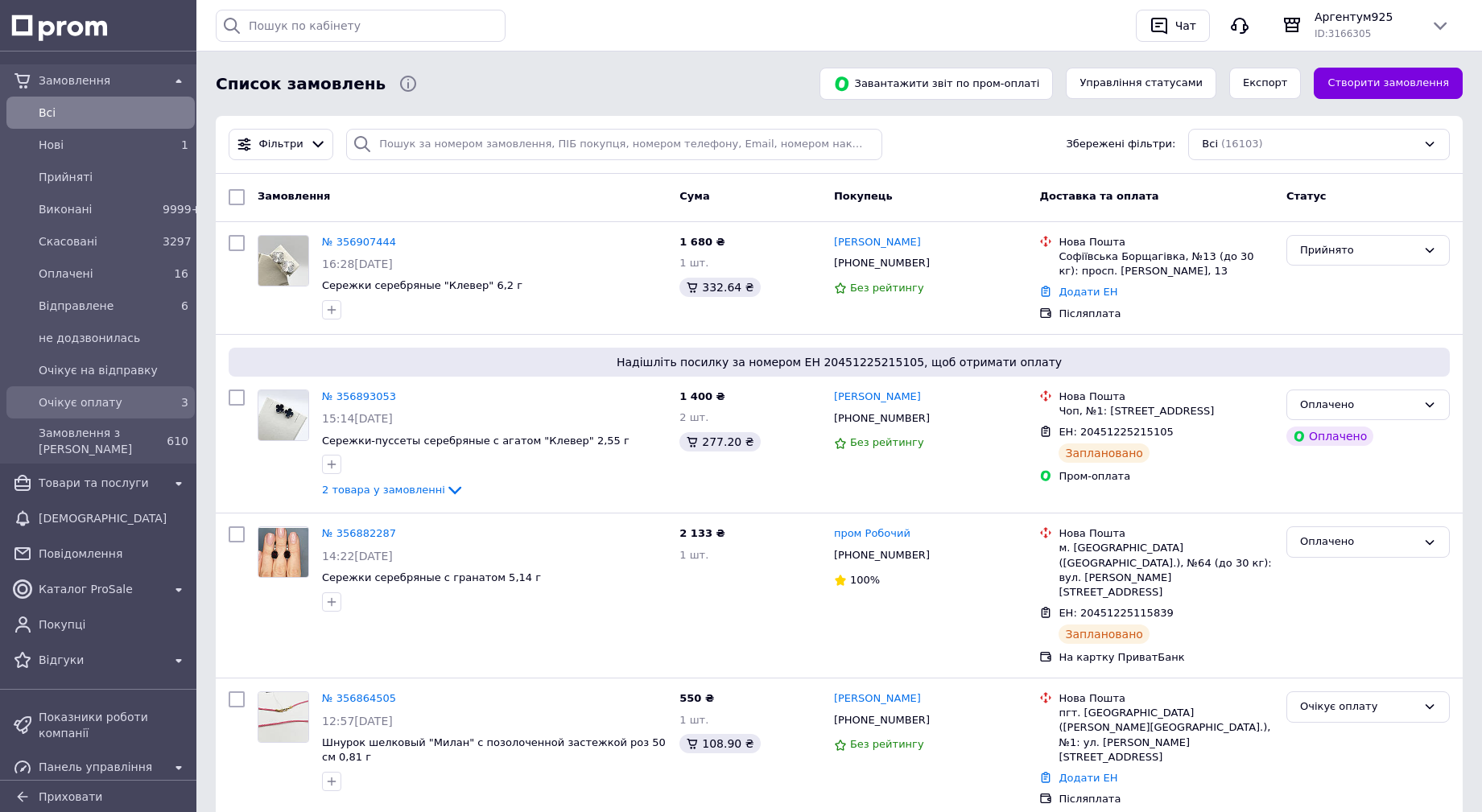
click at [116, 401] on span "Очікує оплату" at bounding box center [97, 403] width 118 height 16
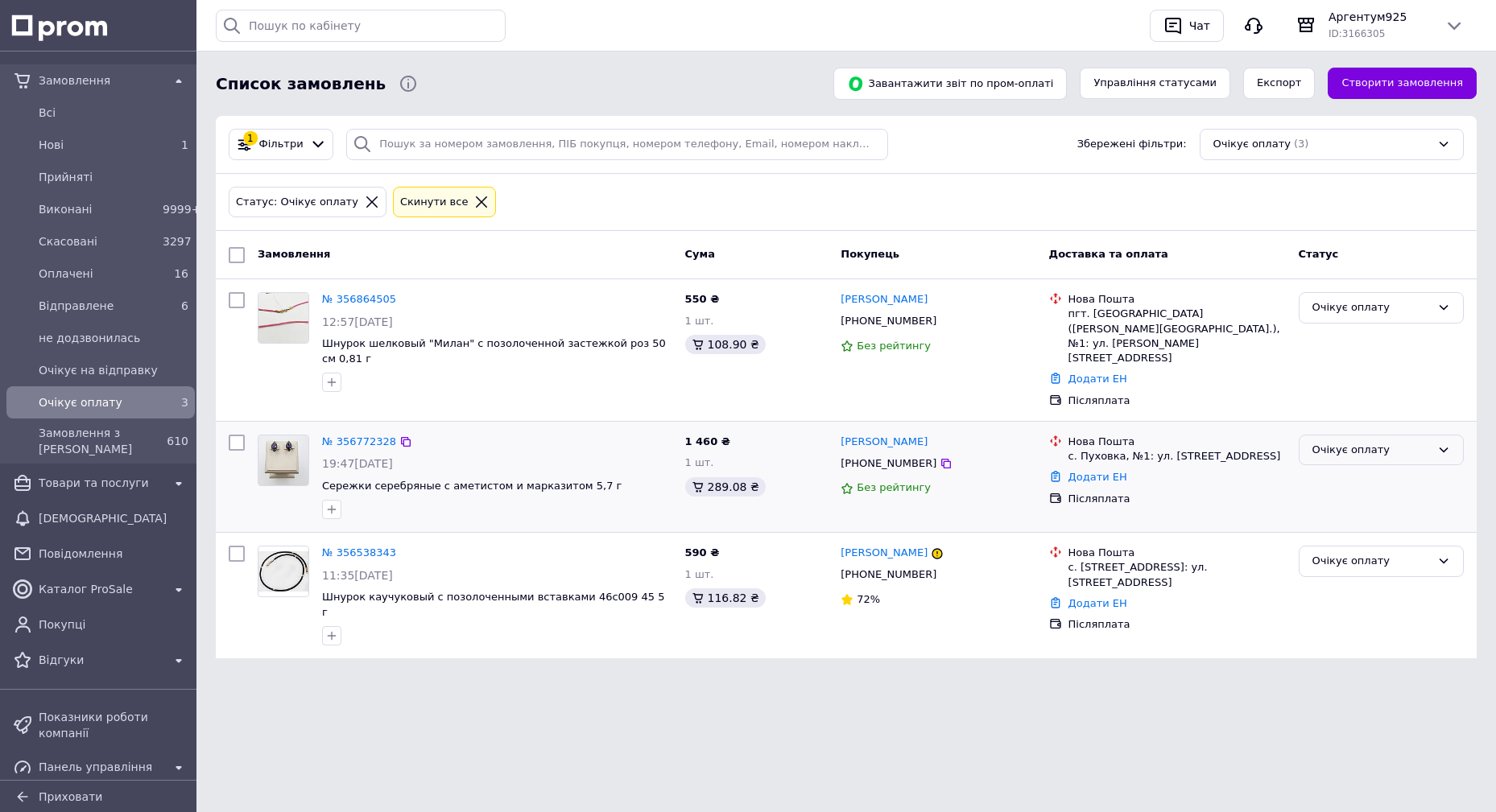
click at [1421, 435] on div "Очікує оплату" at bounding box center [1381, 451] width 165 height 32
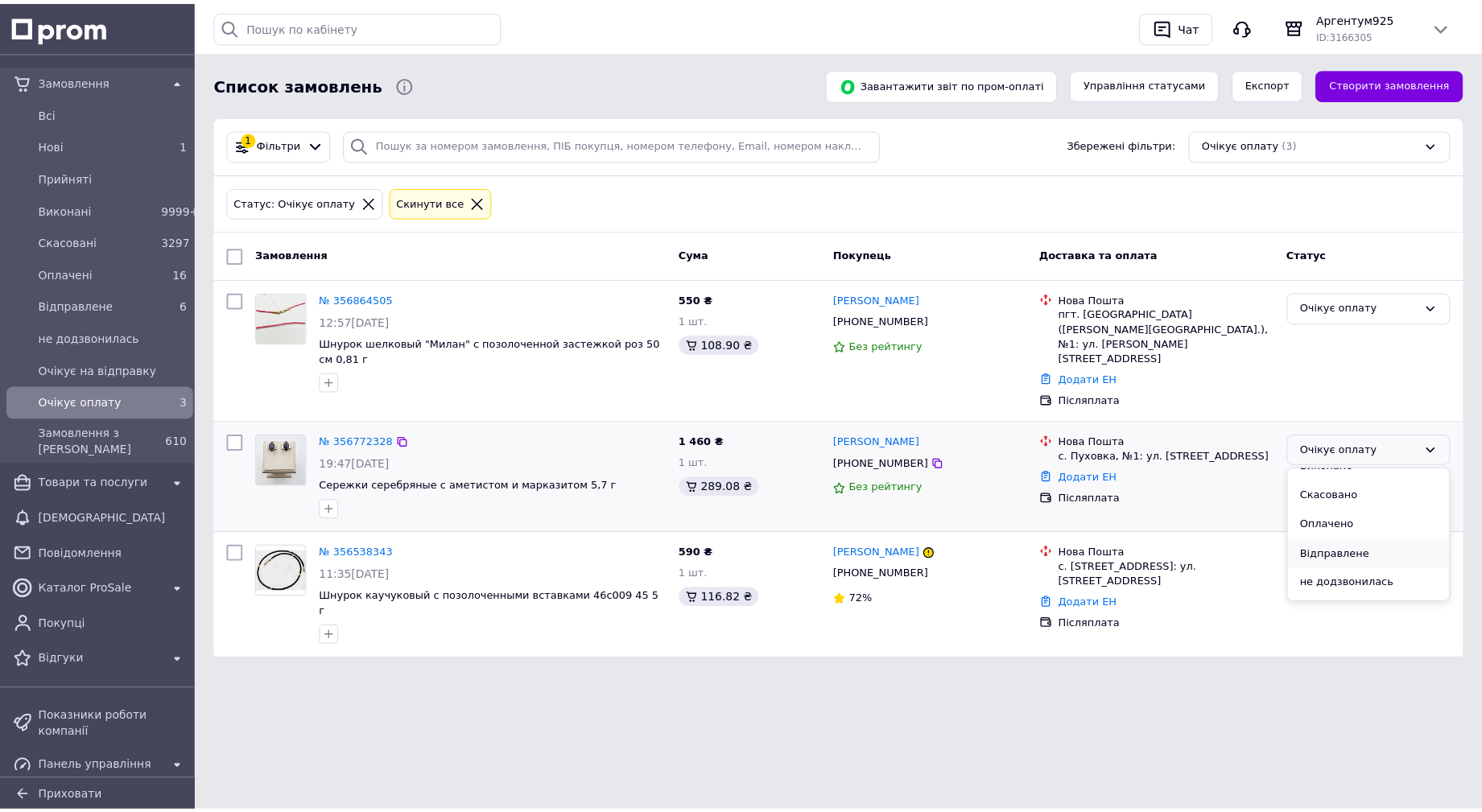
scroll to position [72, 0]
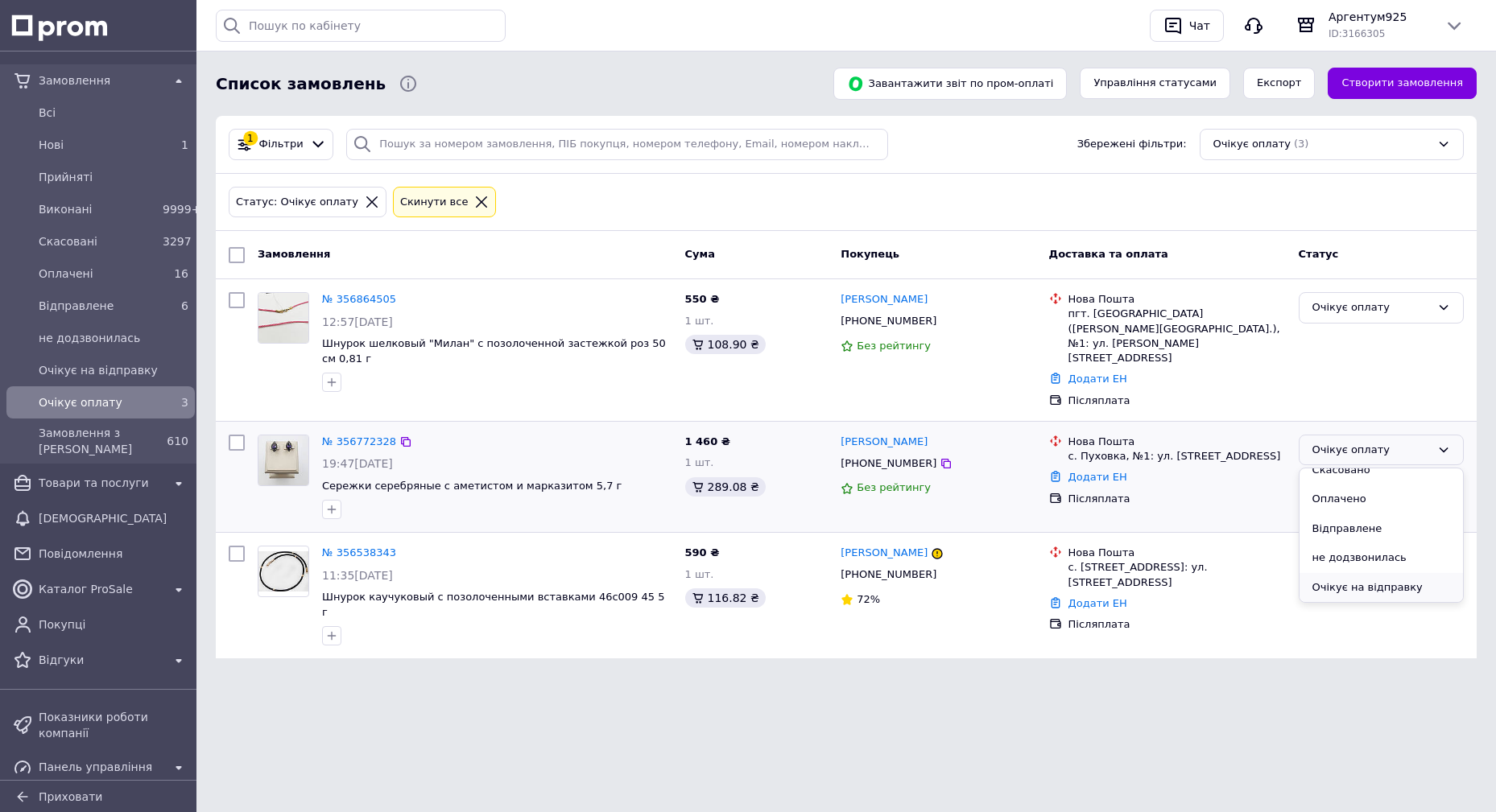
click at [1390, 574] on li "Очікує на відправку" at bounding box center [1381, 588] width 163 height 30
click at [474, 197] on icon at bounding box center [481, 202] width 15 height 15
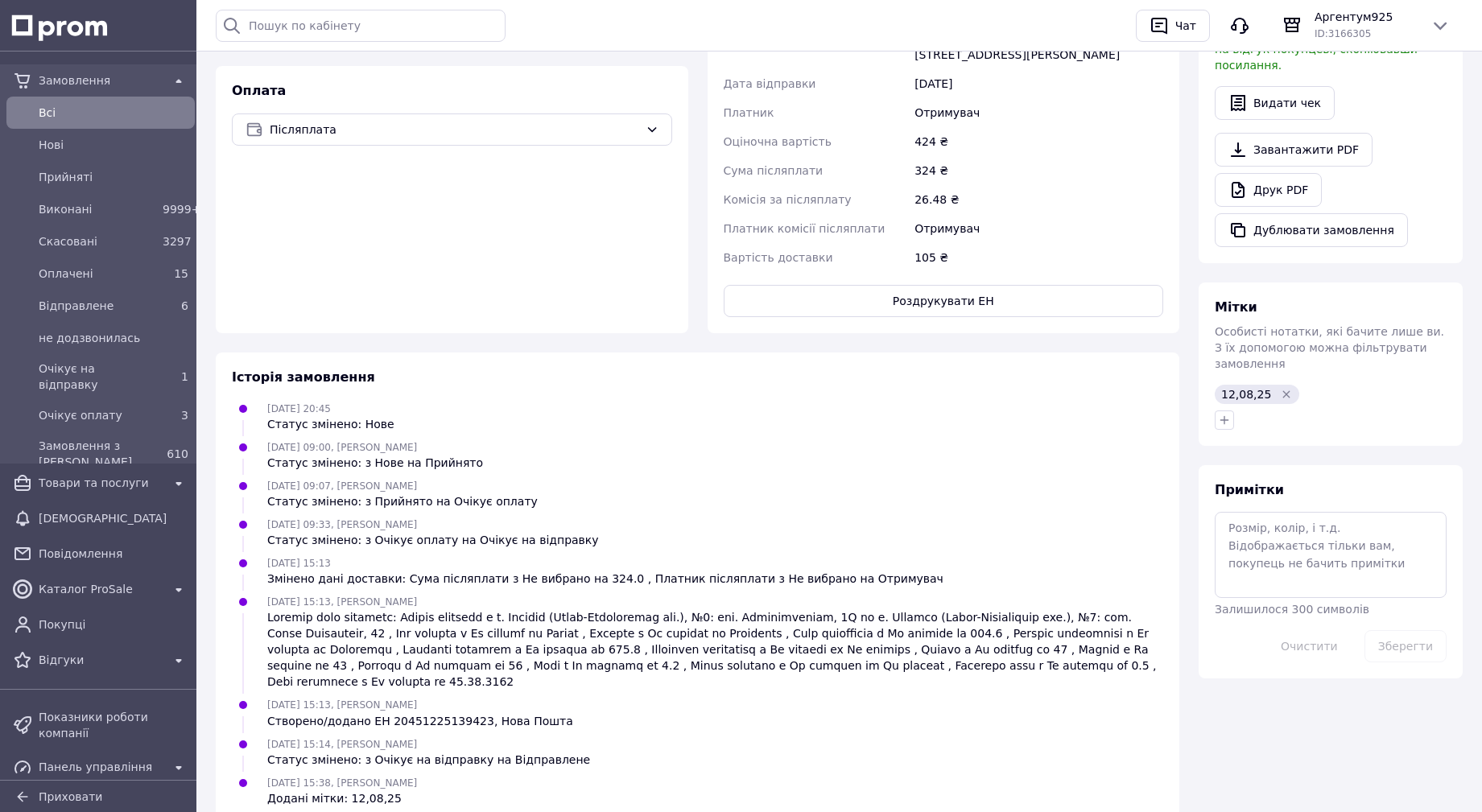
scroll to position [608, 0]
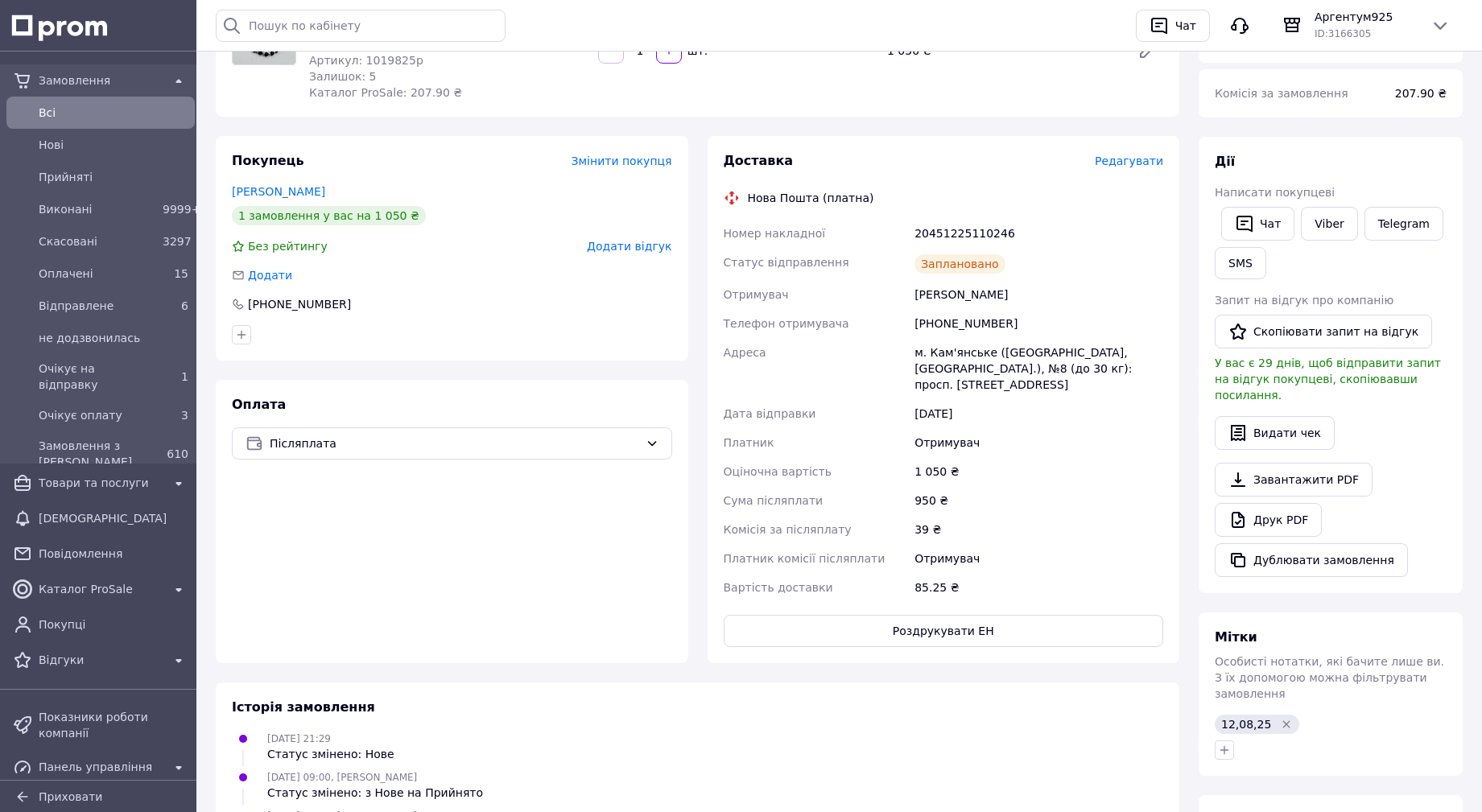
scroll to position [625, 0]
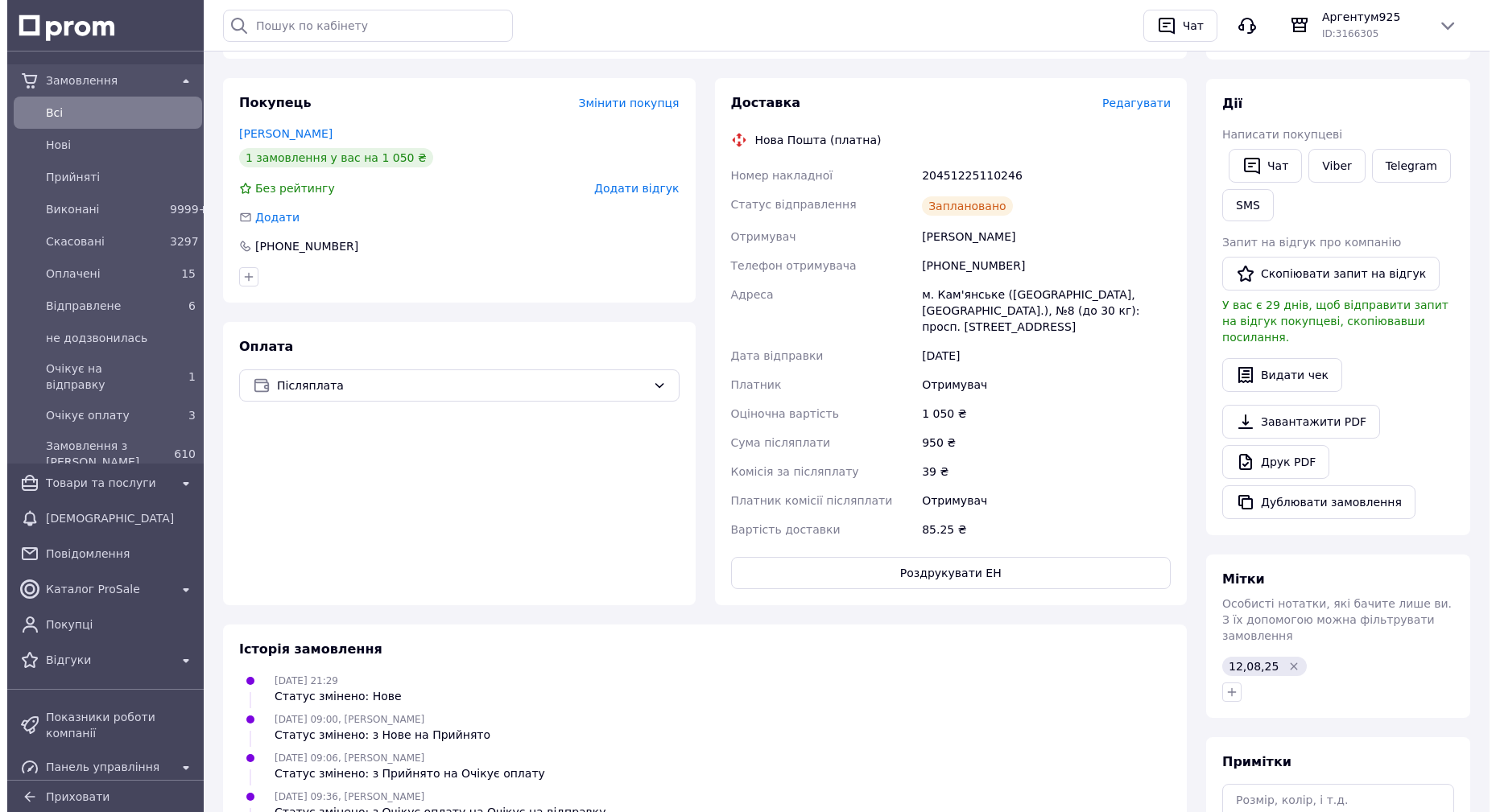
scroll to position [61, 0]
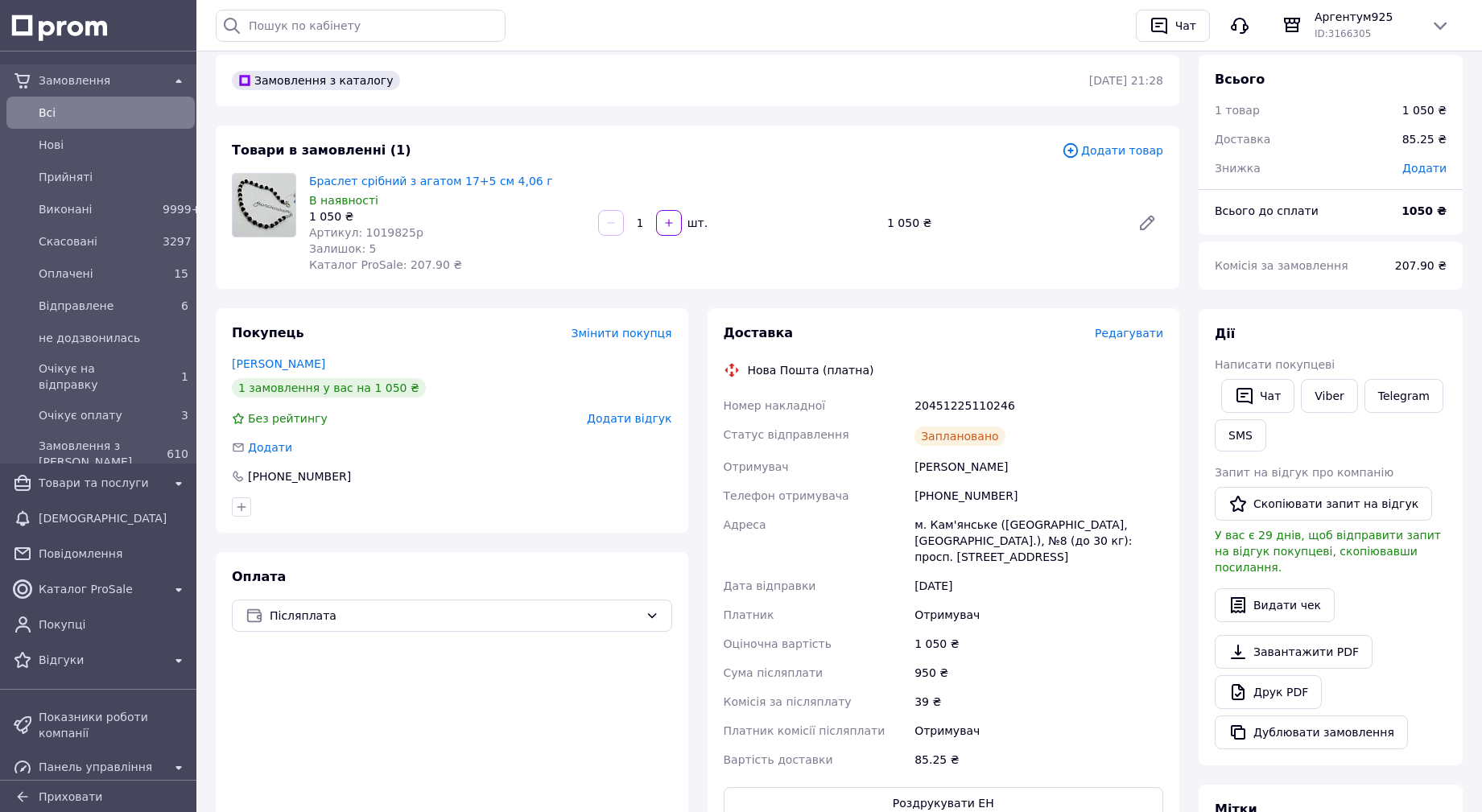
click at [976, 406] on div "20451225110246" at bounding box center [1039, 406] width 255 height 29
copy div "20451225110246"
click at [1245, 437] on button "SMS" at bounding box center [1241, 435] width 51 height 33
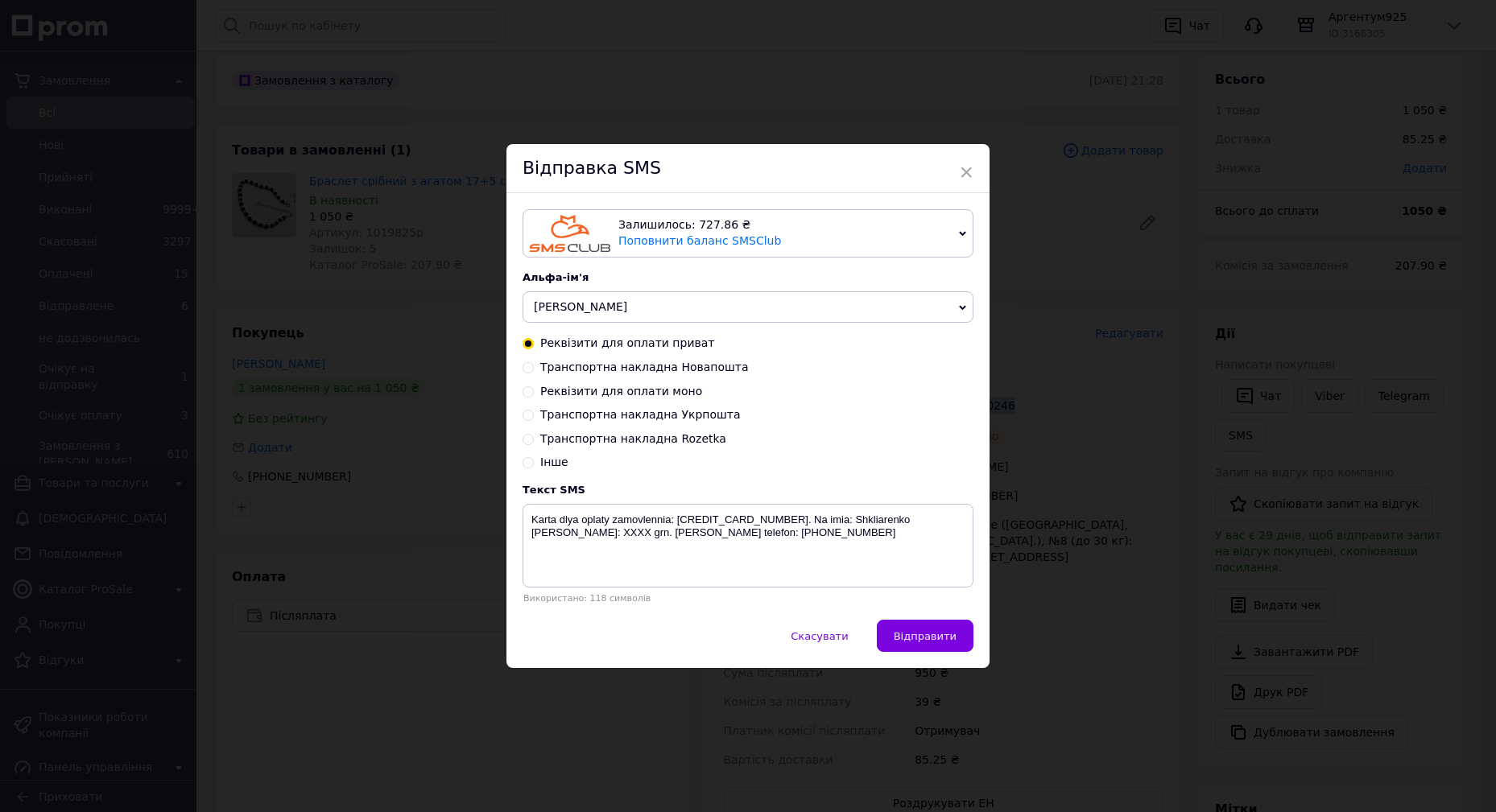
click at [592, 306] on span "[PERSON_NAME]" at bounding box center [748, 308] width 451 height 33
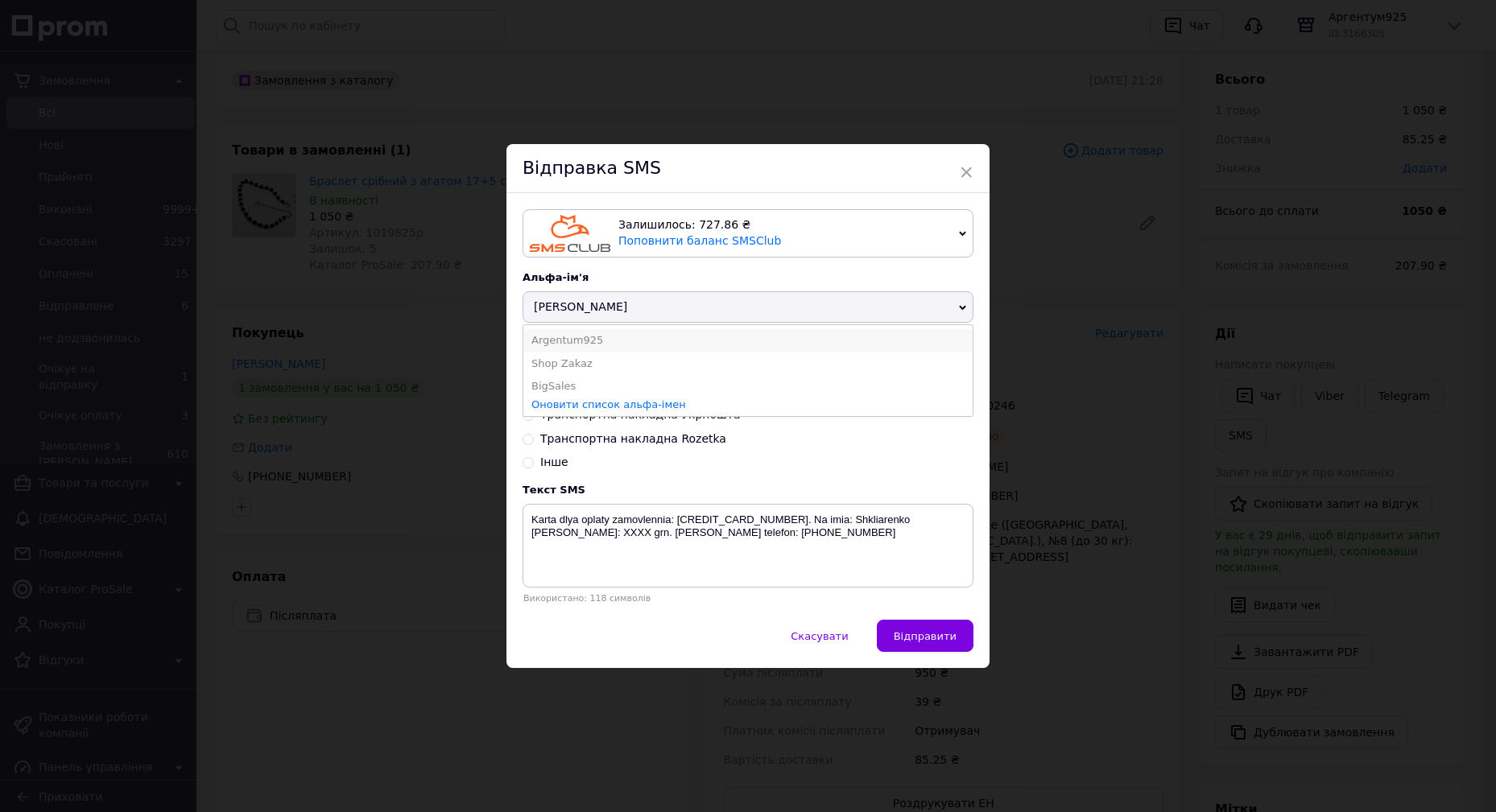
click at [588, 336] on li "Argentum925" at bounding box center [748, 340] width 449 height 23
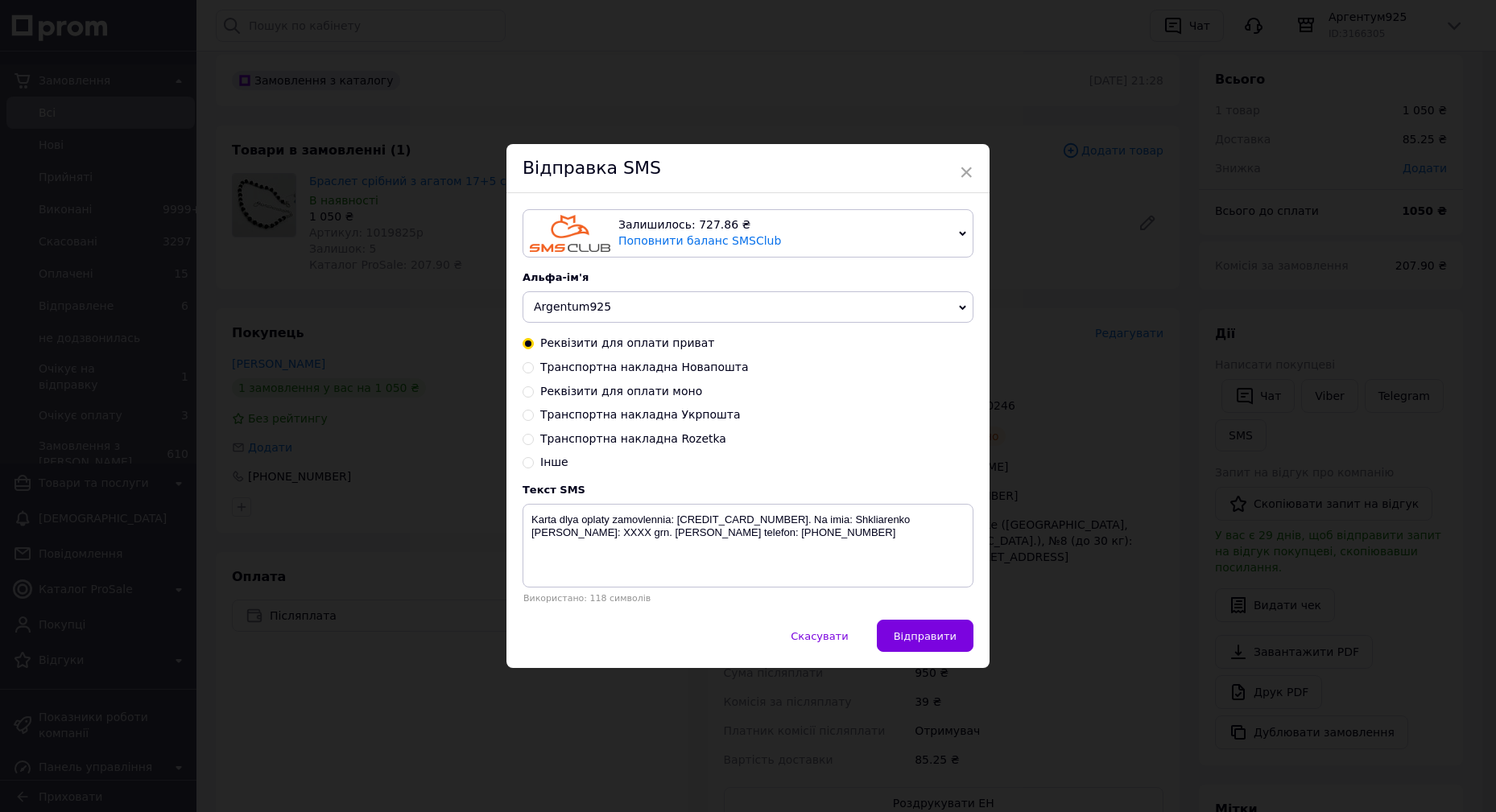
click at [673, 363] on span "Транспортна накладна Новапошта" at bounding box center [644, 367] width 209 height 13
click at [534, 363] on input "Транспортна накладна Новапошта" at bounding box center [527, 366] width 11 height 11
radio input "true"
radio input "false"
click at [806, 529] on textarea "Zamovlennia vidpravleno Novoiu Poshtoiu. Nakladna XXXXXXXXXXXXXX. [PERSON_NAME]…" at bounding box center [748, 546] width 451 height 84
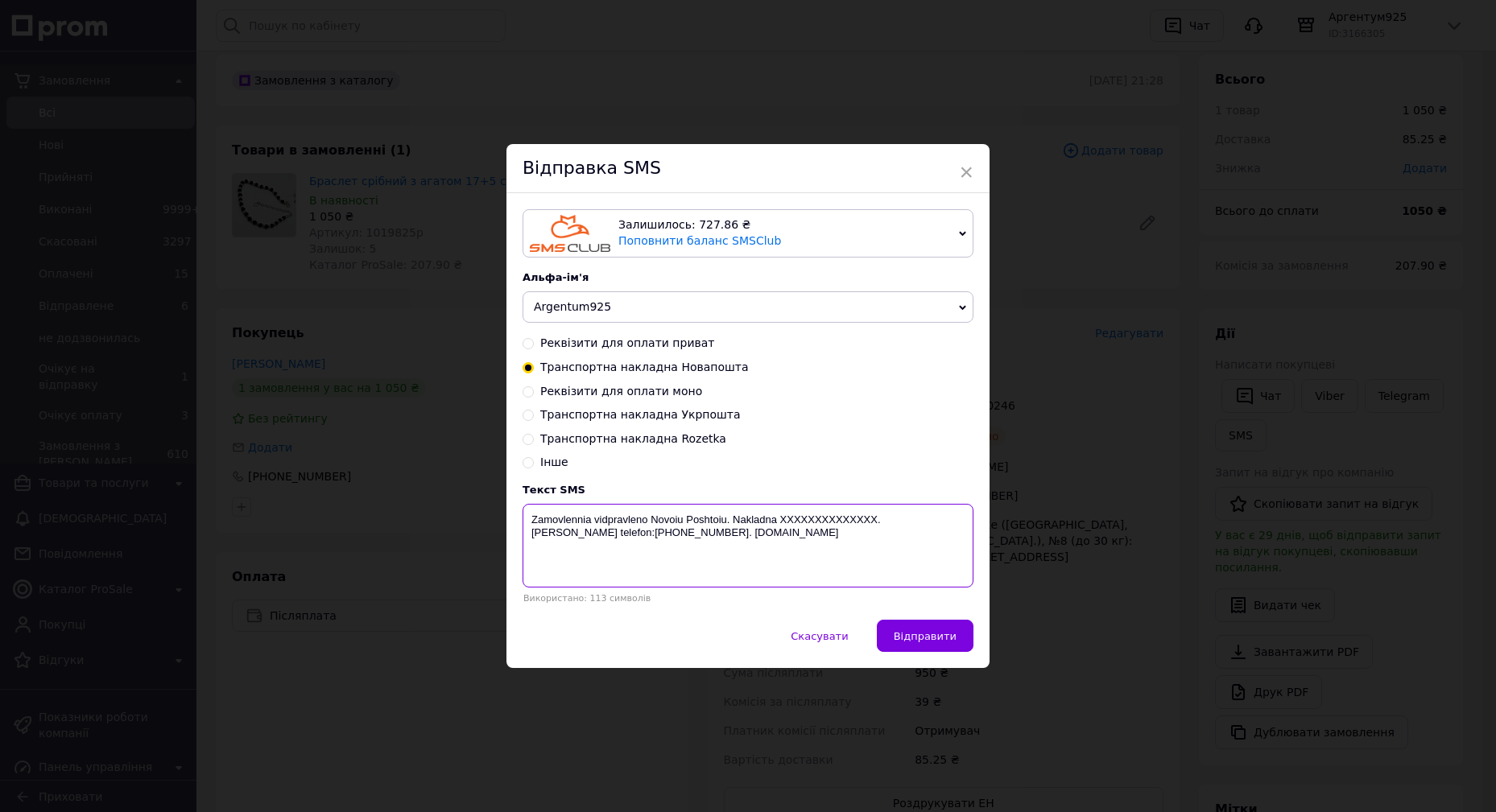
click at [806, 529] on textarea "Zamovlennia vidpravleno Novoiu Poshtoiu. Nakladna XXXXXXXXXXXXXX. [PERSON_NAME]…" at bounding box center [748, 546] width 451 height 84
click at [810, 517] on textarea "Zamovlennia vidpravleno Novoiu Poshtoiu. Nakladna XXXXXXXXXXXXXX. [PERSON_NAME]…" at bounding box center [748, 546] width 451 height 84
paste textarea "20451225110246"
type textarea "Zamovlennia vidpravleno Novoiu Poshtoiu. Nakladna 20451225110246. Nash telefon:…"
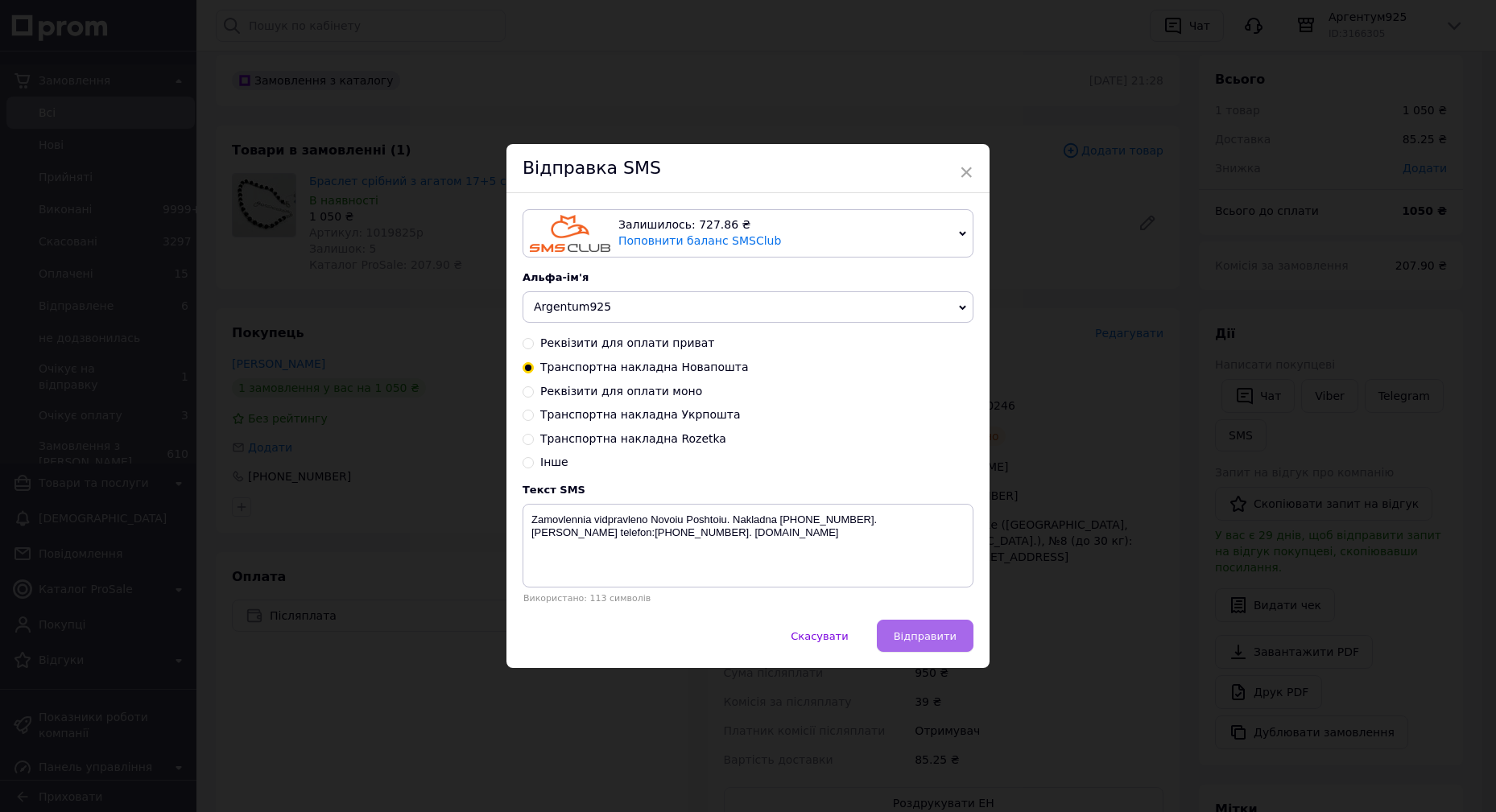
click at [924, 632] on span "Відправити" at bounding box center [924, 636] width 62 height 12
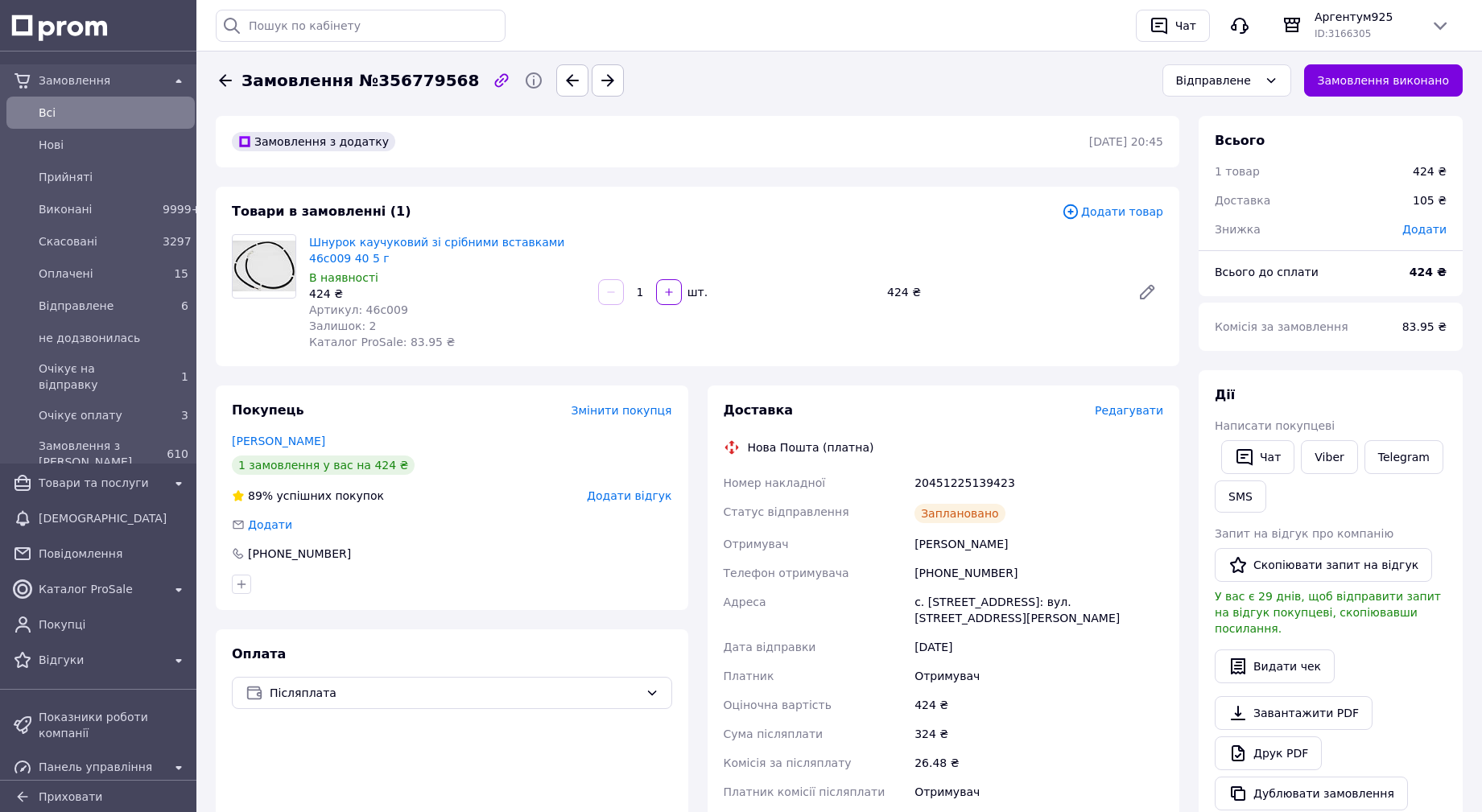
click at [973, 481] on div "20451225139423" at bounding box center [1039, 483] width 255 height 29
copy div "20451225139423"
click at [1321, 448] on link "Viber" at bounding box center [1329, 457] width 56 height 34
click at [1237, 499] on button "SMS" at bounding box center [1241, 496] width 51 height 33
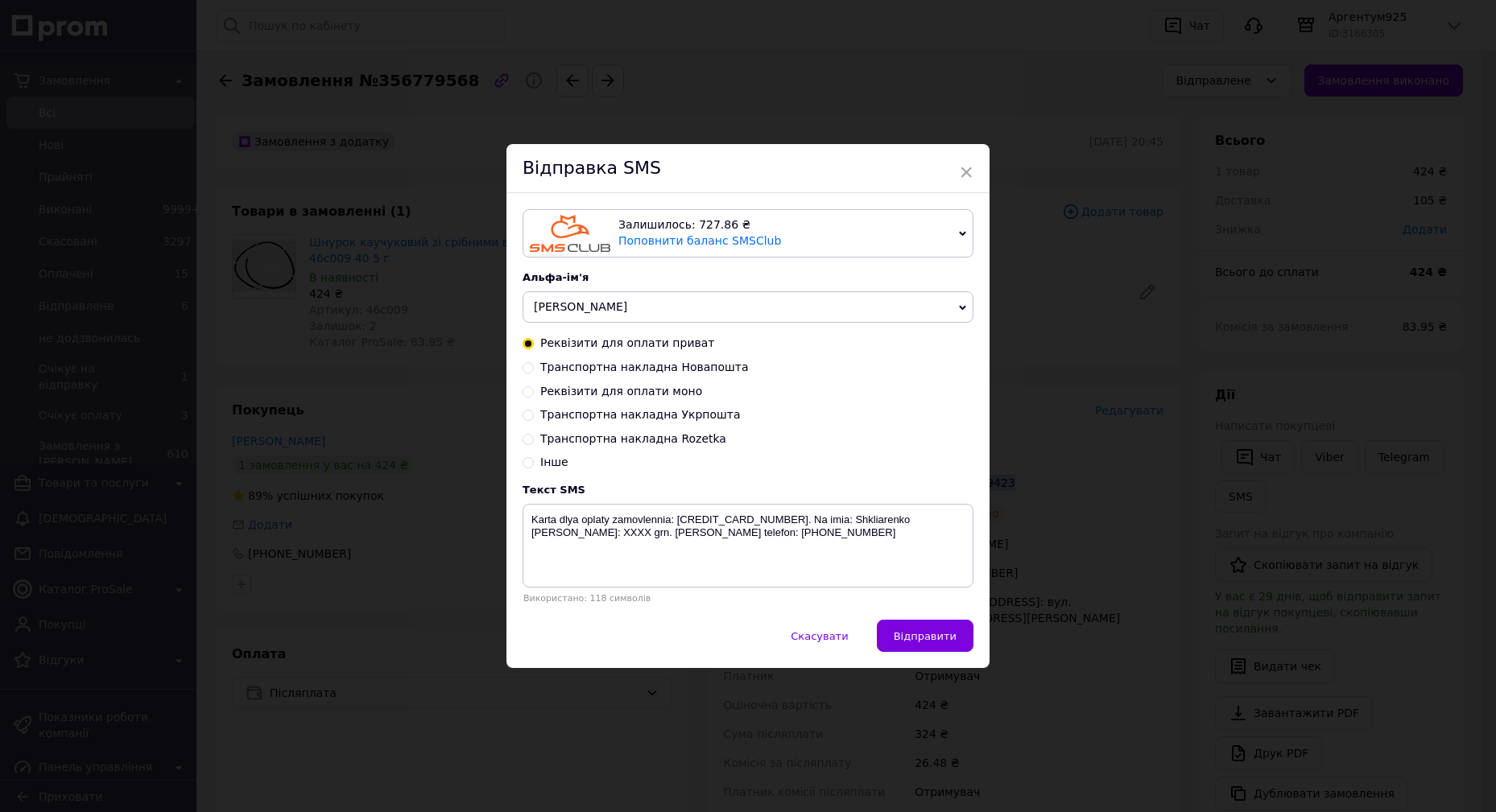
click at [621, 314] on span "[PERSON_NAME]" at bounding box center [748, 308] width 451 height 33
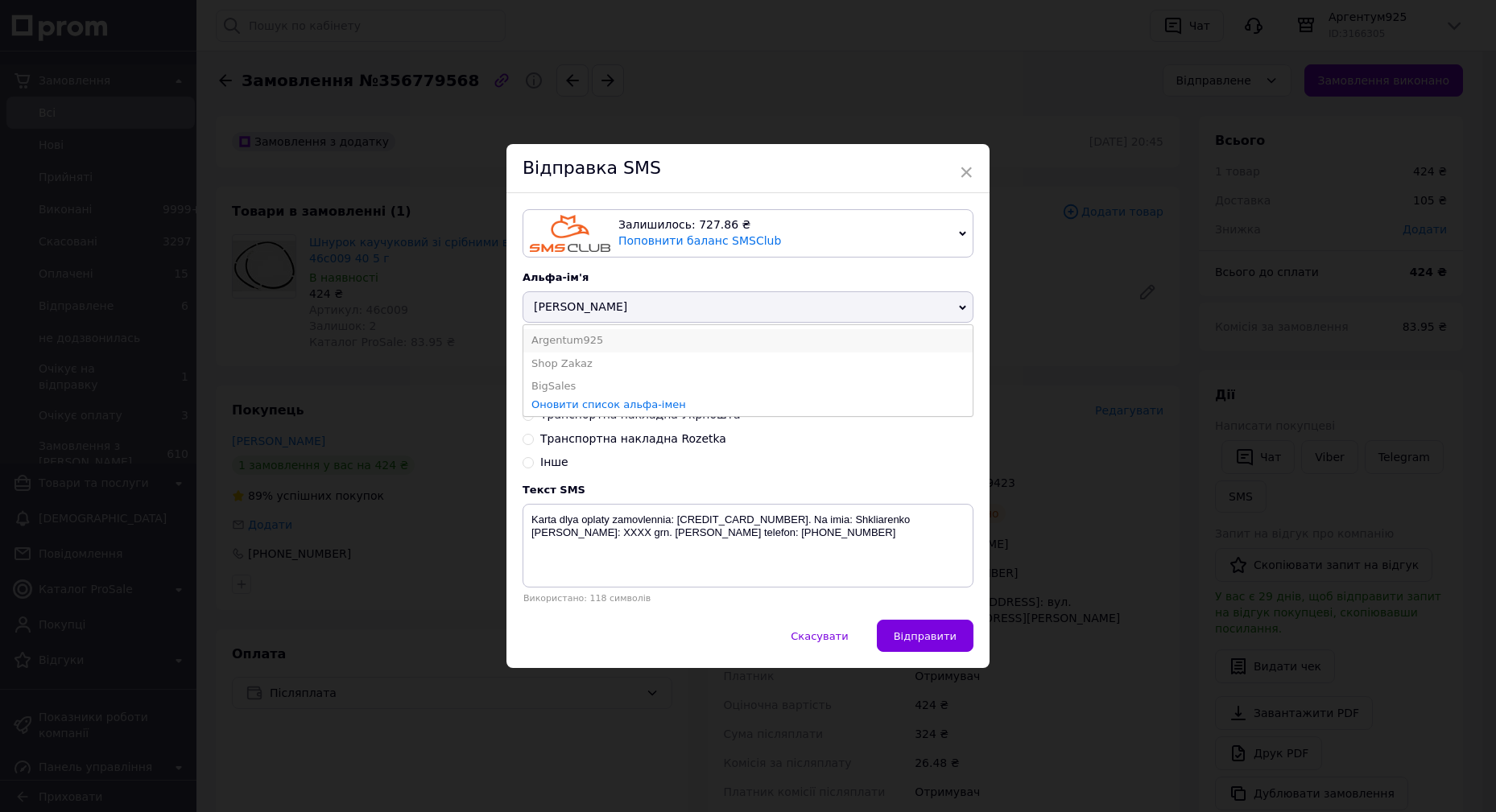
click at [602, 350] on li "Argentum925" at bounding box center [748, 340] width 449 height 23
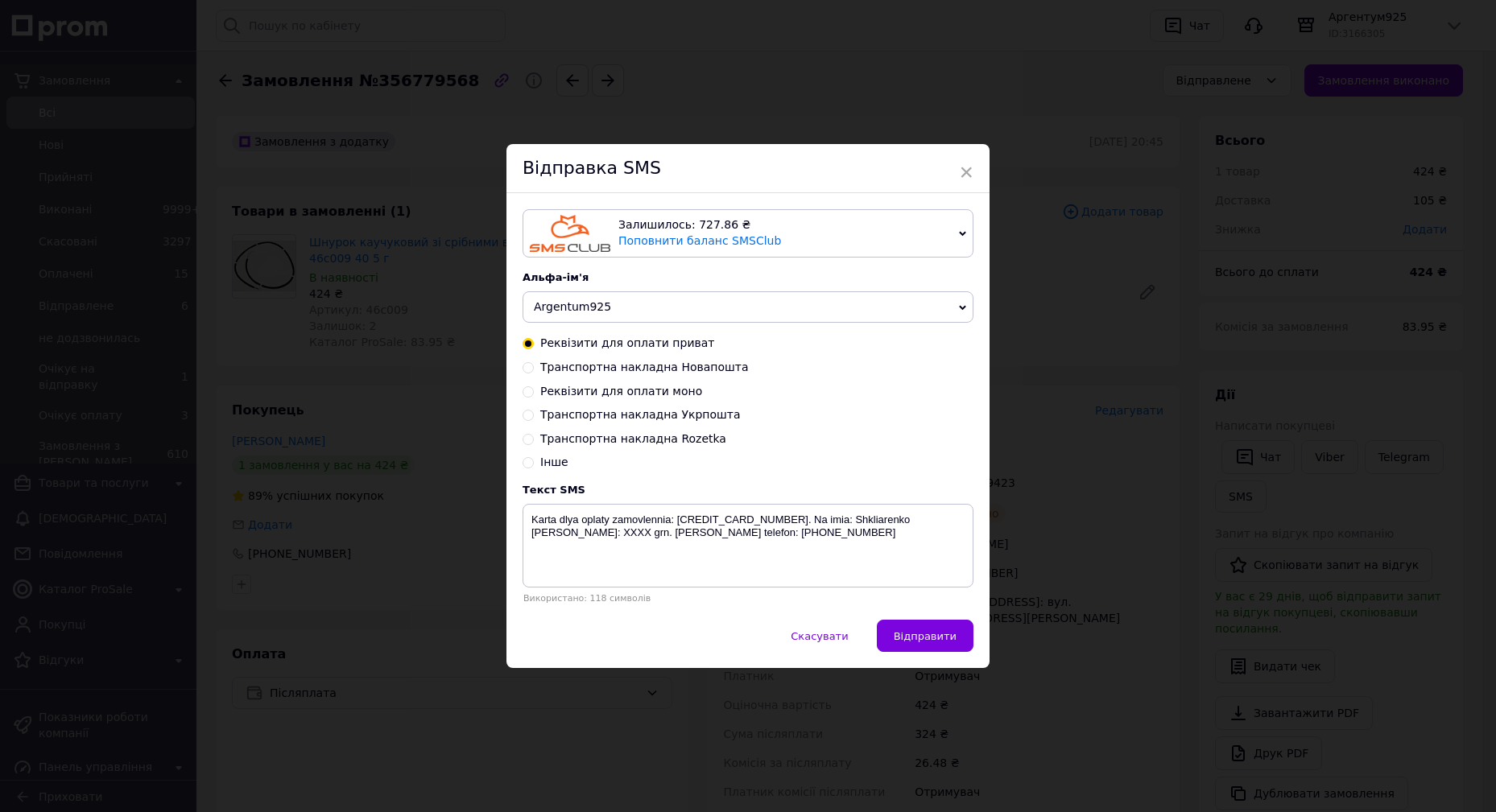
click at [672, 361] on span "Транспортна накладна Новапошта" at bounding box center [644, 367] width 209 height 13
click at [534, 361] on input "Транспортна накладна Новапошта" at bounding box center [527, 366] width 11 height 11
radio input "true"
radio input "false"
click at [806, 526] on textarea "Zamovlennia vidpravleno Novoiu Poshtoiu. Nakladna XXXXXXXXXXXXXX. Nash telefon:…" at bounding box center [748, 546] width 451 height 84
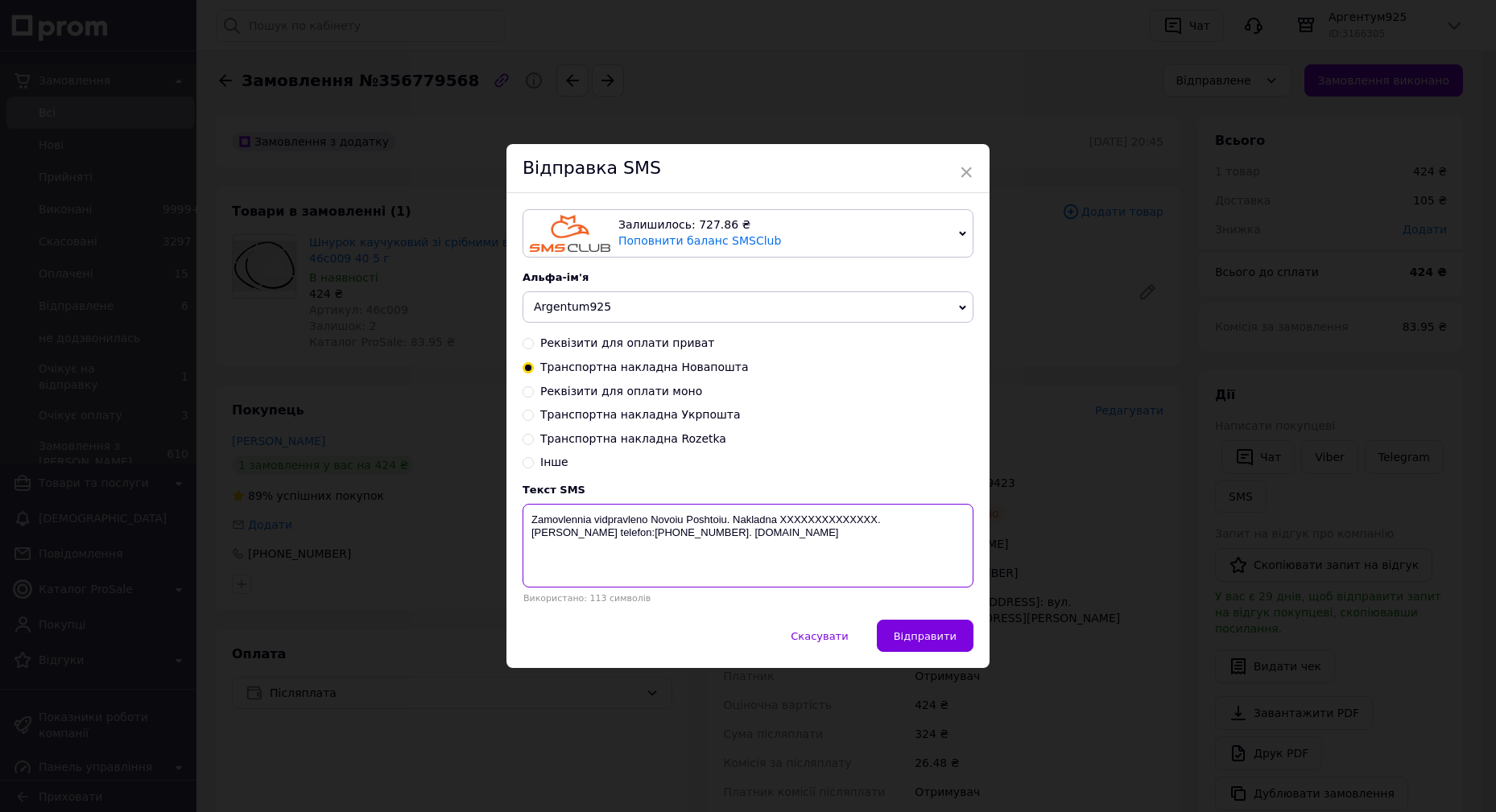
click at [806, 526] on textarea "Zamovlennia vidpravleno Novoiu Poshtoiu. Nakladna XXXXXXXXXXXXXX. Nash telefon:…" at bounding box center [748, 546] width 451 height 84
paste textarea "20451225139423"
type textarea "Zamovlennia vidpravleno Novoiu Poshtoiu. Nakladna 20451225139423. Nash telefon:…"
click at [936, 630] on button "Відправити" at bounding box center [925, 636] width 97 height 33
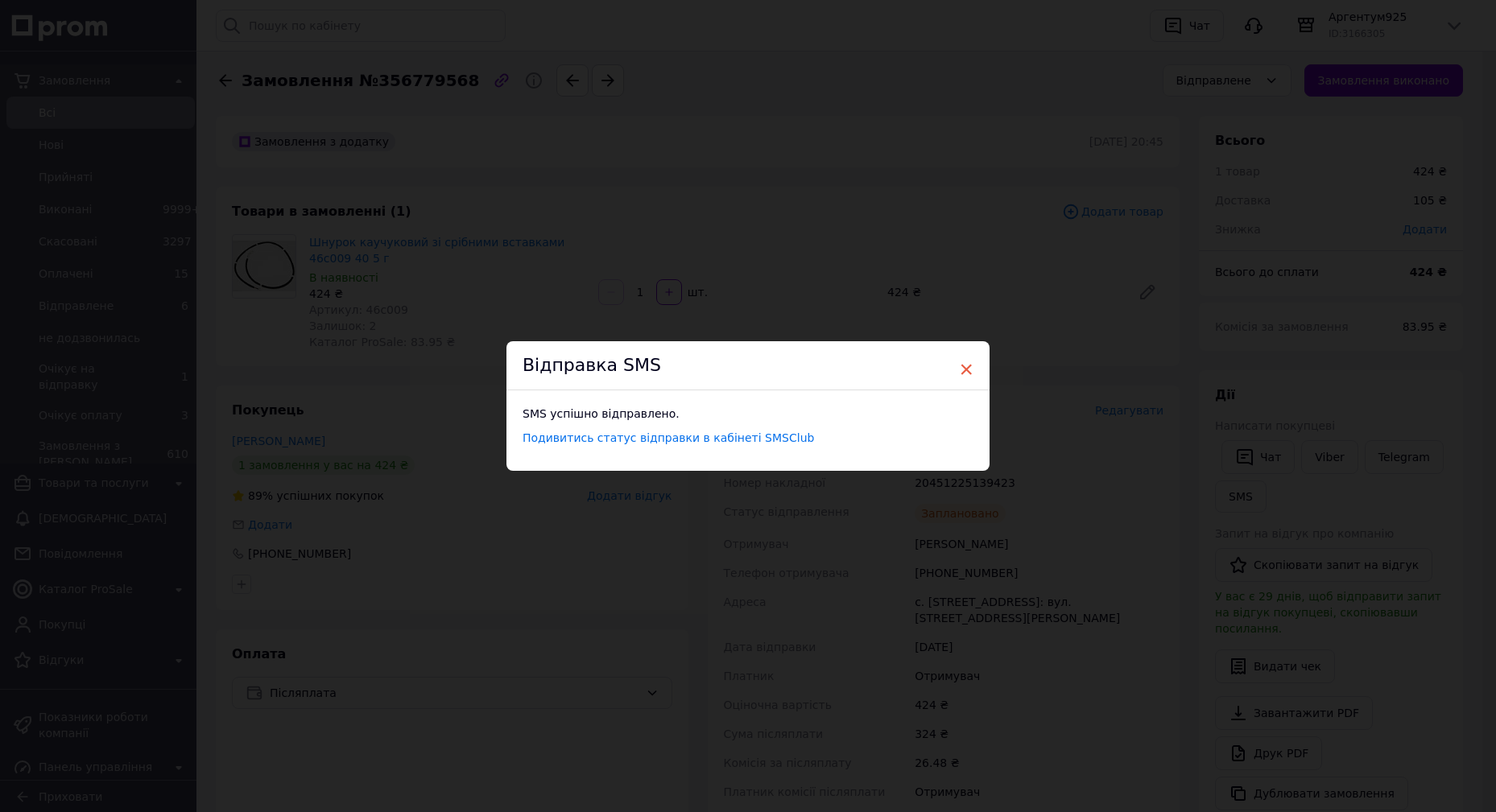
click at [963, 366] on span "×" at bounding box center [966, 370] width 15 height 28
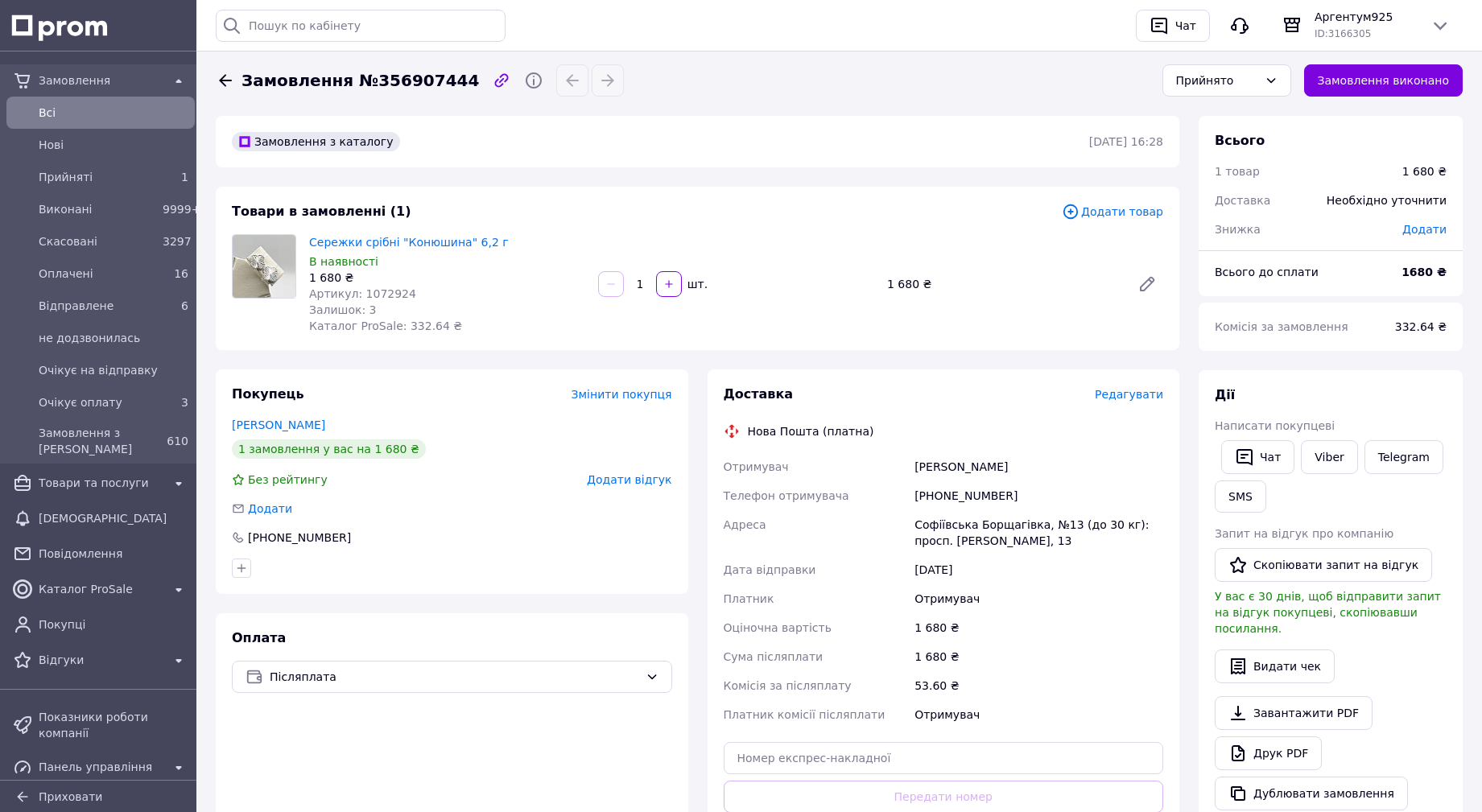
click at [375, 292] on span "Артикул: 1072924" at bounding box center [363, 294] width 107 height 13
copy span "1072924"
click at [1324, 460] on link "Viber" at bounding box center [1329, 457] width 56 height 34
drag, startPoint x: 999, startPoint y: 544, endPoint x: 907, endPoint y: 522, distance: 94.6
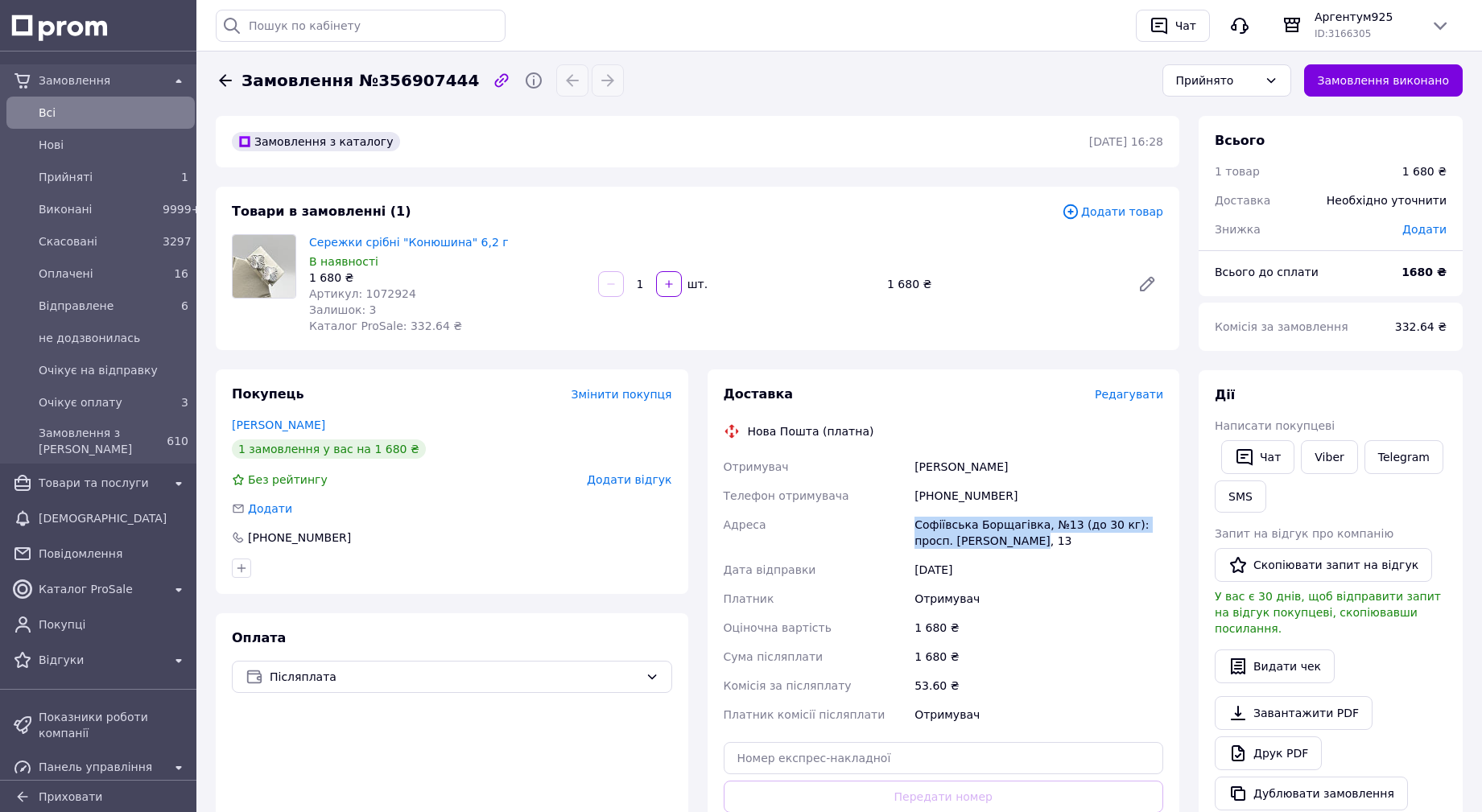
click at [907, 522] on div "Отримувач [PERSON_NAME] Телефон отримувача [PHONE_NUMBER] [GEOGRAPHIC_DATA], №1…" at bounding box center [944, 590] width 447 height 277
copy div "Адреса [STREET_ADDRESS] (до 30 кг): просп. [PERSON_NAME], 13"
click at [1222, 82] on div "Прийнято" at bounding box center [1217, 80] width 82 height 18
click at [1246, 238] on li "Очікує оплату" at bounding box center [1227, 253] width 128 height 31
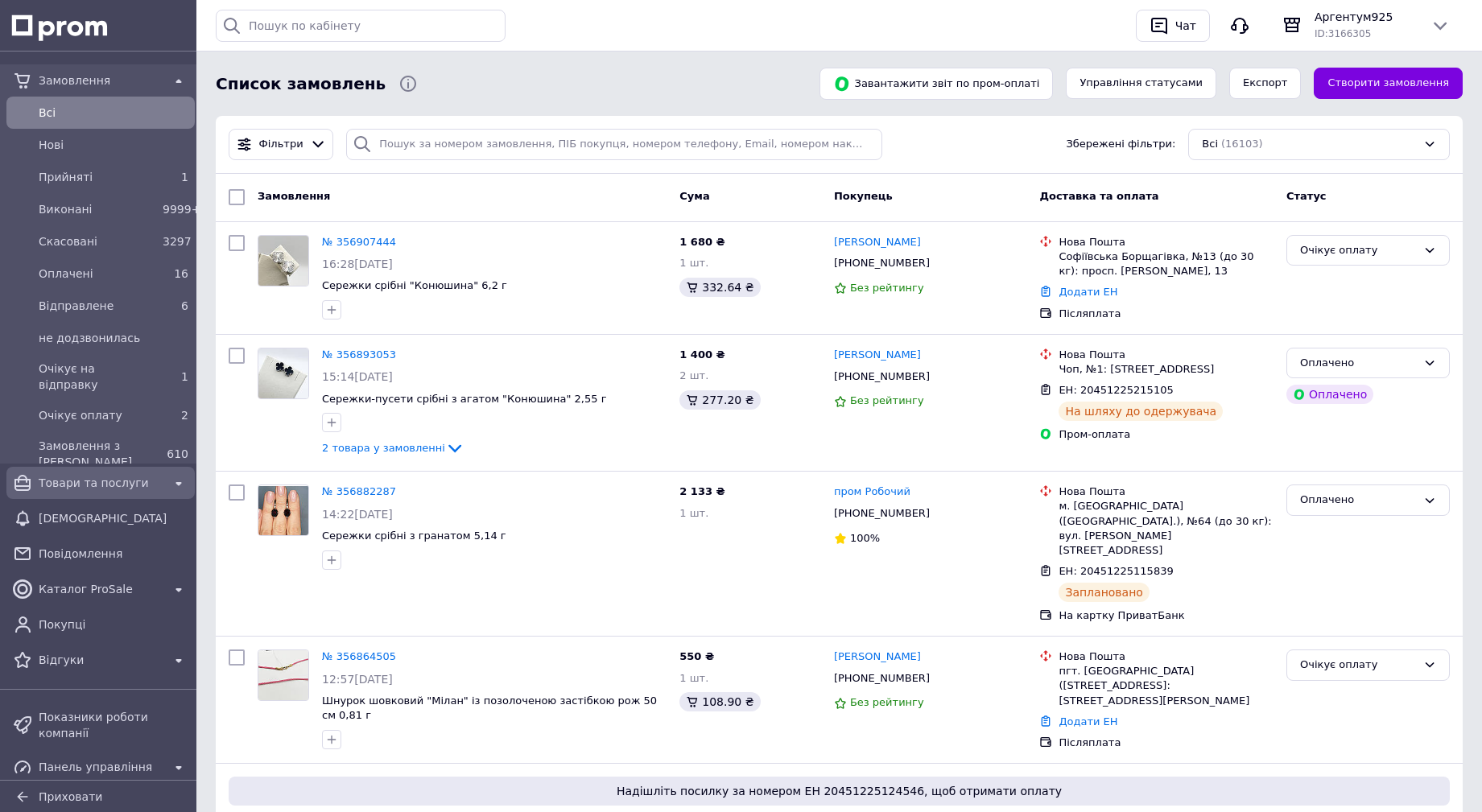
click at [86, 476] on span "Товари та послуги" at bounding box center [100, 483] width 124 height 16
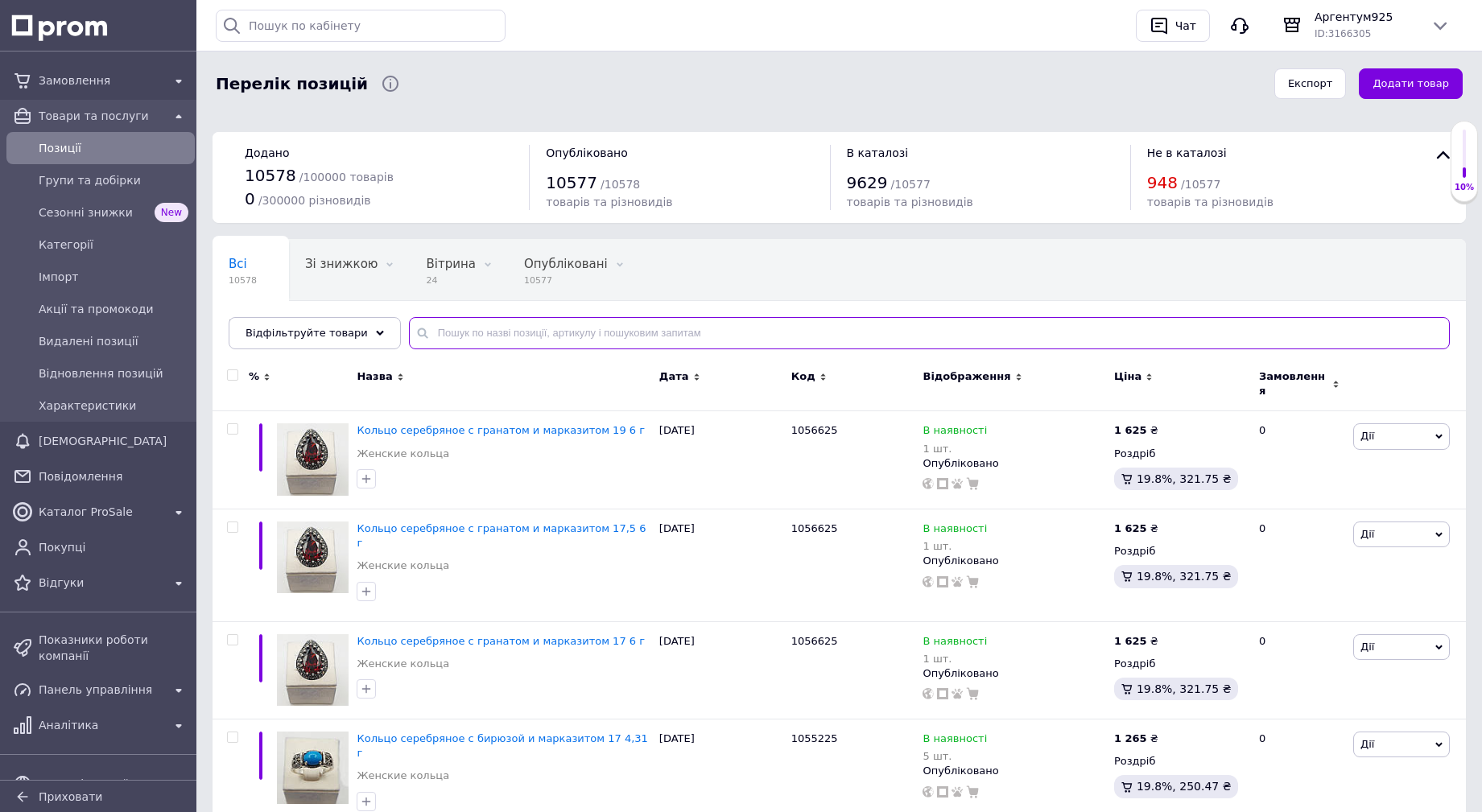
click at [426, 323] on input "text" at bounding box center [929, 333] width 1041 height 33
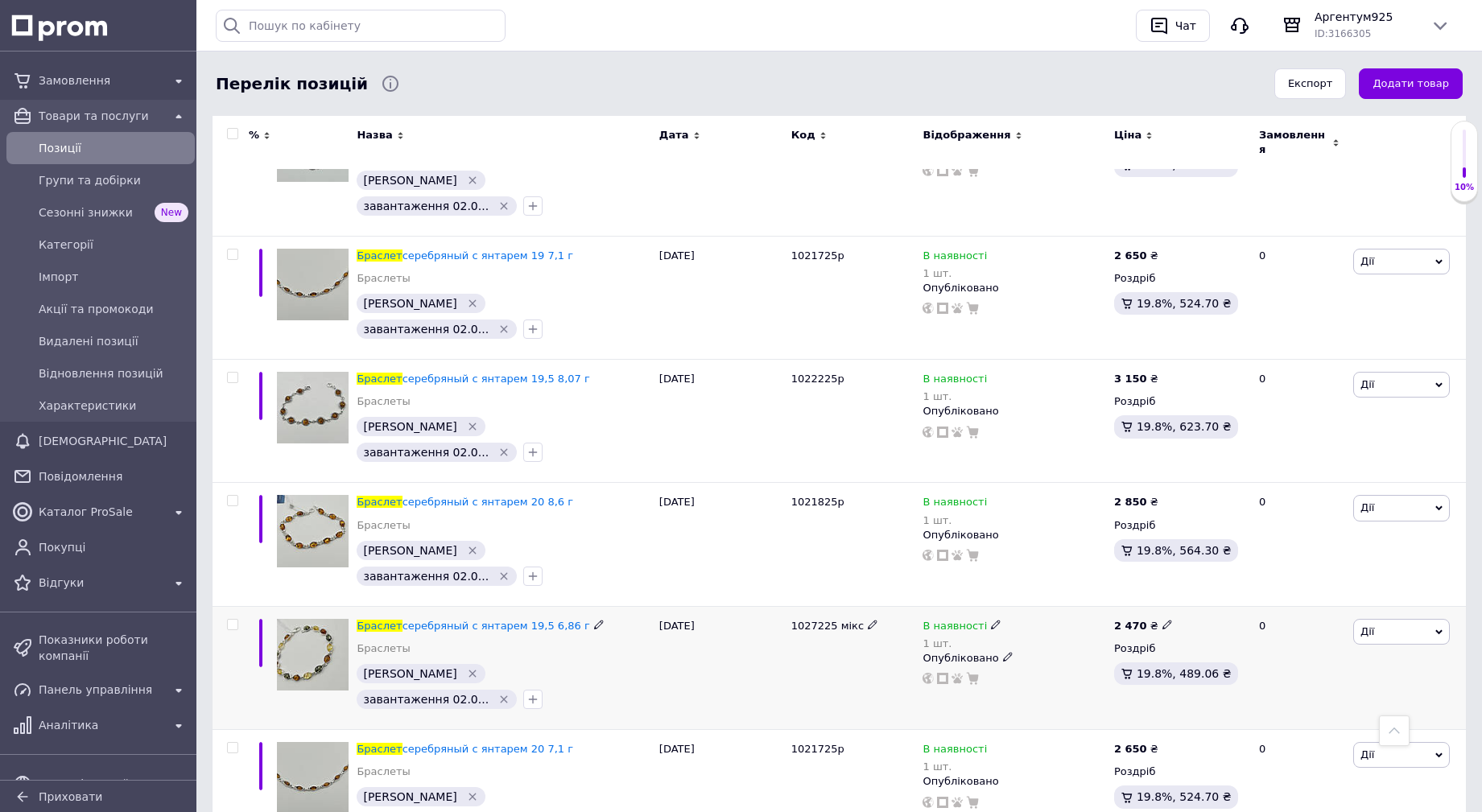
scroll to position [4589, 0]
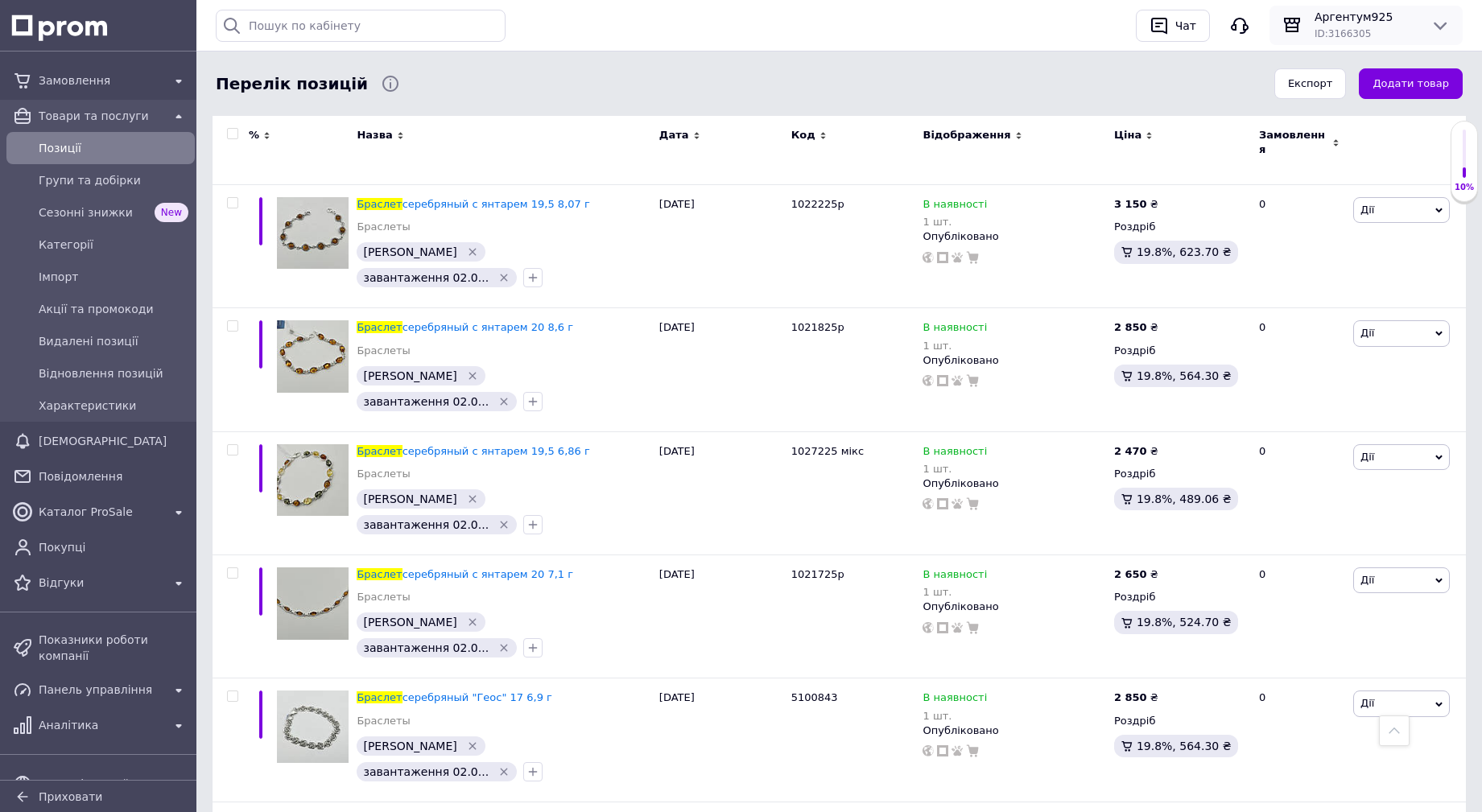
type input "браслет цитрин"
click at [1326, 24] on span "Аргентум925" at bounding box center [1366, 17] width 103 height 16
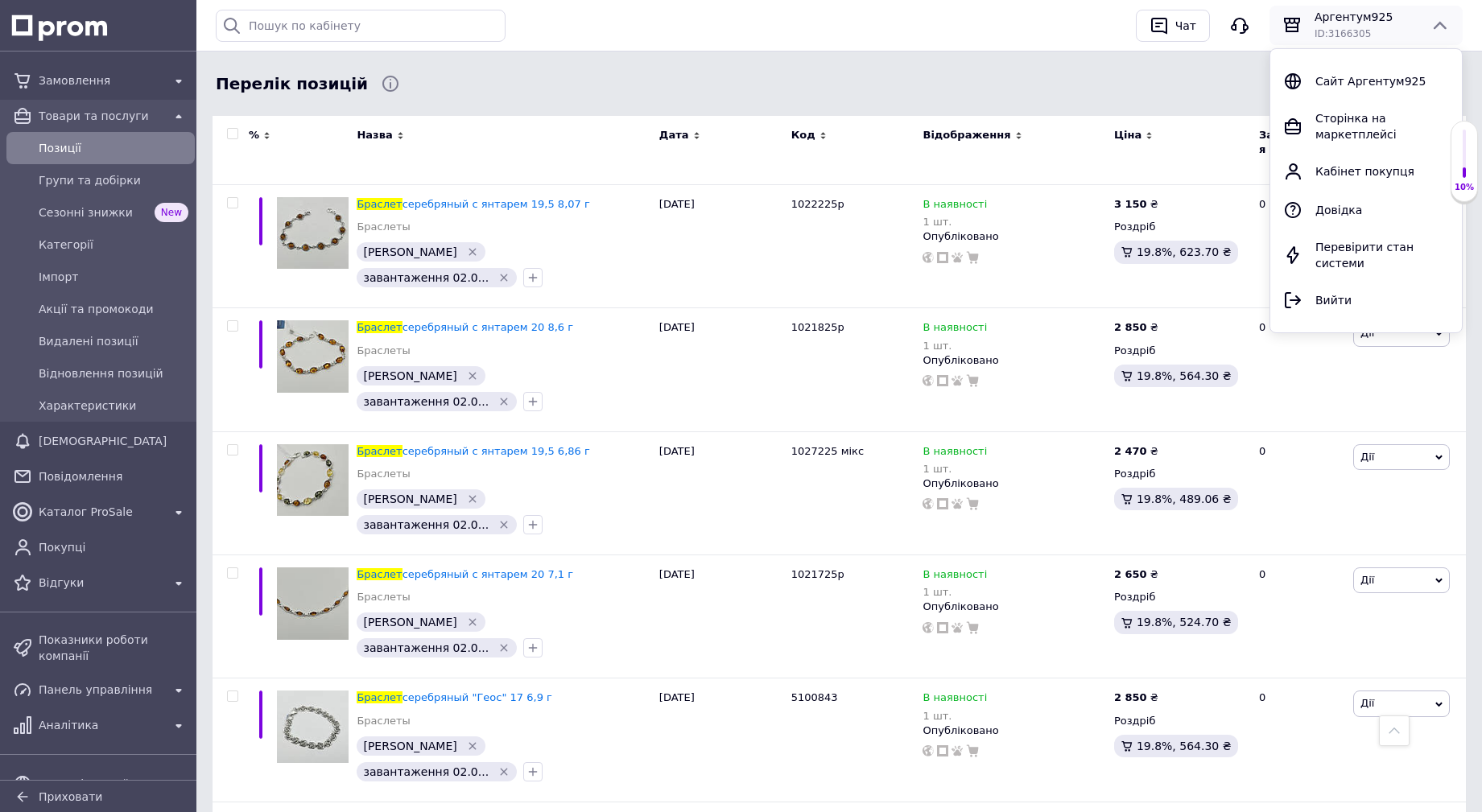
click at [1349, 76] on span "Сайт Аргентум925" at bounding box center [1371, 81] width 111 height 13
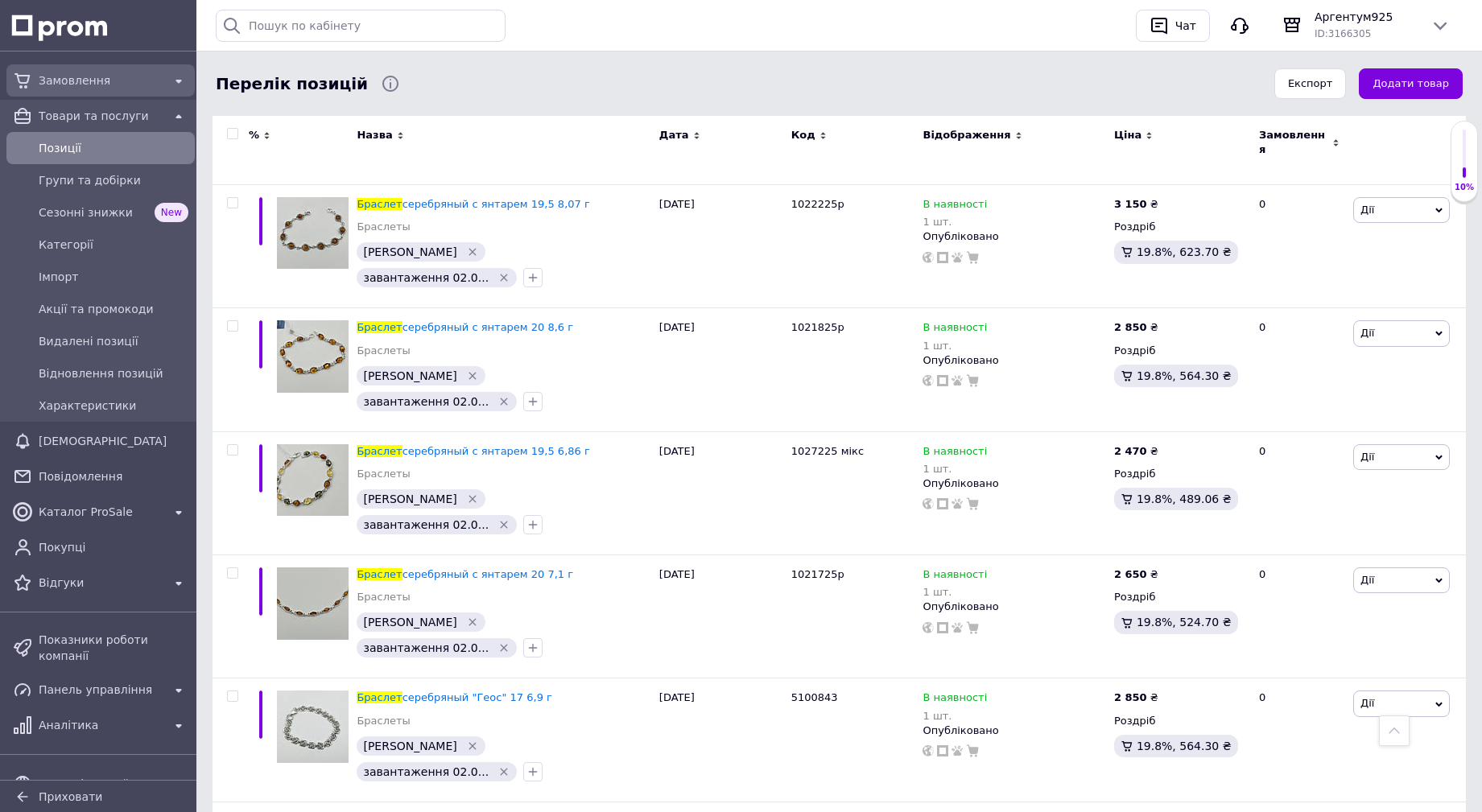
click at [71, 82] on span "Замовлення" at bounding box center [100, 80] width 124 height 16
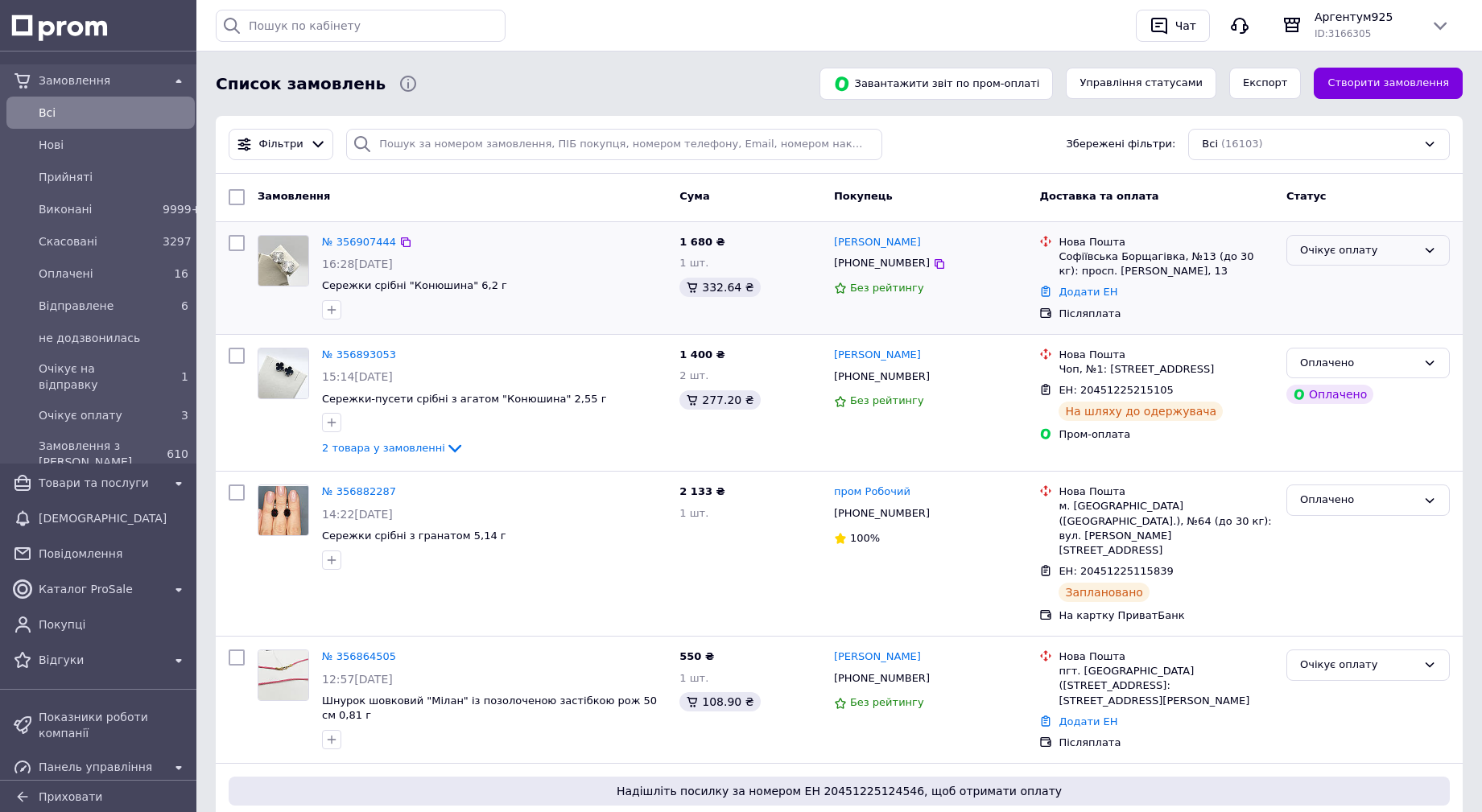
click at [1378, 249] on div "Очікує оплату" at bounding box center [1359, 250] width 117 height 17
click at [1392, 388] on li "Очікує на відправку" at bounding box center [1369, 389] width 162 height 30
click at [372, 238] on link "№ 356907444" at bounding box center [359, 241] width 74 height 12
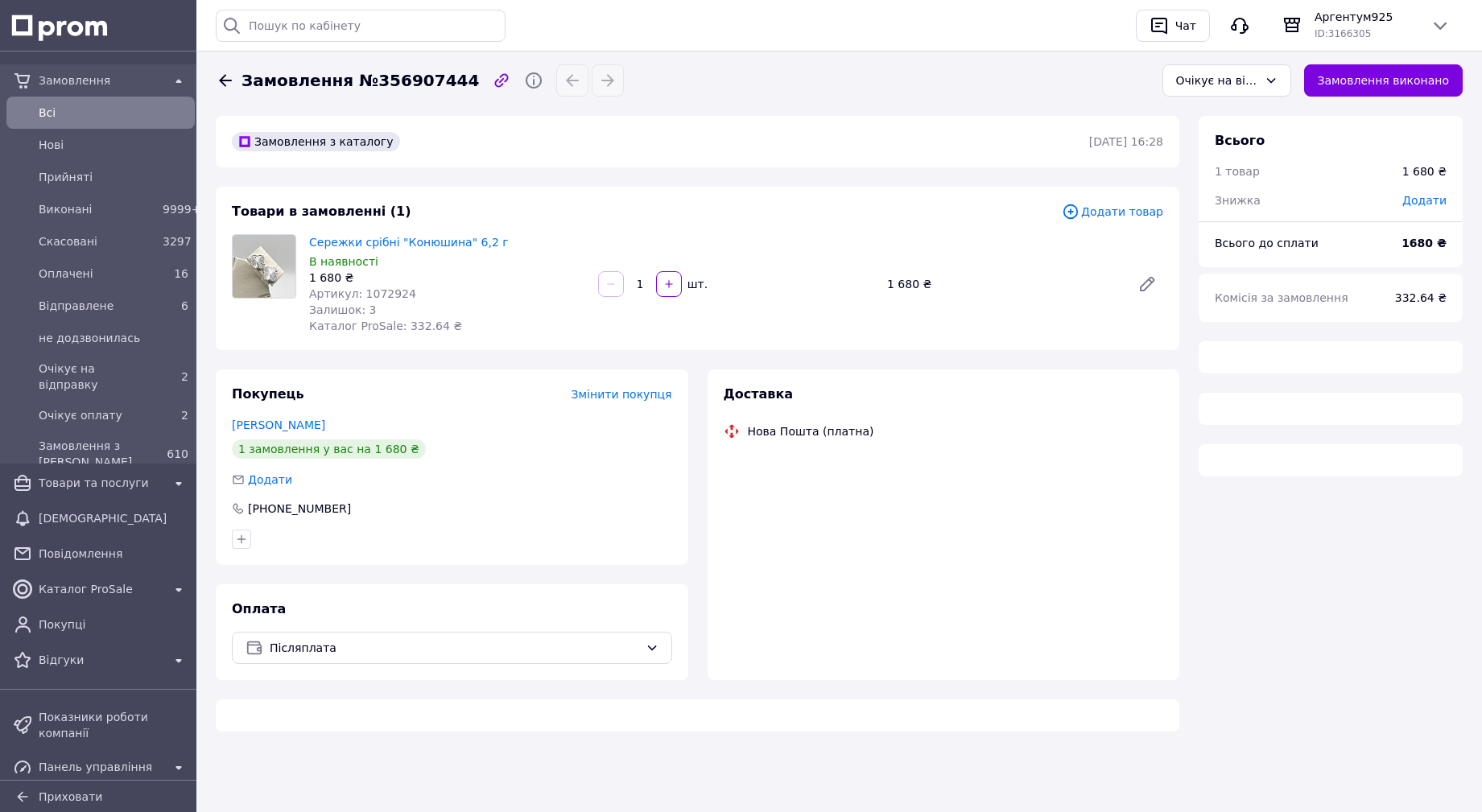
click at [384, 292] on span "Артикул: 1072924" at bounding box center [363, 294] width 107 height 13
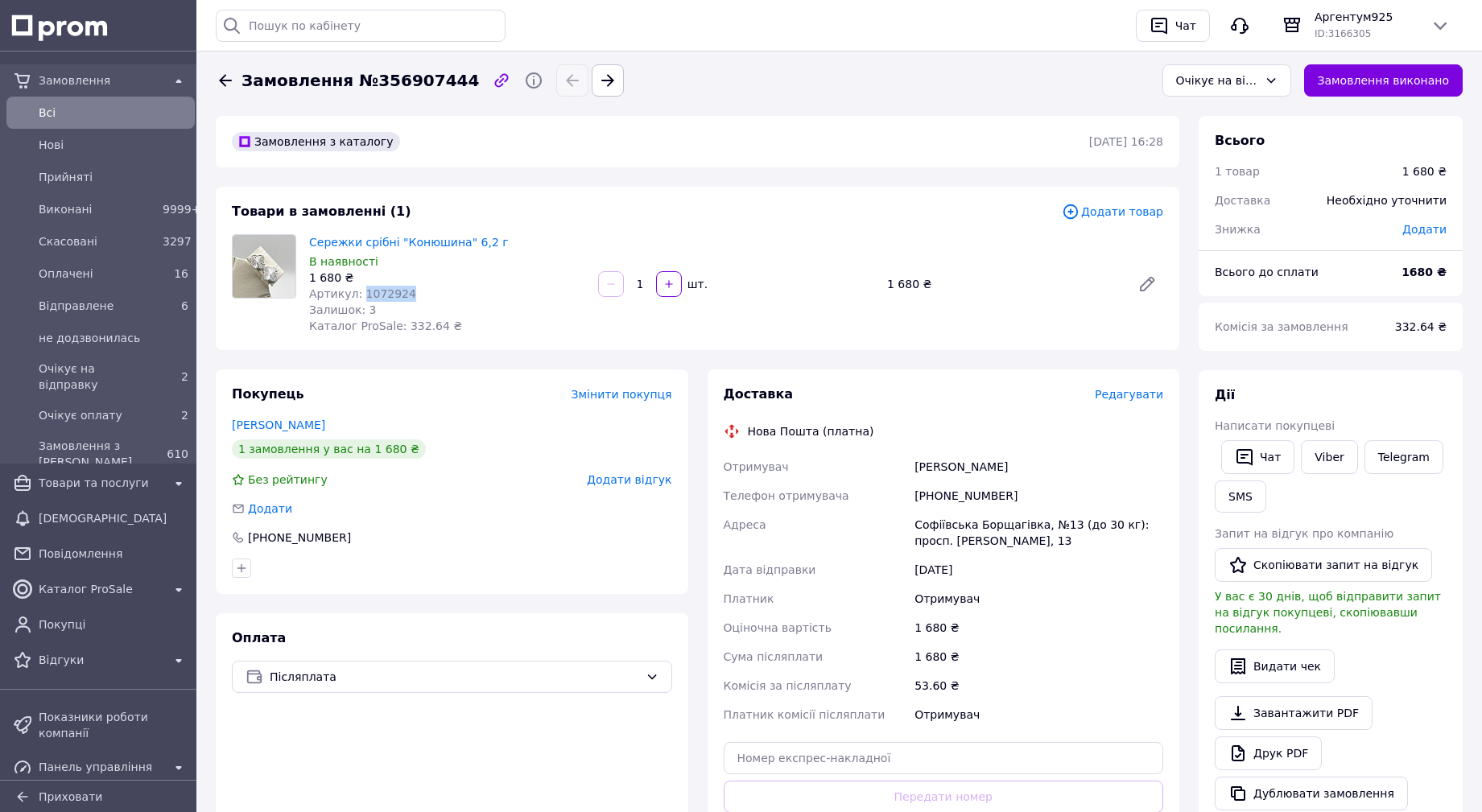
click at [384, 292] on span "Артикул: 1072924" at bounding box center [363, 294] width 107 height 13
copy span "1072924"
